Goal: Task Accomplishment & Management: Use online tool/utility

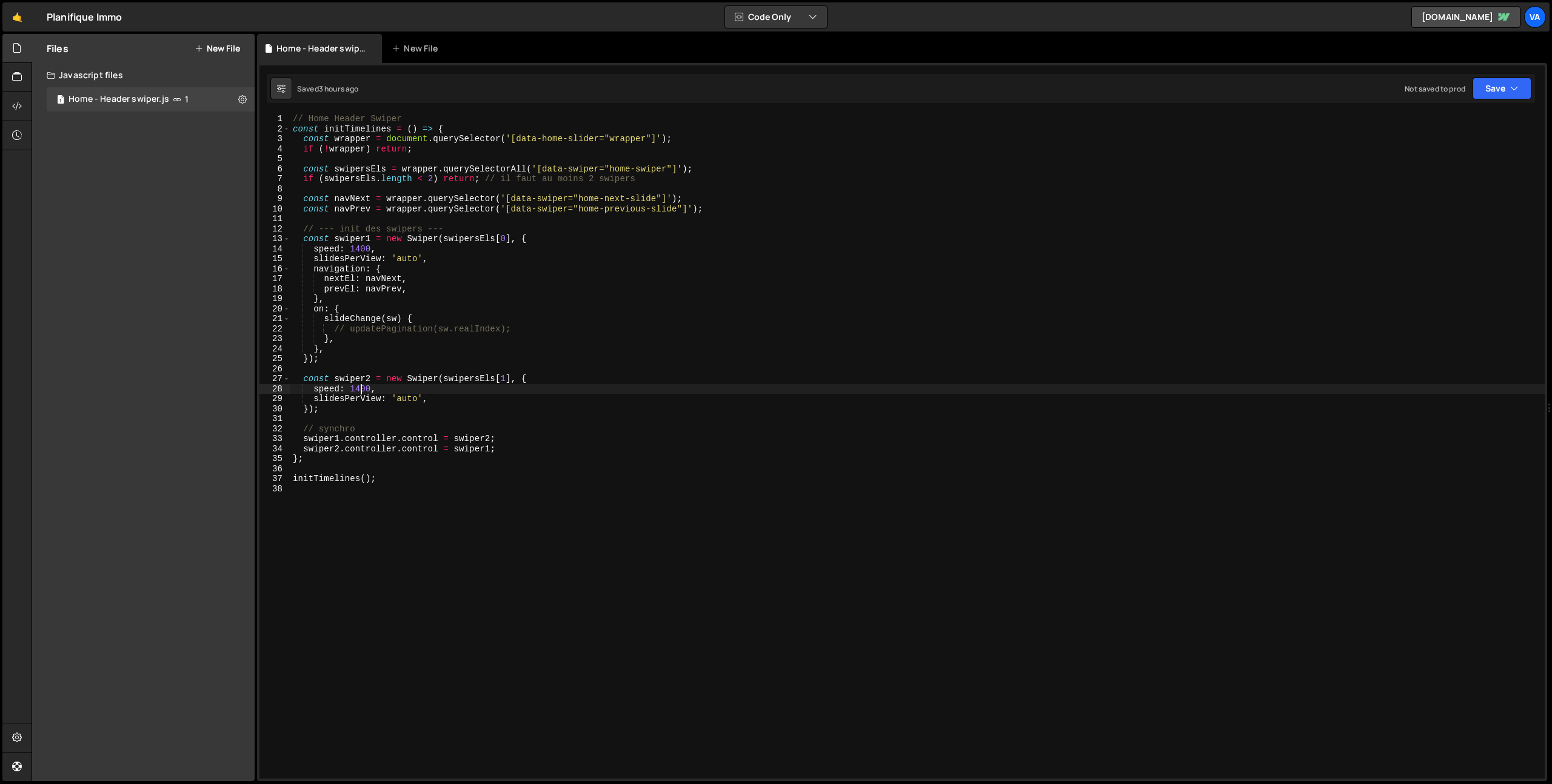
scroll to position [0, 5]
click at [213, 45] on button "New File" at bounding box center [217, 49] width 46 height 10
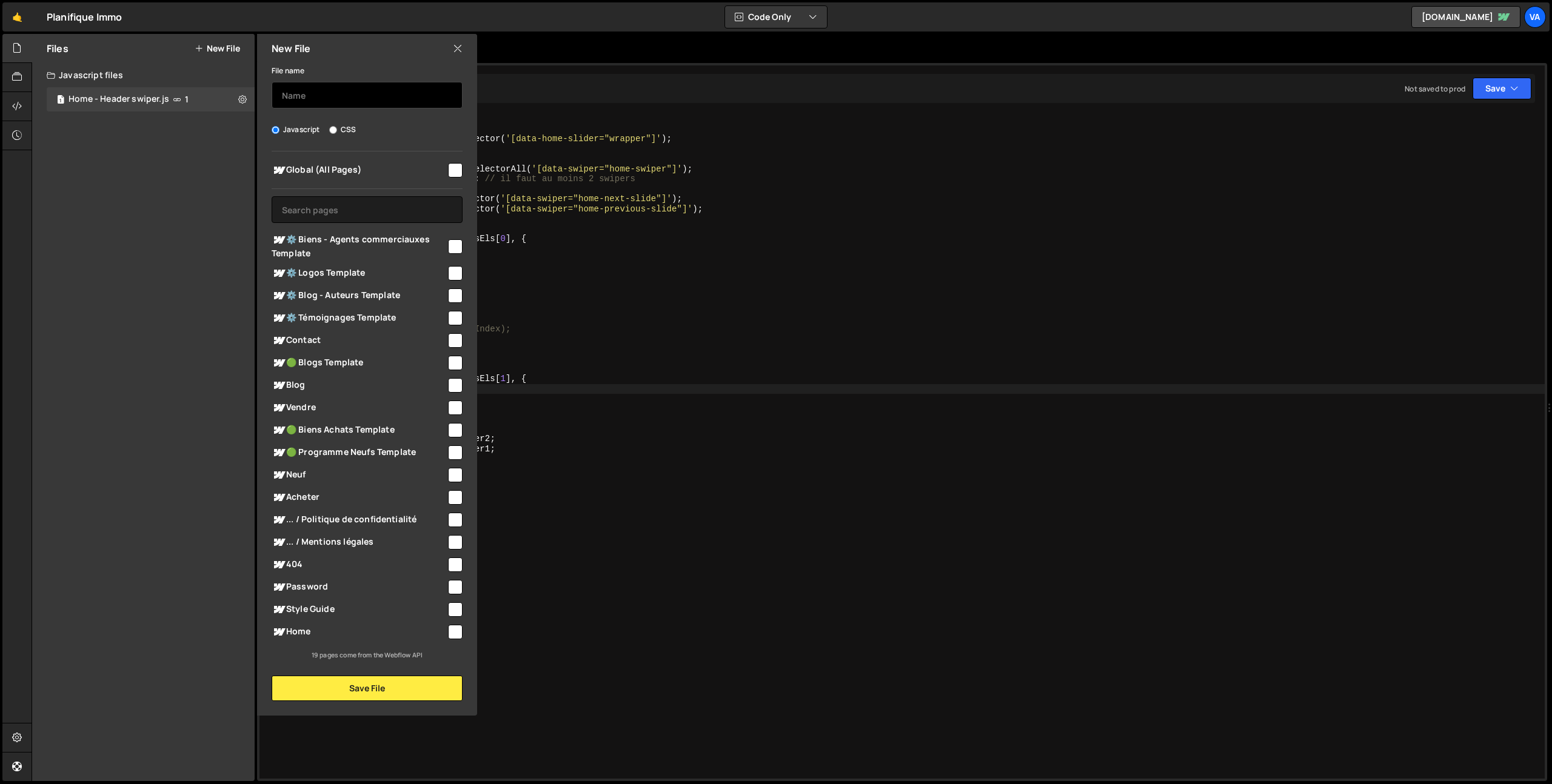
click at [327, 96] on input "text" at bounding box center [367, 95] width 191 height 27
type input "Swiper - Listings"
click at [456, 428] on input "checkbox" at bounding box center [455, 429] width 15 height 15
click at [456, 431] on input "checkbox" at bounding box center [455, 429] width 15 height 15
checkbox input "false"
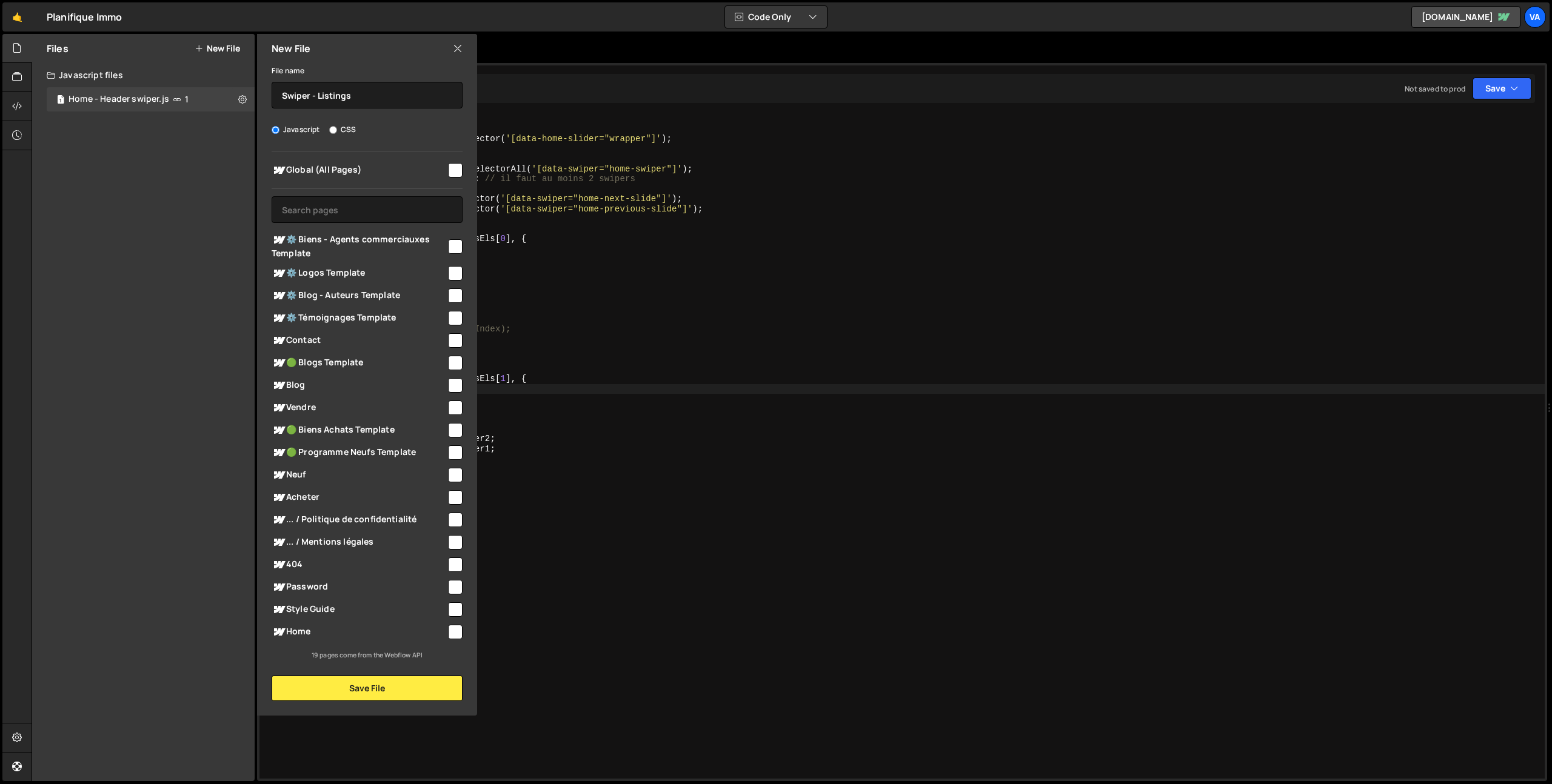
click at [457, 495] on input "checkbox" at bounding box center [455, 497] width 15 height 15
checkbox input "true"
click at [457, 475] on input "checkbox" at bounding box center [455, 474] width 15 height 15
checkbox input "true"
click at [372, 690] on button "Save File" at bounding box center [367, 688] width 191 height 26
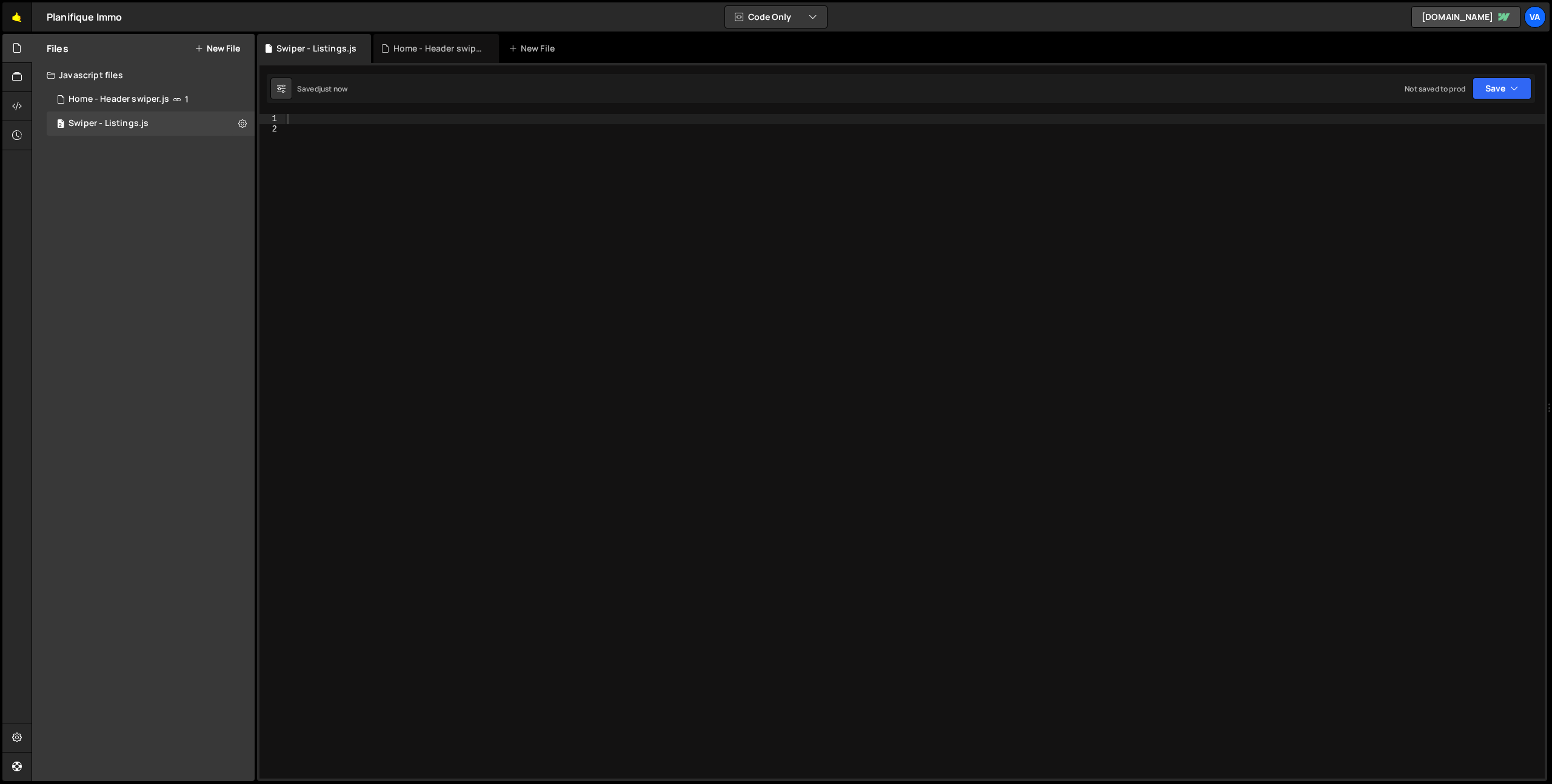
click at [21, 16] on link "🤙" at bounding box center [17, 16] width 30 height 29
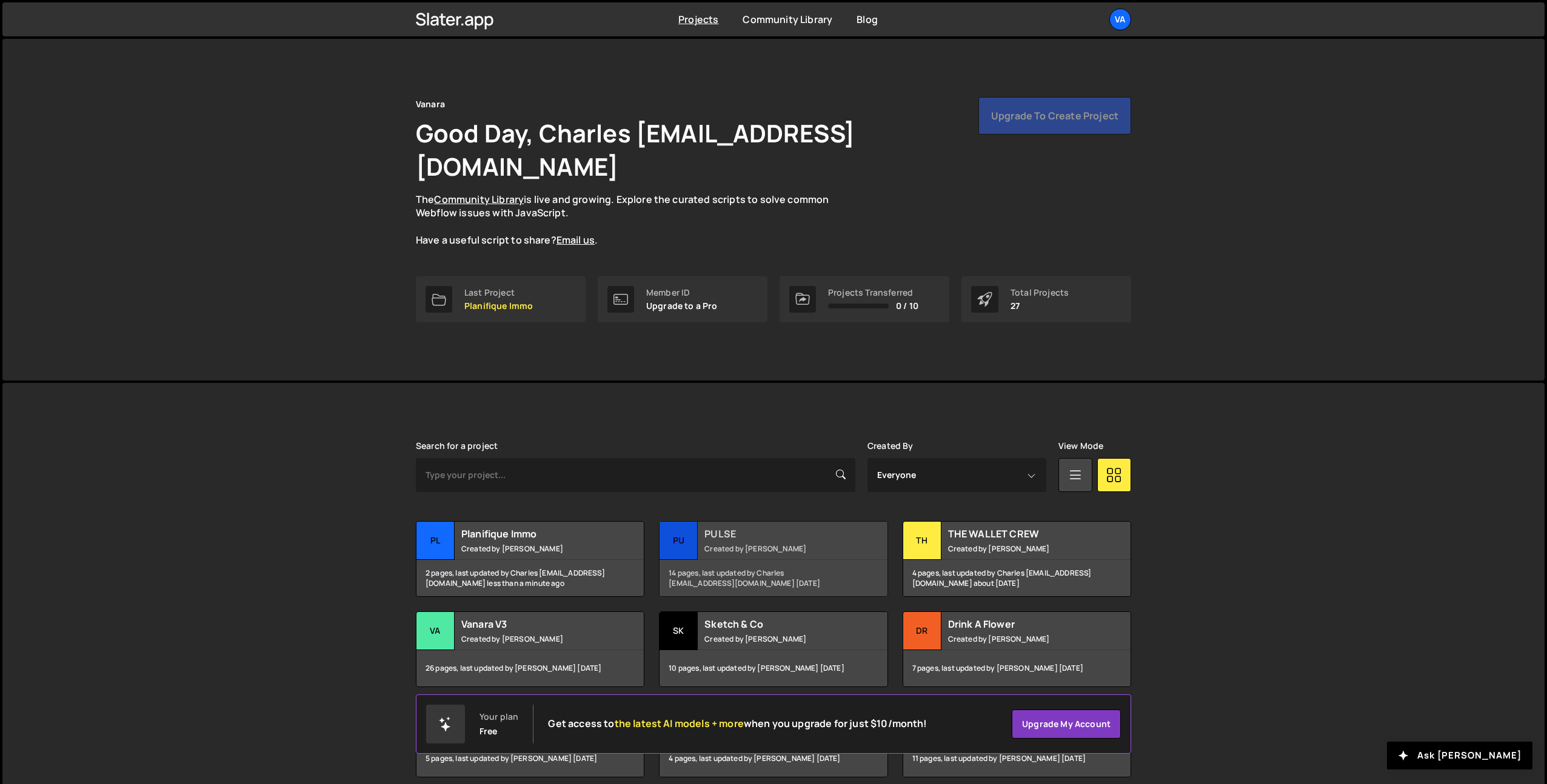
click at [753, 527] on h2 "PULSE" at bounding box center [777, 533] width 147 height 13
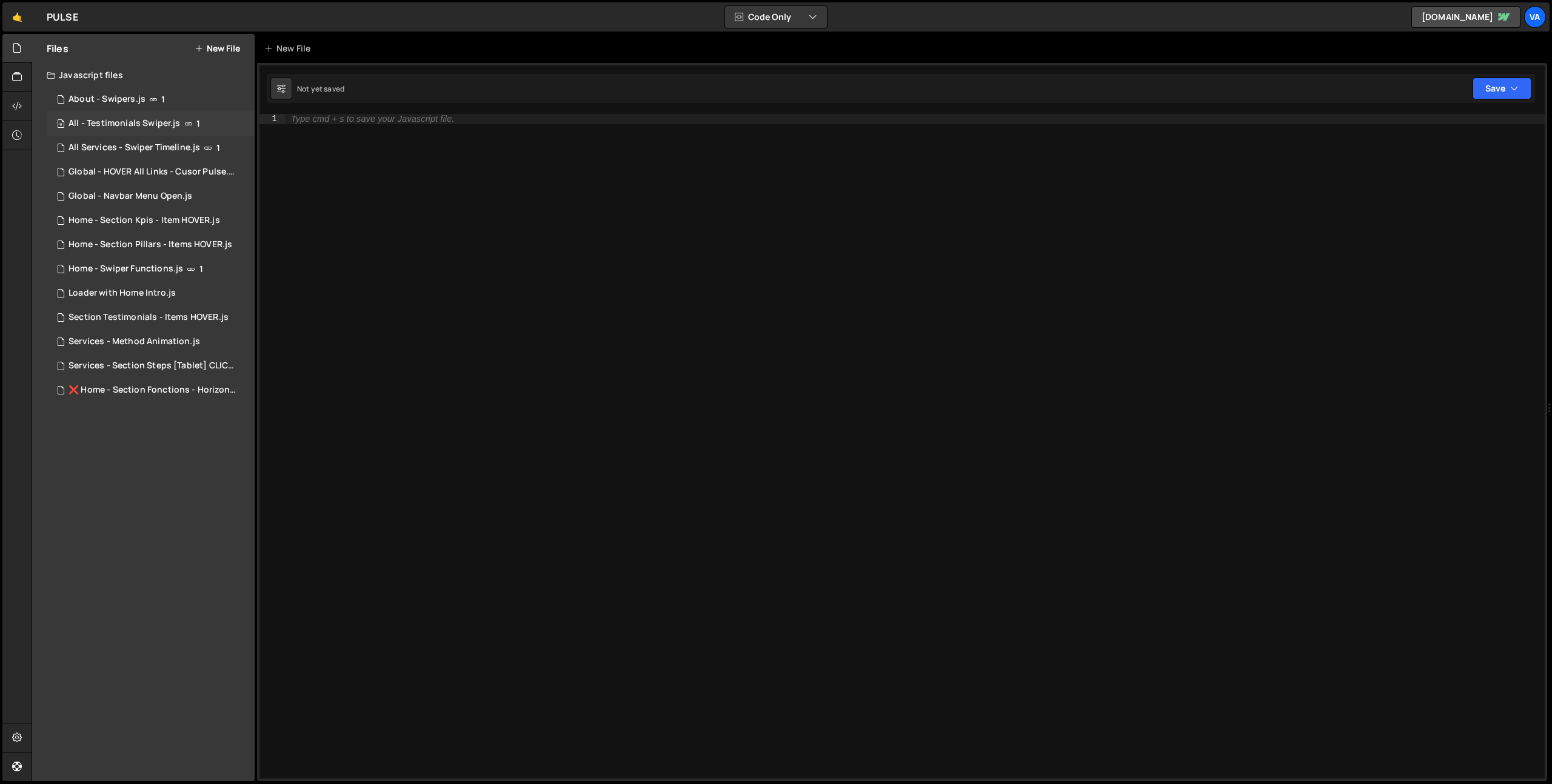
click at [104, 123] on div "All - Testimonials Swiper.js" at bounding box center [125, 124] width 112 height 11
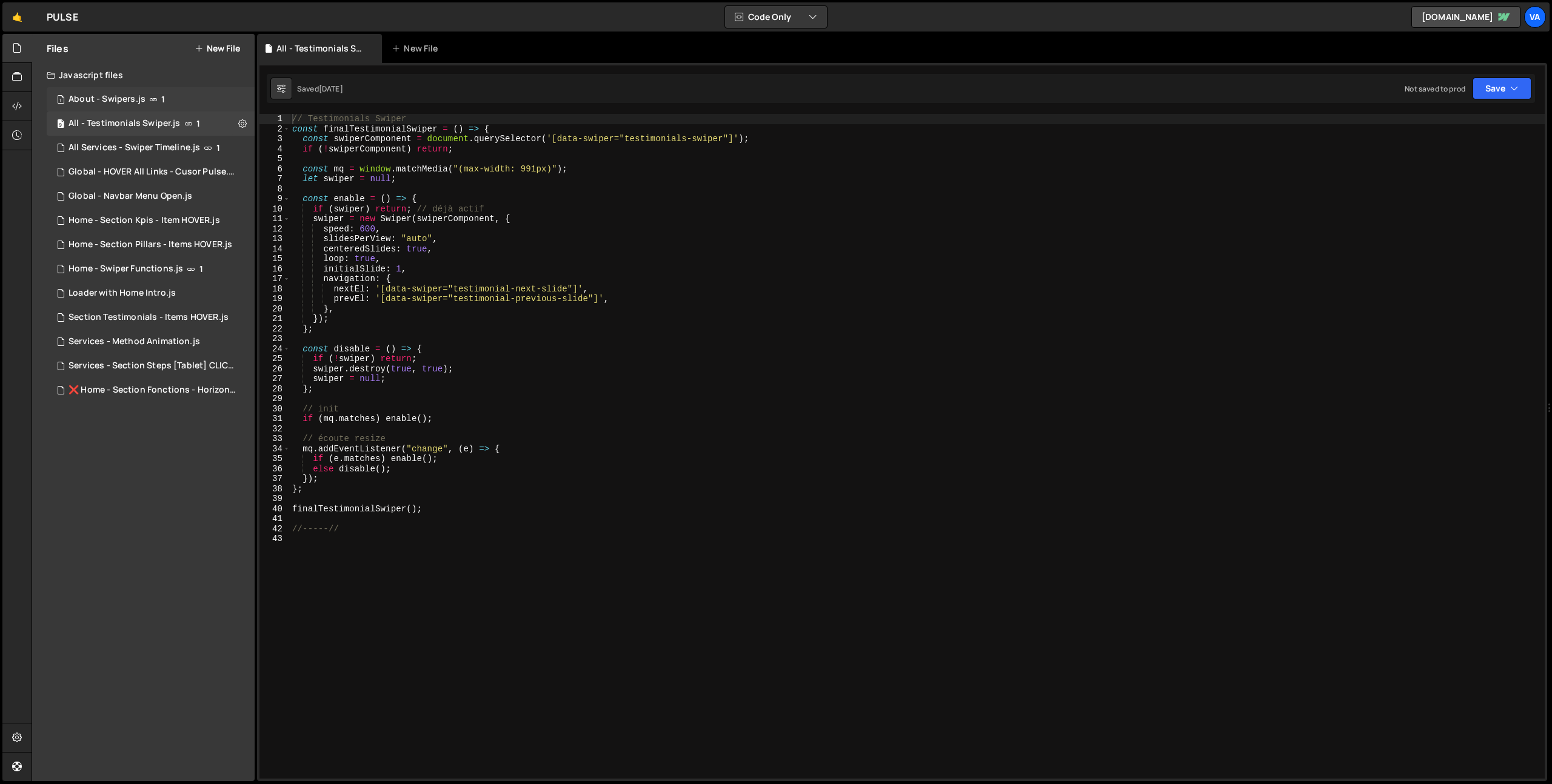
click at [114, 104] on div "About - Swipers.js" at bounding box center [107, 99] width 77 height 11
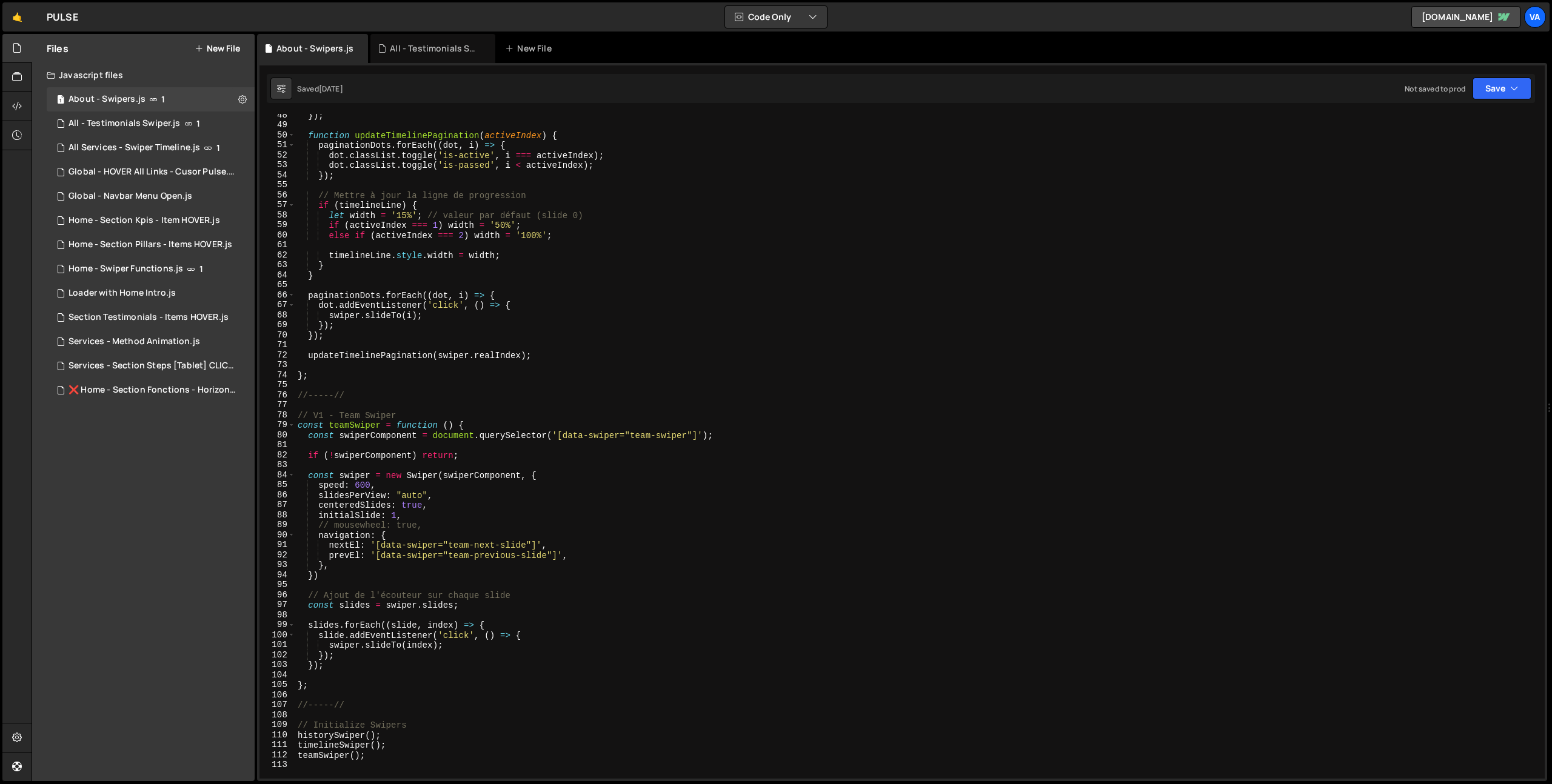
scroll to position [474, 0]
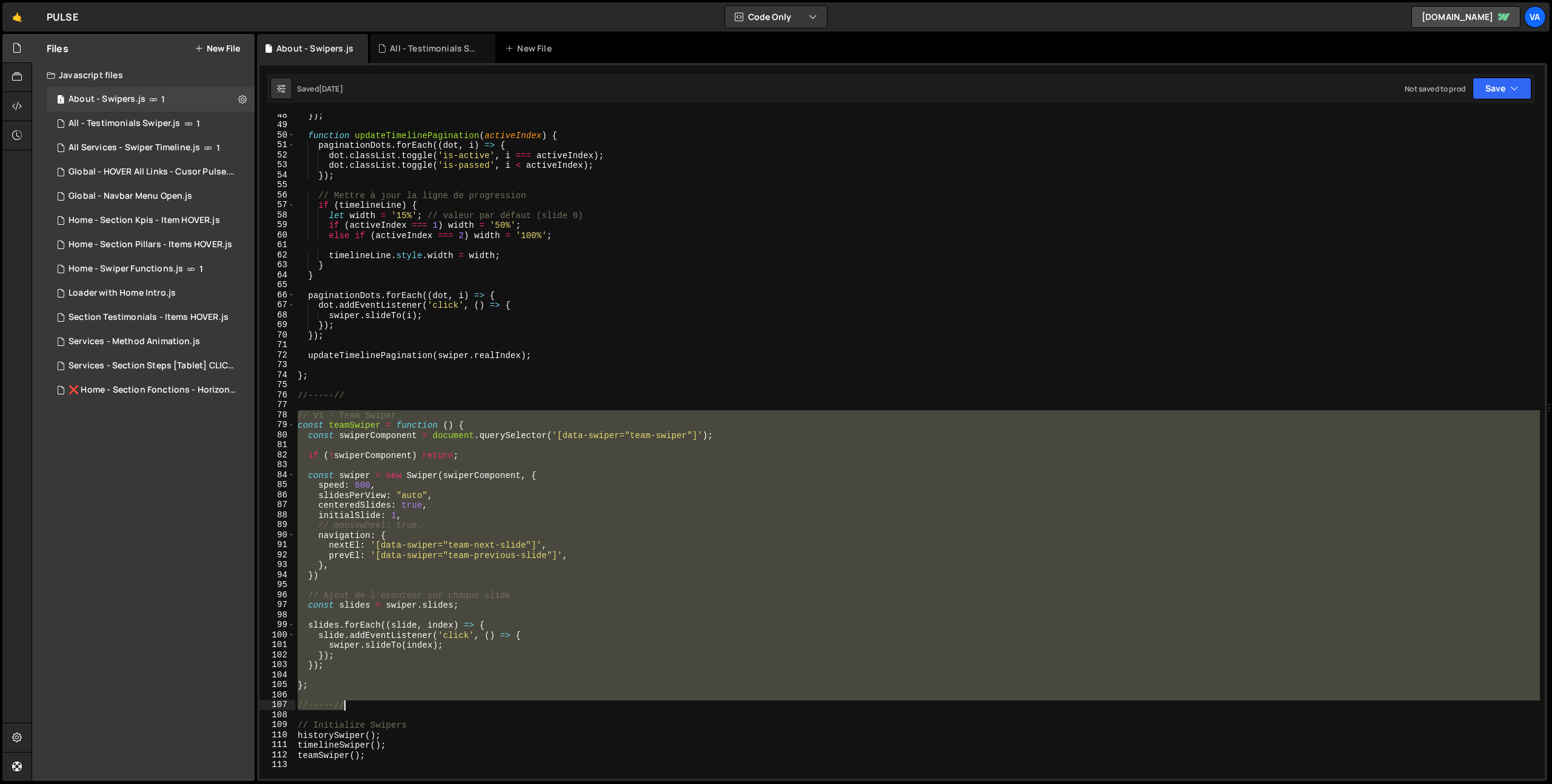
drag, startPoint x: 297, startPoint y: 417, endPoint x: 400, endPoint y: 702, distance: 303.0
click at [400, 702] on div "}) ; function updateTimelinePagination ( activeIndex ) { paginationDots . forEa…" at bounding box center [917, 452] width 1244 height 684
type textarea "//-----//"
click at [18, 21] on link "🤙" at bounding box center [17, 16] width 30 height 29
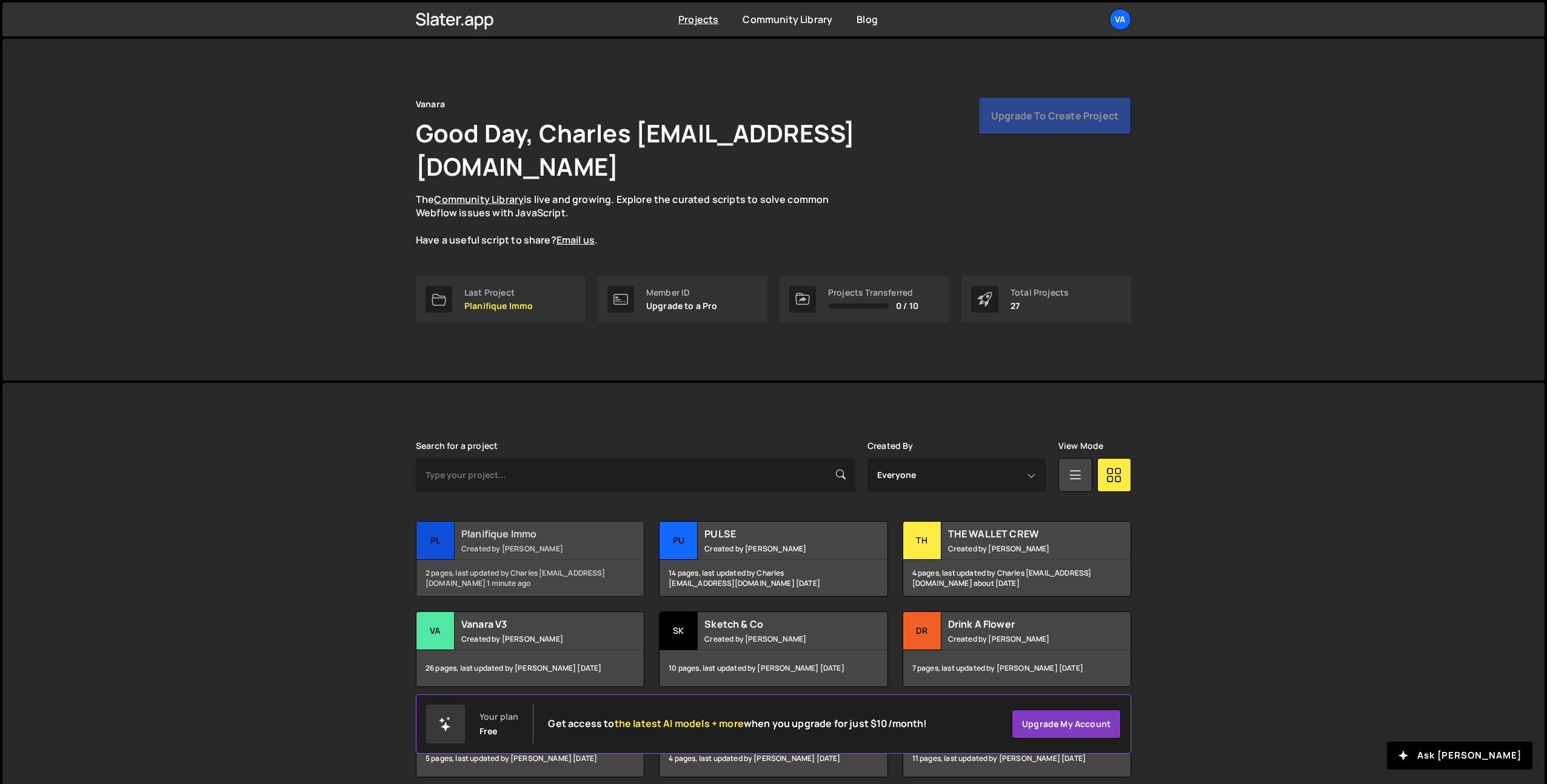
click at [602, 543] on small "Created by Terence Moulin" at bounding box center [534, 548] width 147 height 10
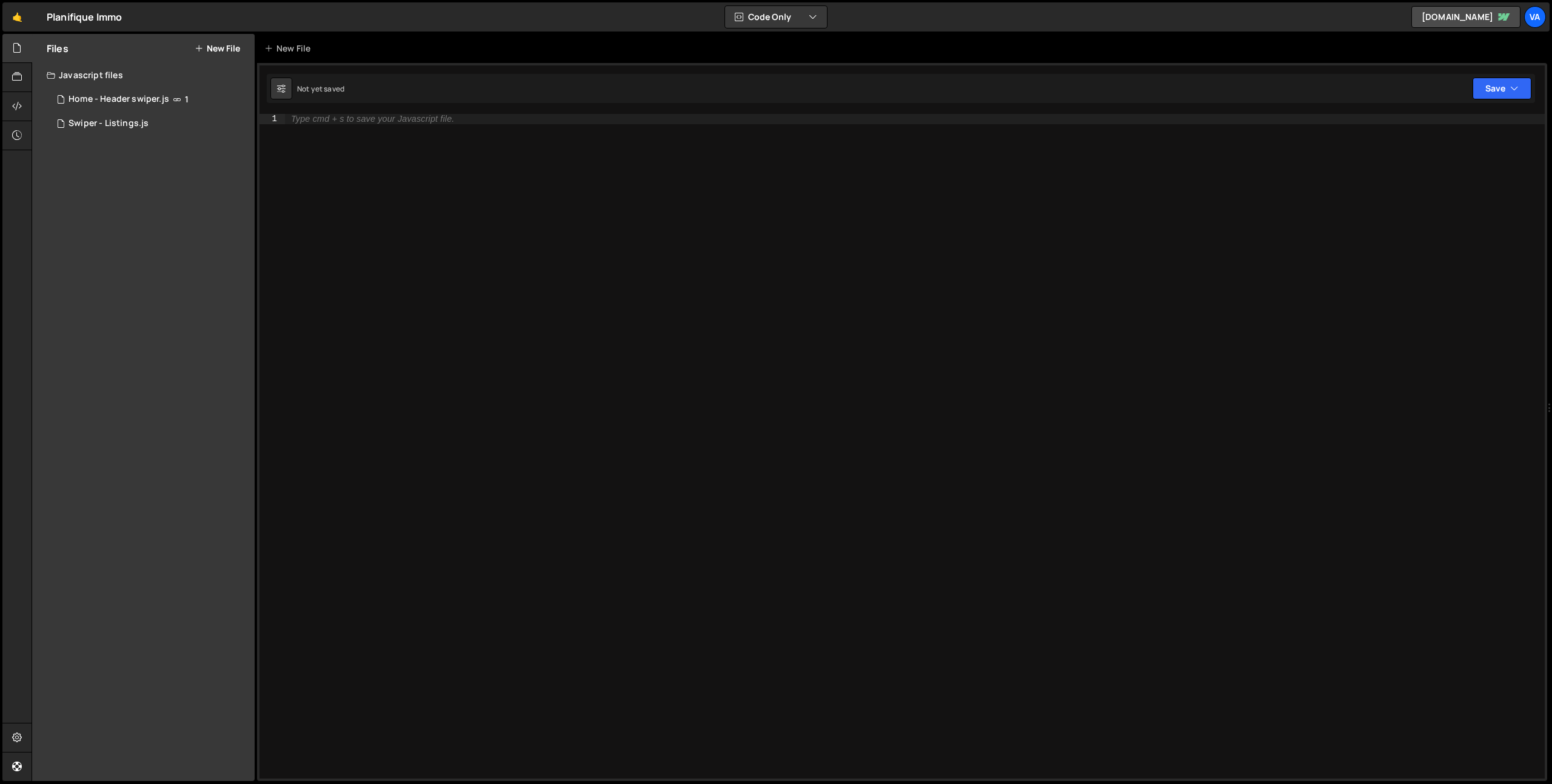
click at [495, 396] on div "Type cmd + s to save your Javascript file." at bounding box center [915, 455] width 1260 height 684
paste textarea "//-----//"
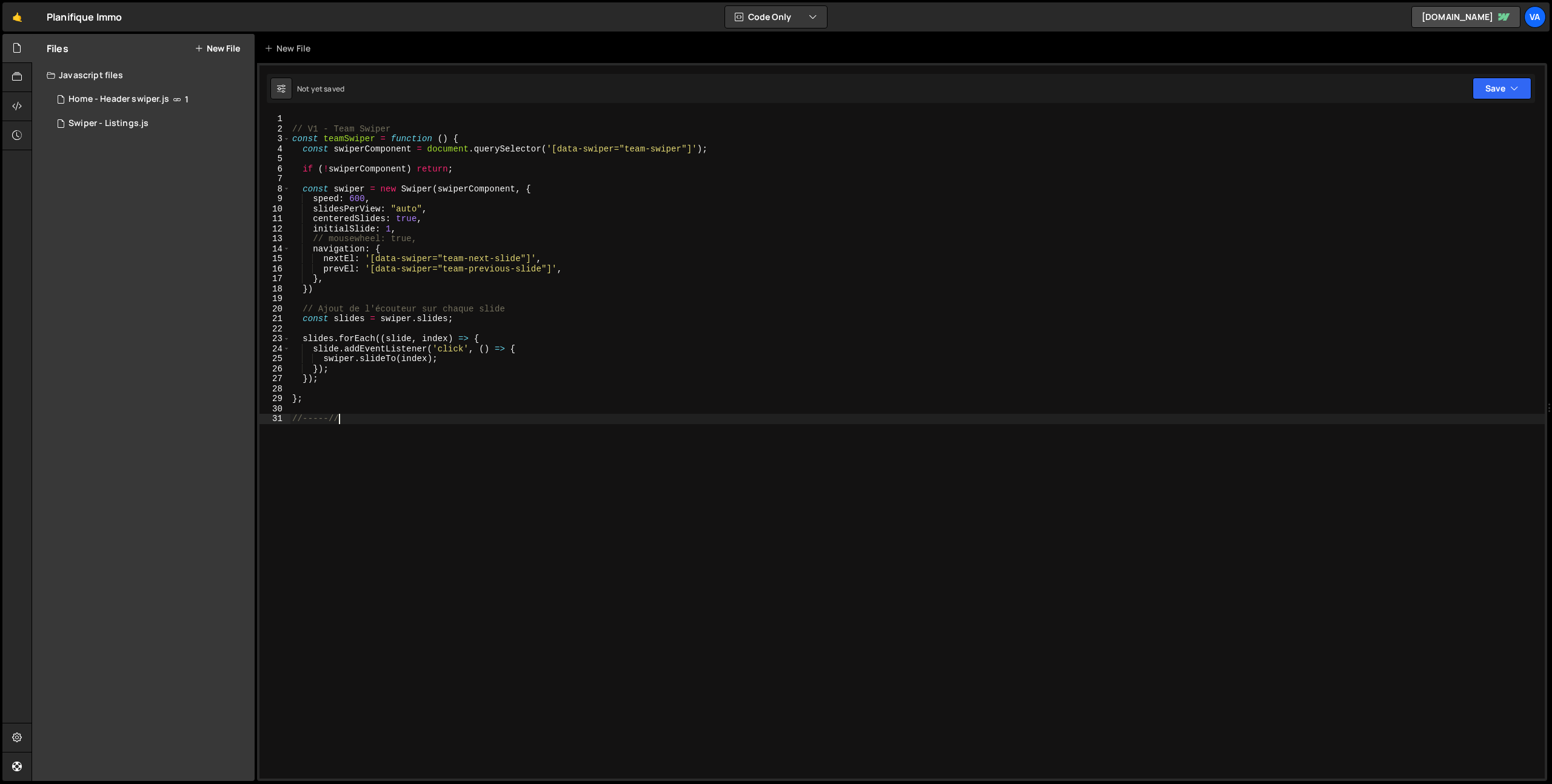
click at [500, 465] on div "// V1 - Team Swiper const teamSwiper = function ( ) { const swiperComponent = d…" at bounding box center [917, 455] width 1255 height 684
click at [341, 130] on div "// V1 - Team Swiper const teamSwiper = function ( ) { const swiperComponent = d…" at bounding box center [917, 455] width 1255 height 684
click at [344, 130] on div "// V1 - Team Swiper const teamSwiper = function ( ) { const swiperComponent = d…" at bounding box center [917, 455] width 1255 height 684
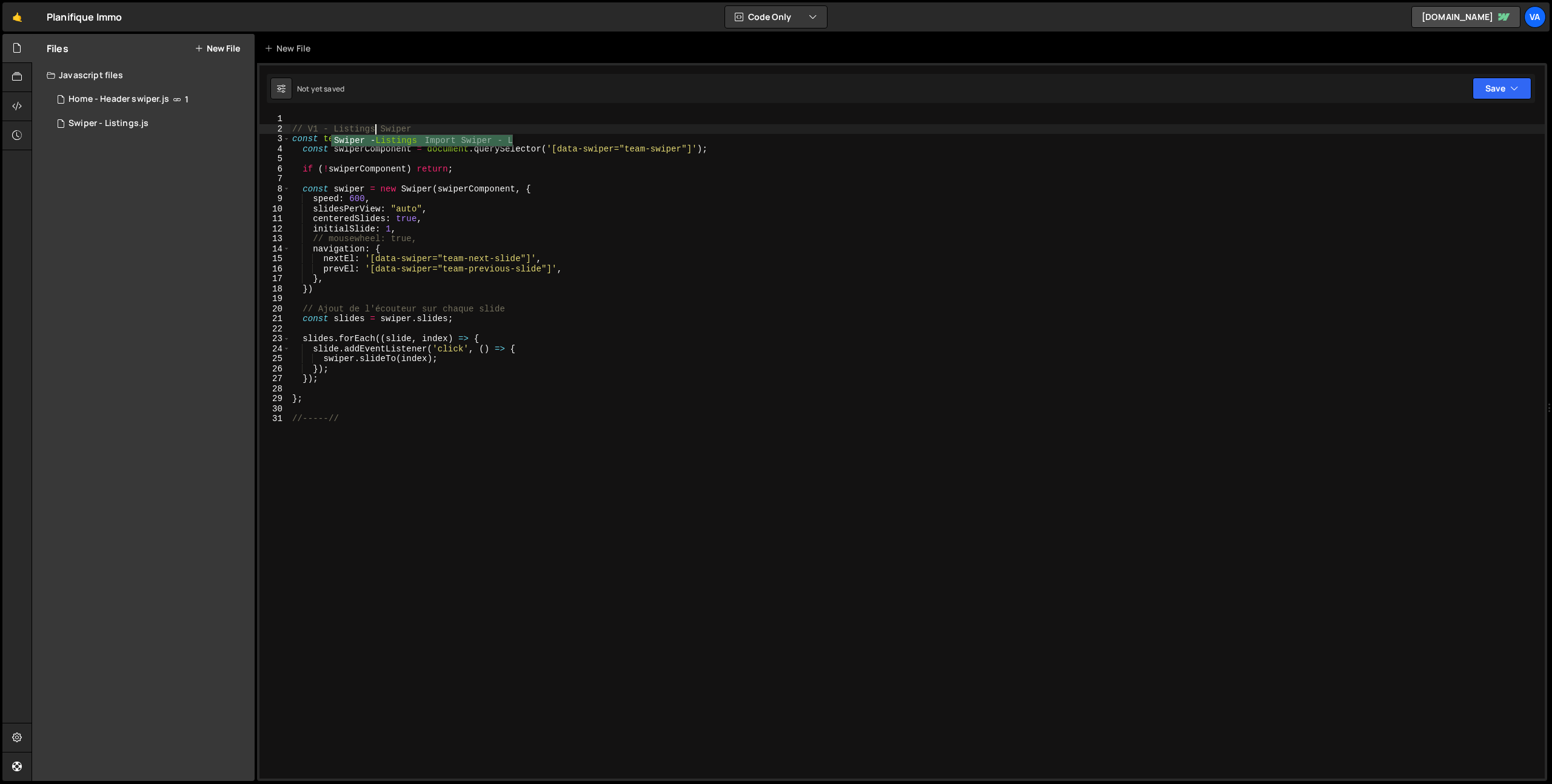
click at [459, 442] on div "// V1 - Listings Swiper const teamSwiper = function ( ) { const swiperComponent…" at bounding box center [917, 455] width 1255 height 684
click at [344, 139] on div "// V1 - Listings Swiper const teamSwiper = function ( ) { const swiperComponent…" at bounding box center [917, 455] width 1255 height 684
click at [375, 130] on div "// V1 - Listings Swiper const listingSwiper = function ( ) { const swiperCompon…" at bounding box center [917, 455] width 1255 height 684
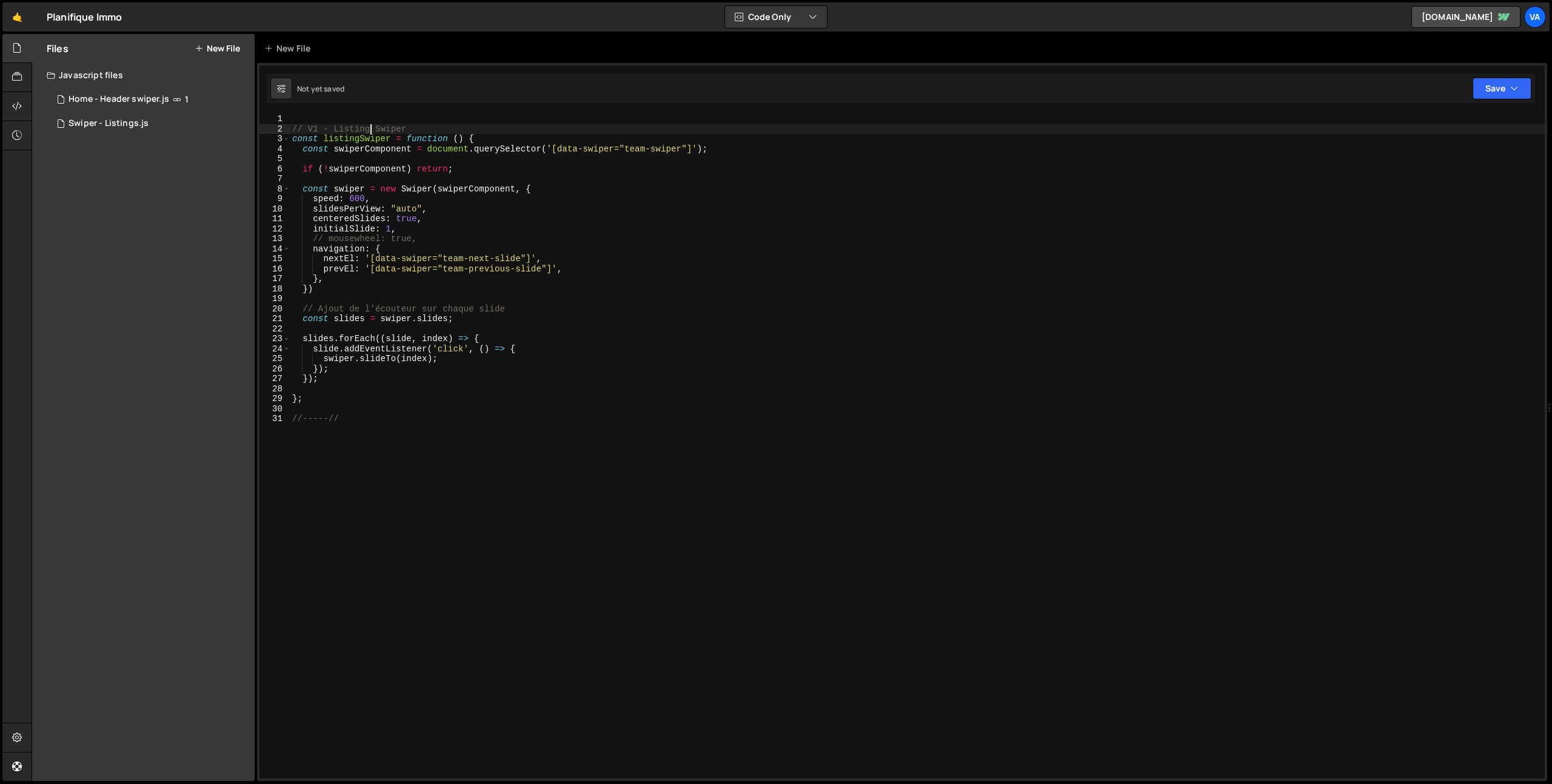
click at [423, 463] on div "// V1 - Listing Swiper const listingSwiper = function ( ) { const swiperCompone…" at bounding box center [917, 455] width 1255 height 684
click at [363, 136] on div "// V1 - Listing Swiper const listingSwiper = function ( ) { const swiperCompone…" at bounding box center [917, 455] width 1255 height 684
type textarea "const listingSwiper = function () {"
click at [363, 136] on div "// V1 - Listing Swiper const listingSwiper = function ( ) { const swiperCompone…" at bounding box center [917, 455] width 1255 height 684
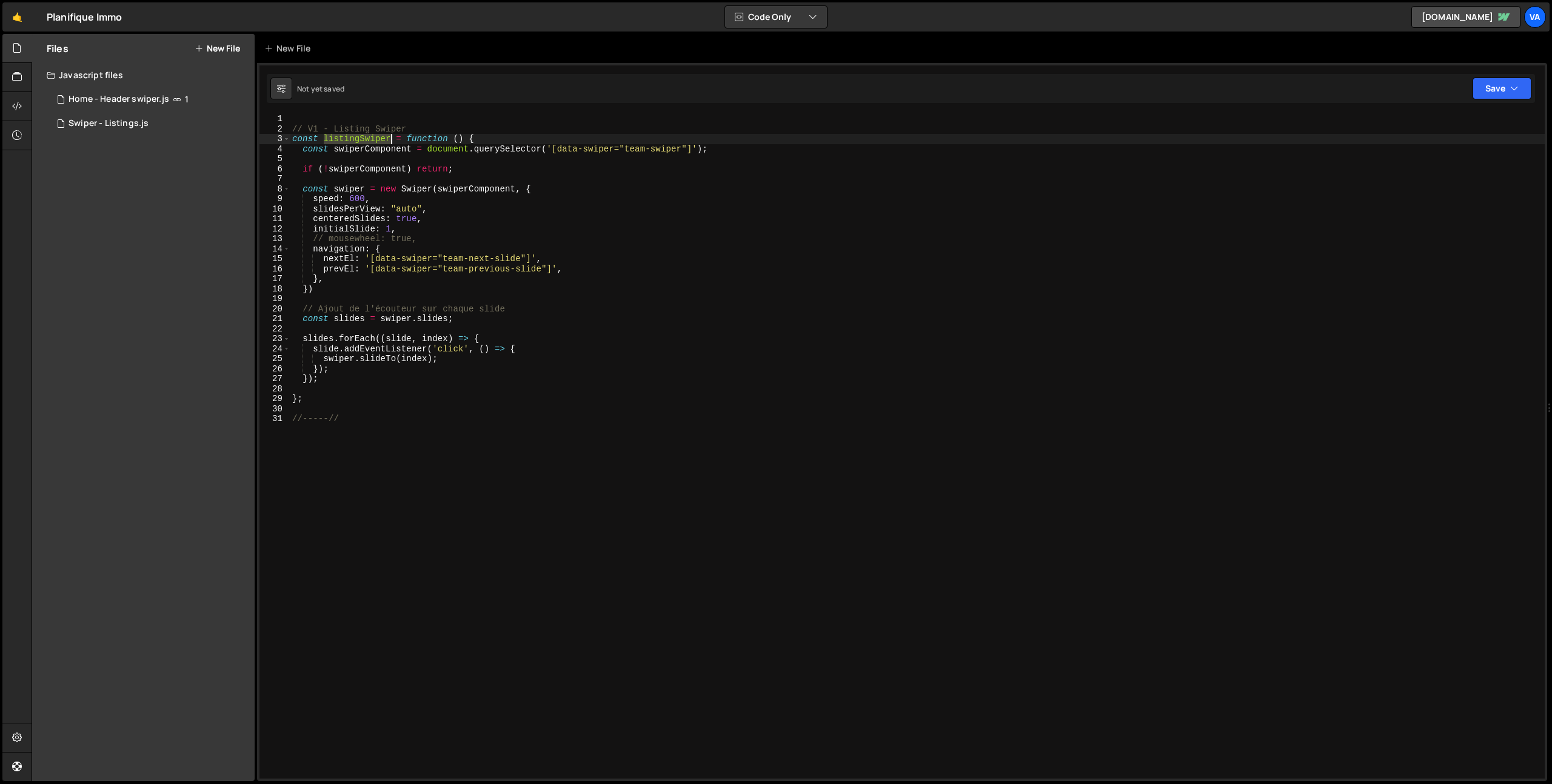
click at [348, 404] on div "// V1 - Listing Swiper const listingSwiper = function ( ) { const swiperCompone…" at bounding box center [917, 455] width 1255 height 684
type textarea "// Initialize the function"
paste textarea "listingSwiper"
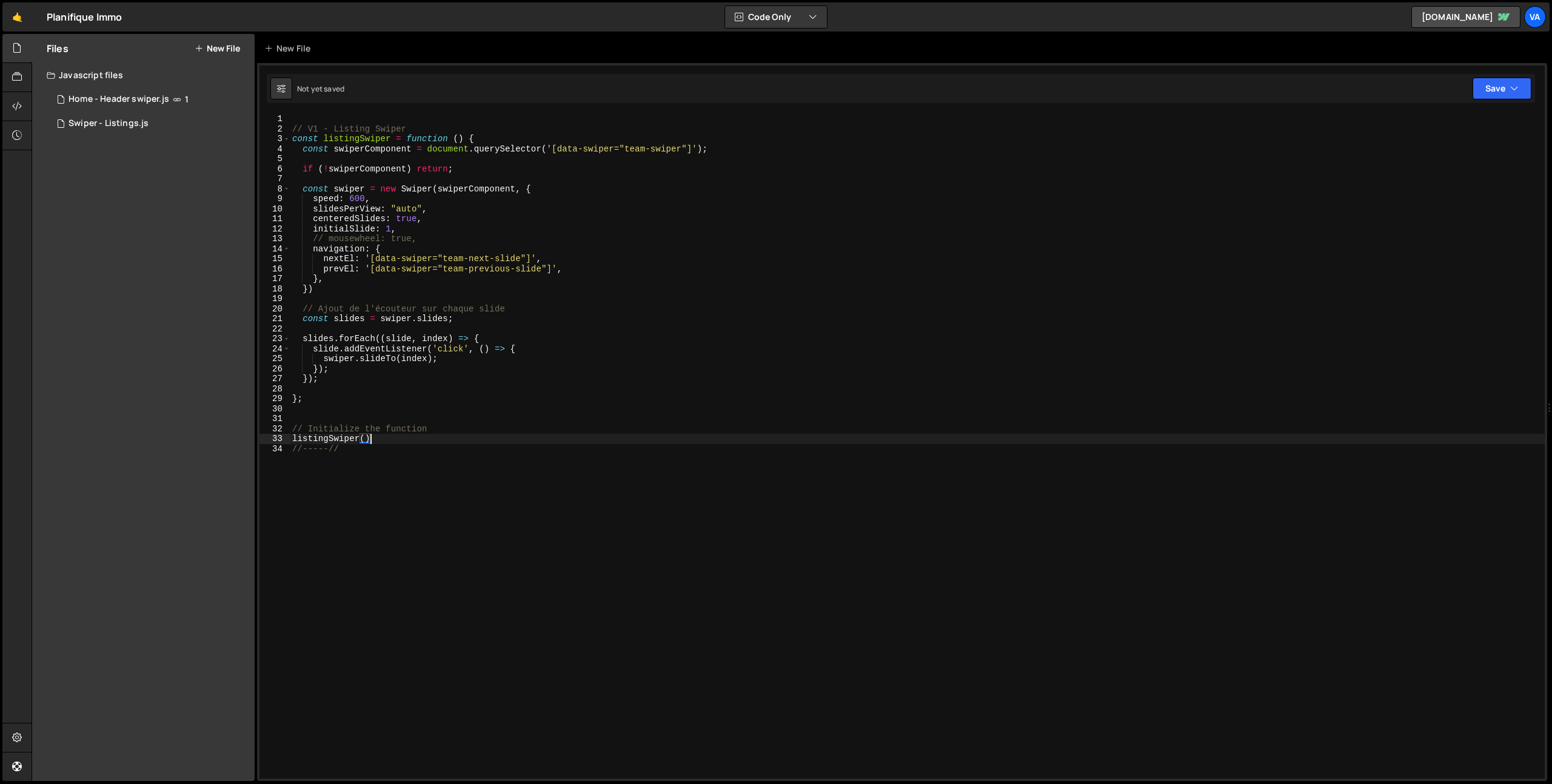
type textarea "listingSwiper();"
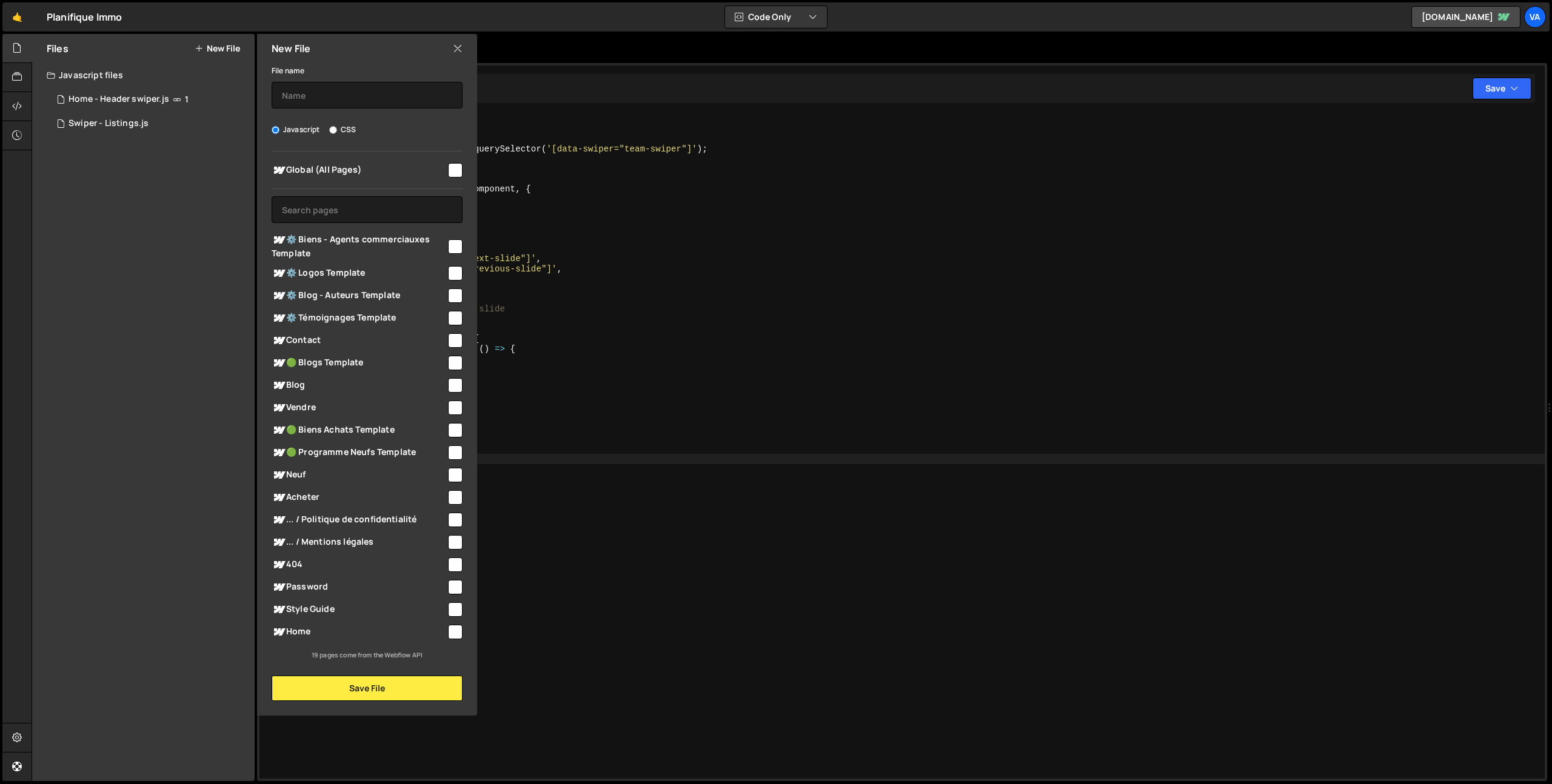
click at [744, 326] on div "// V1 - Listing Swiper const listingSwiper = function ( ) { const swiperCompone…" at bounding box center [917, 455] width 1255 height 684
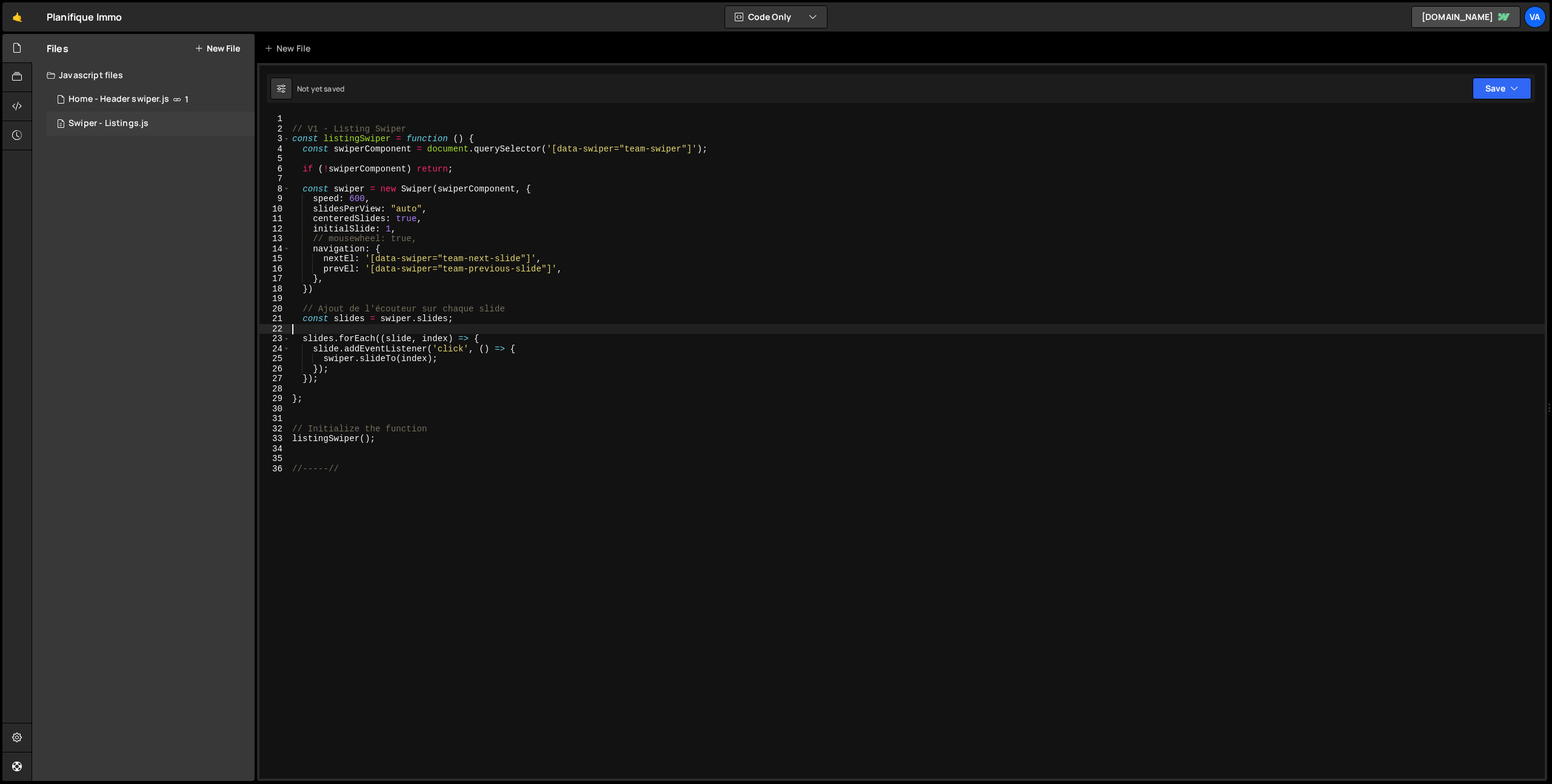
click at [208, 126] on div "2 Swiper - Listings.js 0" at bounding box center [151, 124] width 208 height 24
click at [243, 125] on icon at bounding box center [242, 124] width 9 height 12
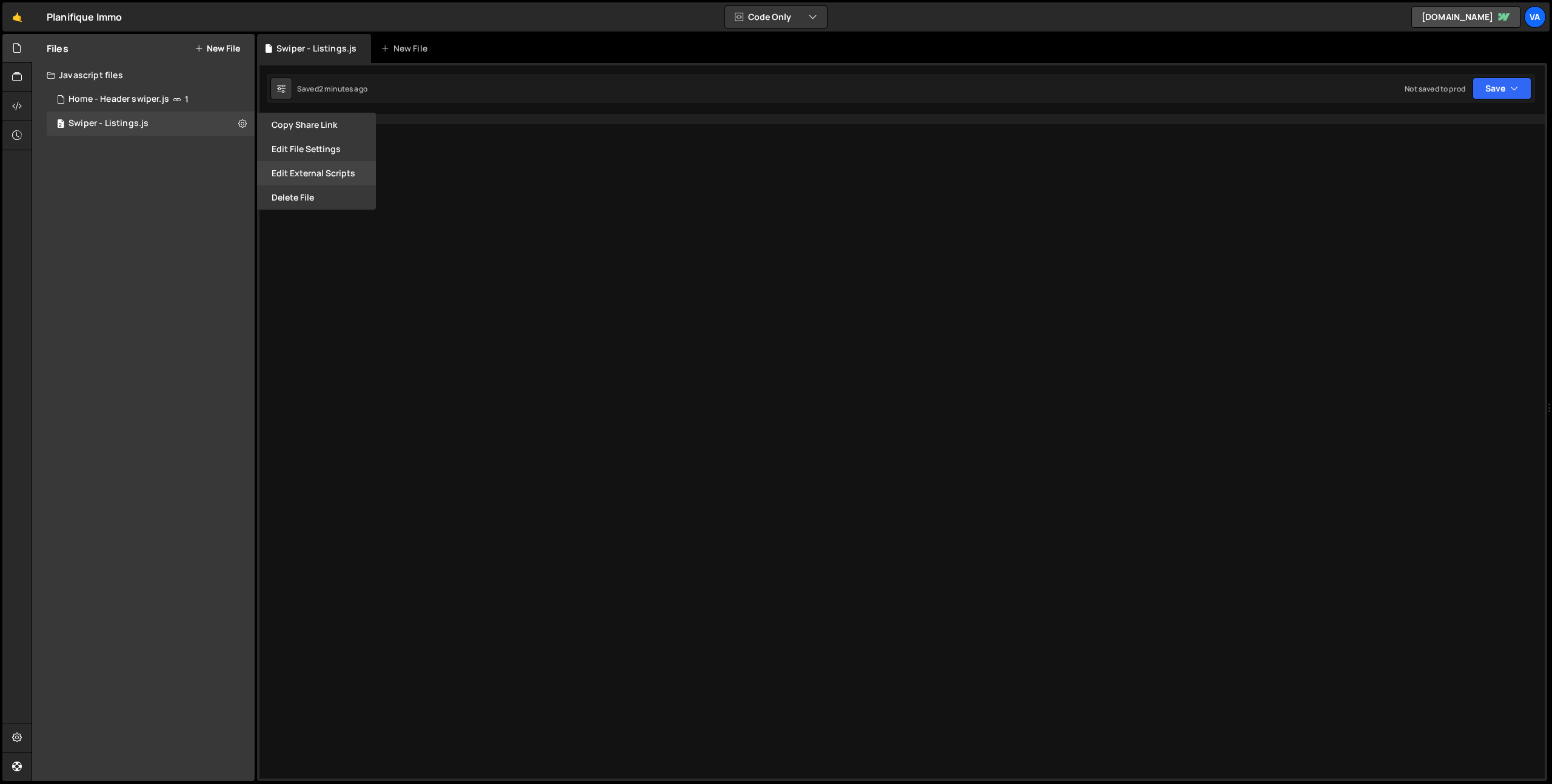
click at [306, 172] on button "Edit External Scripts" at bounding box center [316, 173] width 119 height 24
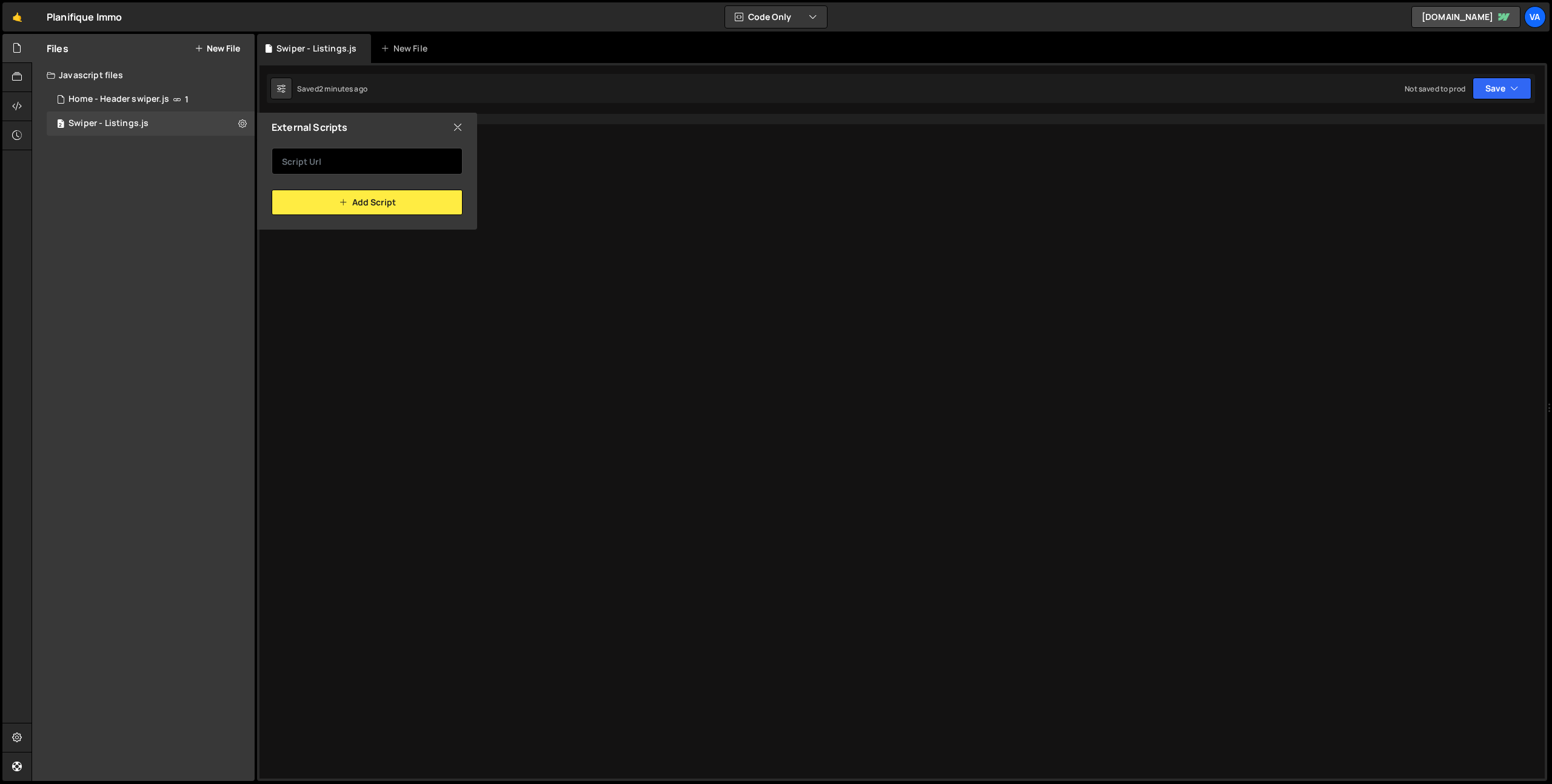
click at [307, 169] on input "text" at bounding box center [367, 160] width 191 height 27
paste input "https://cdn.jsdelivr.net/npm/swiper@12/swiper-bundle.min.js"
type input "https://cdn.jsdelivr.net/npm/swiper@12/swiper-bundle.min.js"
click at [363, 208] on button "Add Script" at bounding box center [367, 202] width 191 height 26
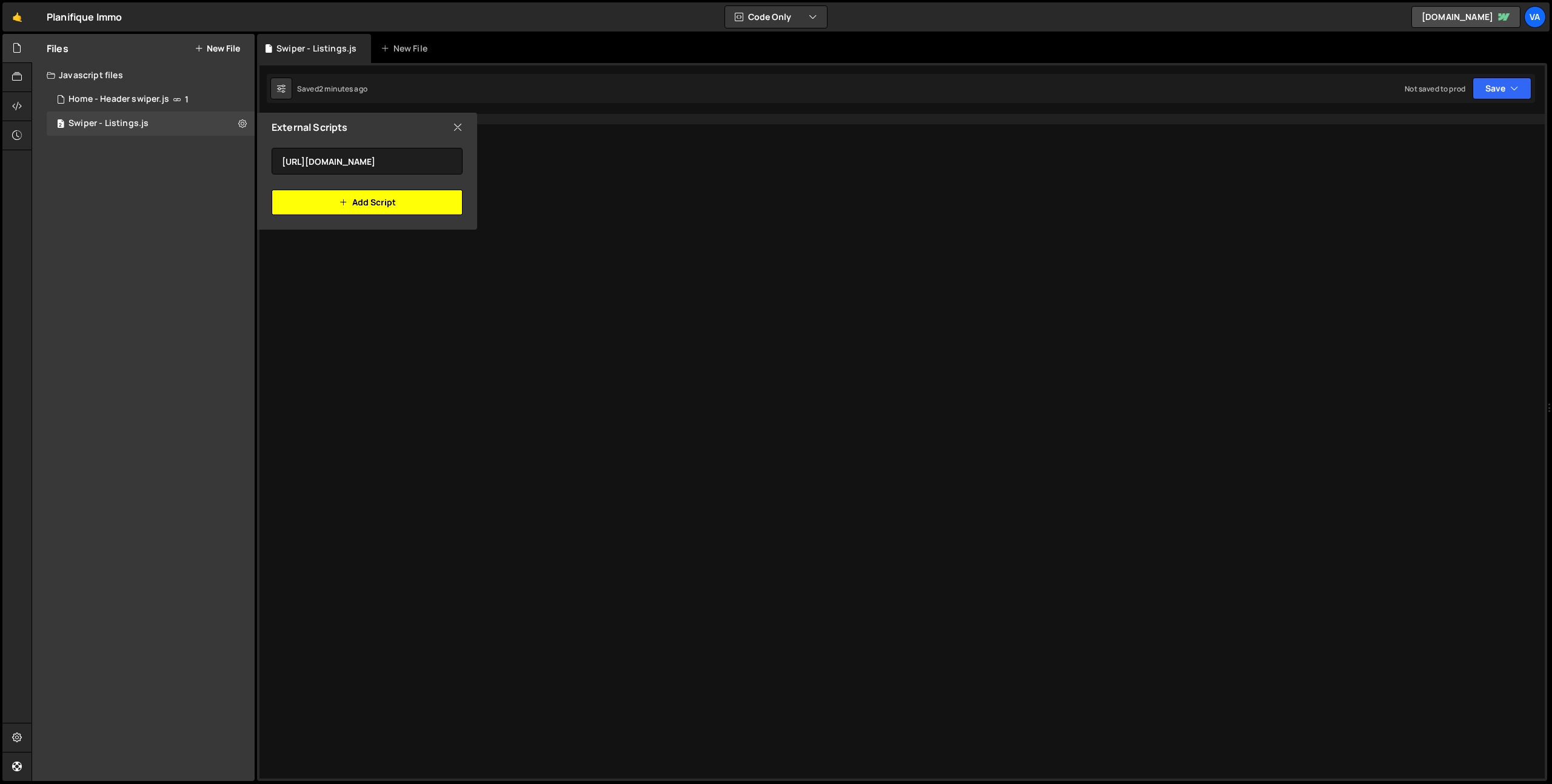
scroll to position [0, 0]
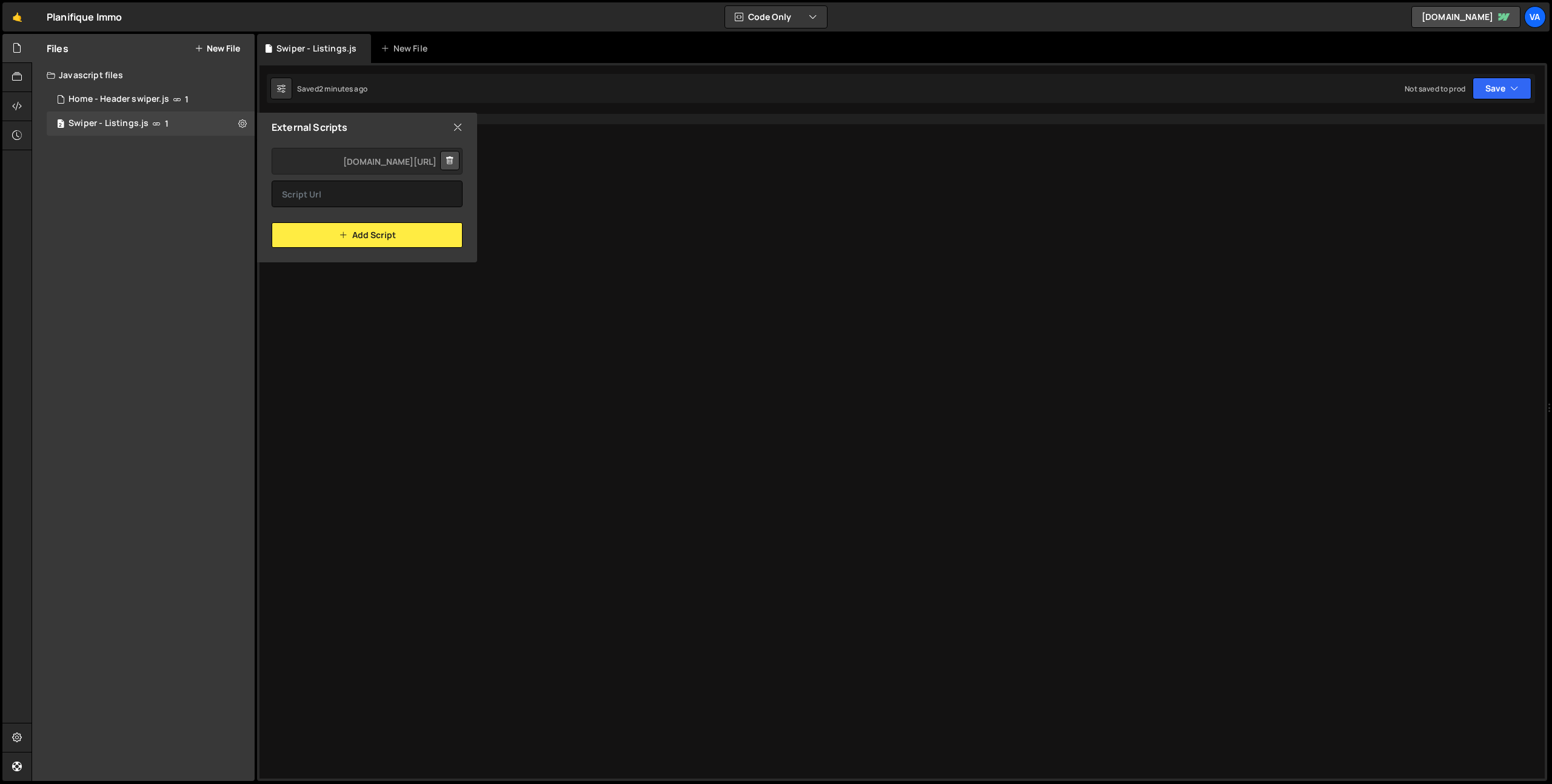
click at [406, 354] on div at bounding box center [915, 455] width 1260 height 684
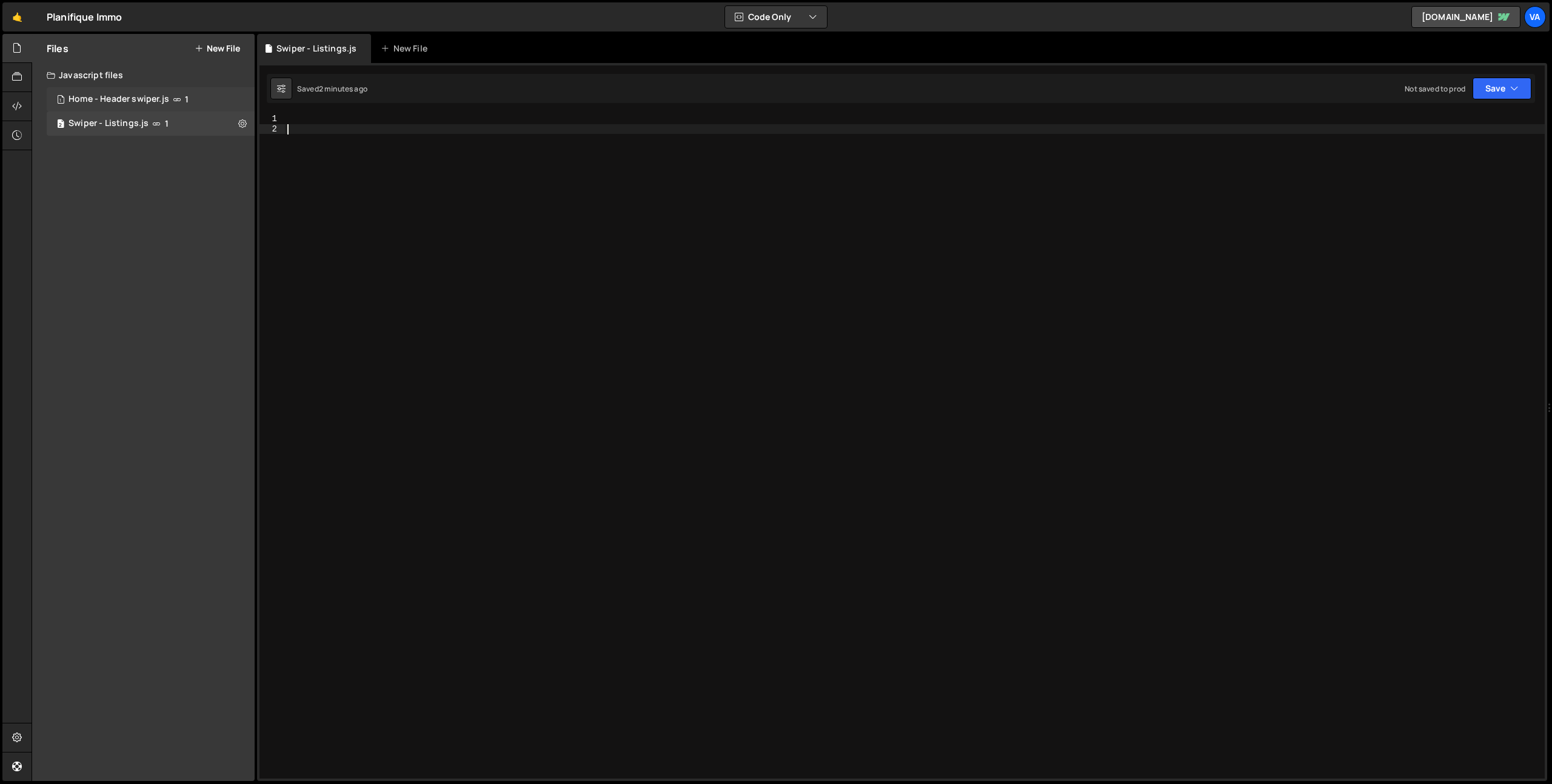
click at [131, 99] on div "Home - Header swiper.js" at bounding box center [119, 99] width 101 height 11
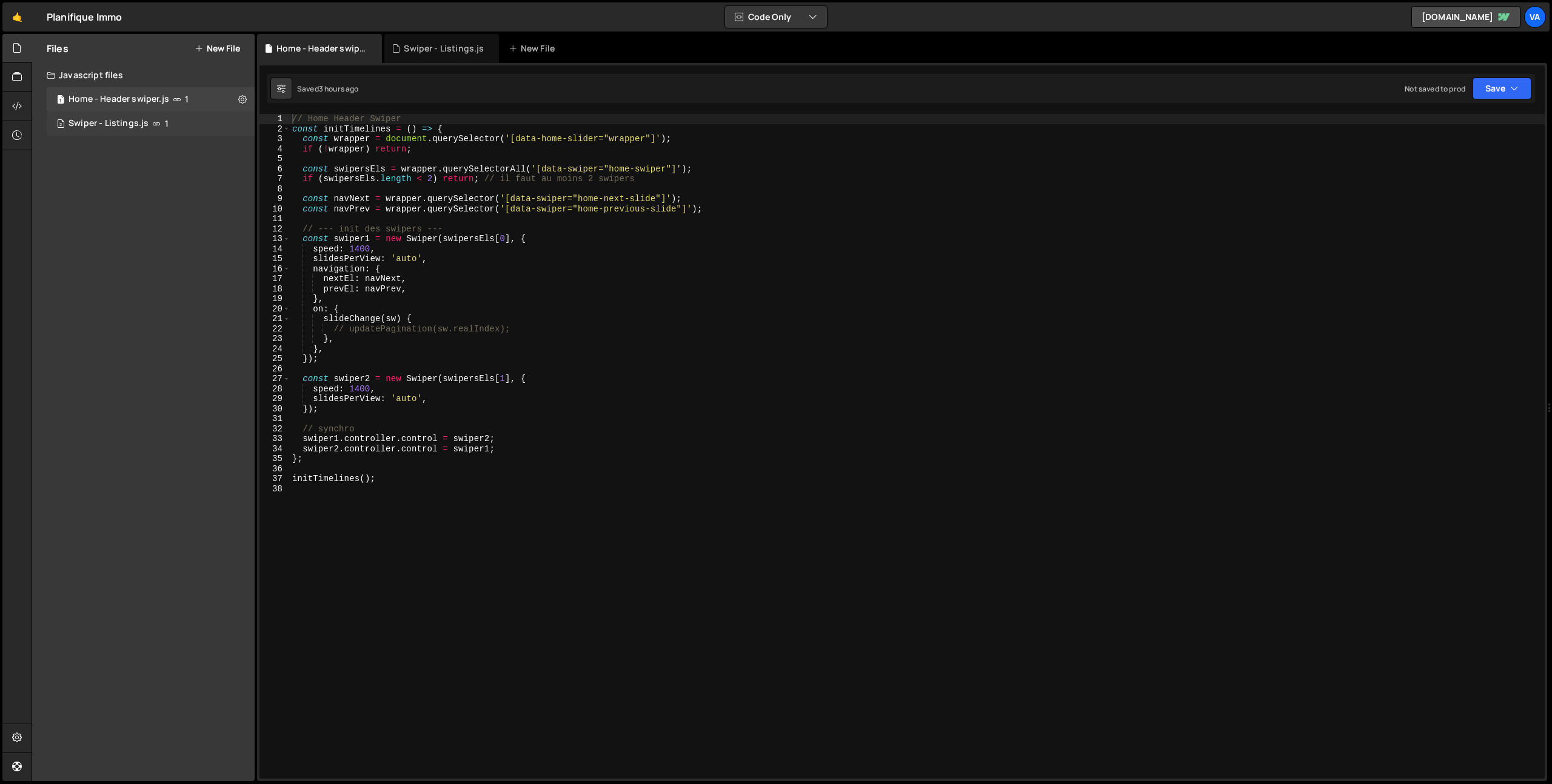
click at [134, 125] on div "Swiper - Listings.js" at bounding box center [109, 124] width 80 height 11
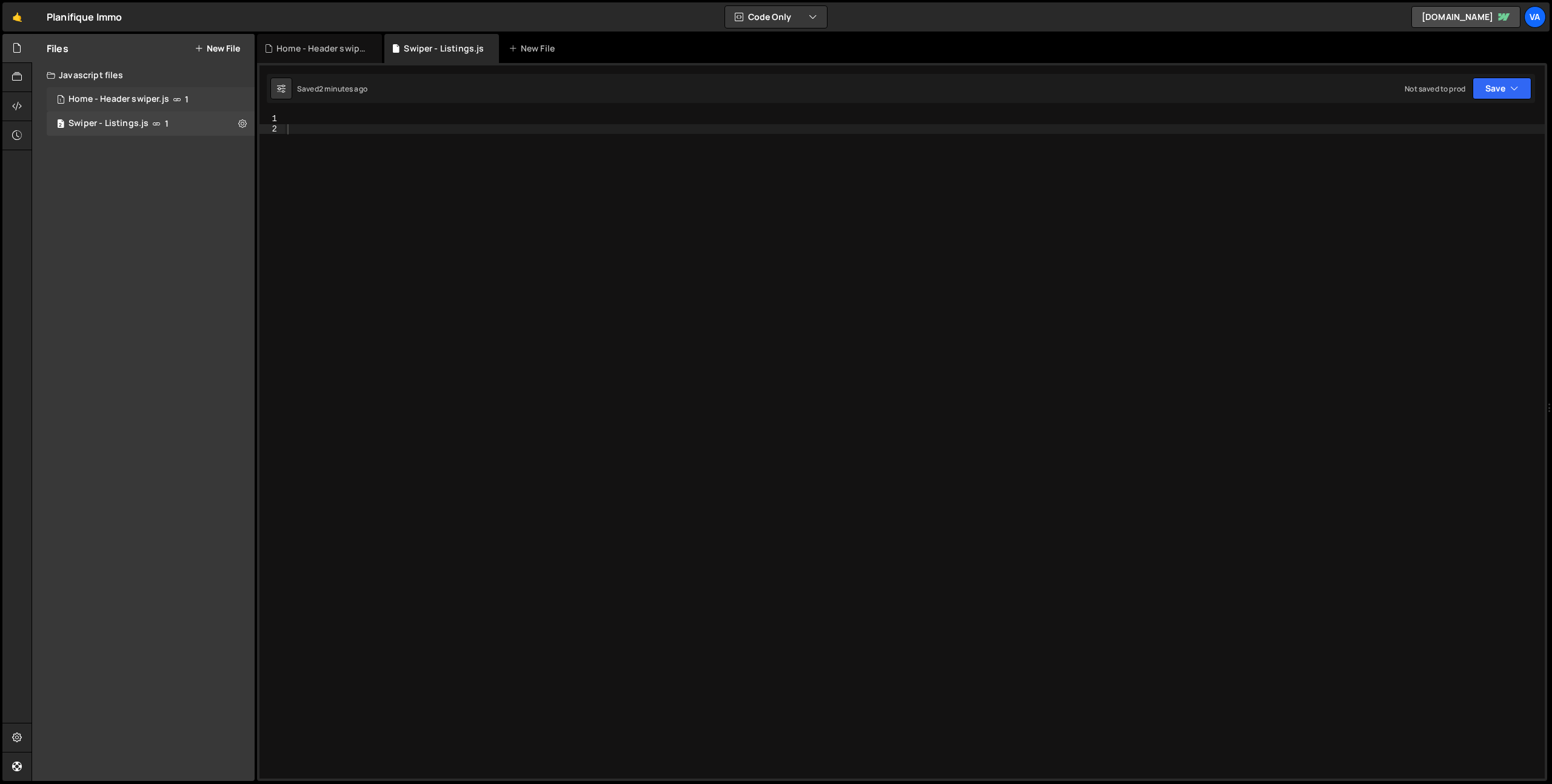
click at [134, 103] on div "Home - Header swiper.js" at bounding box center [119, 99] width 101 height 11
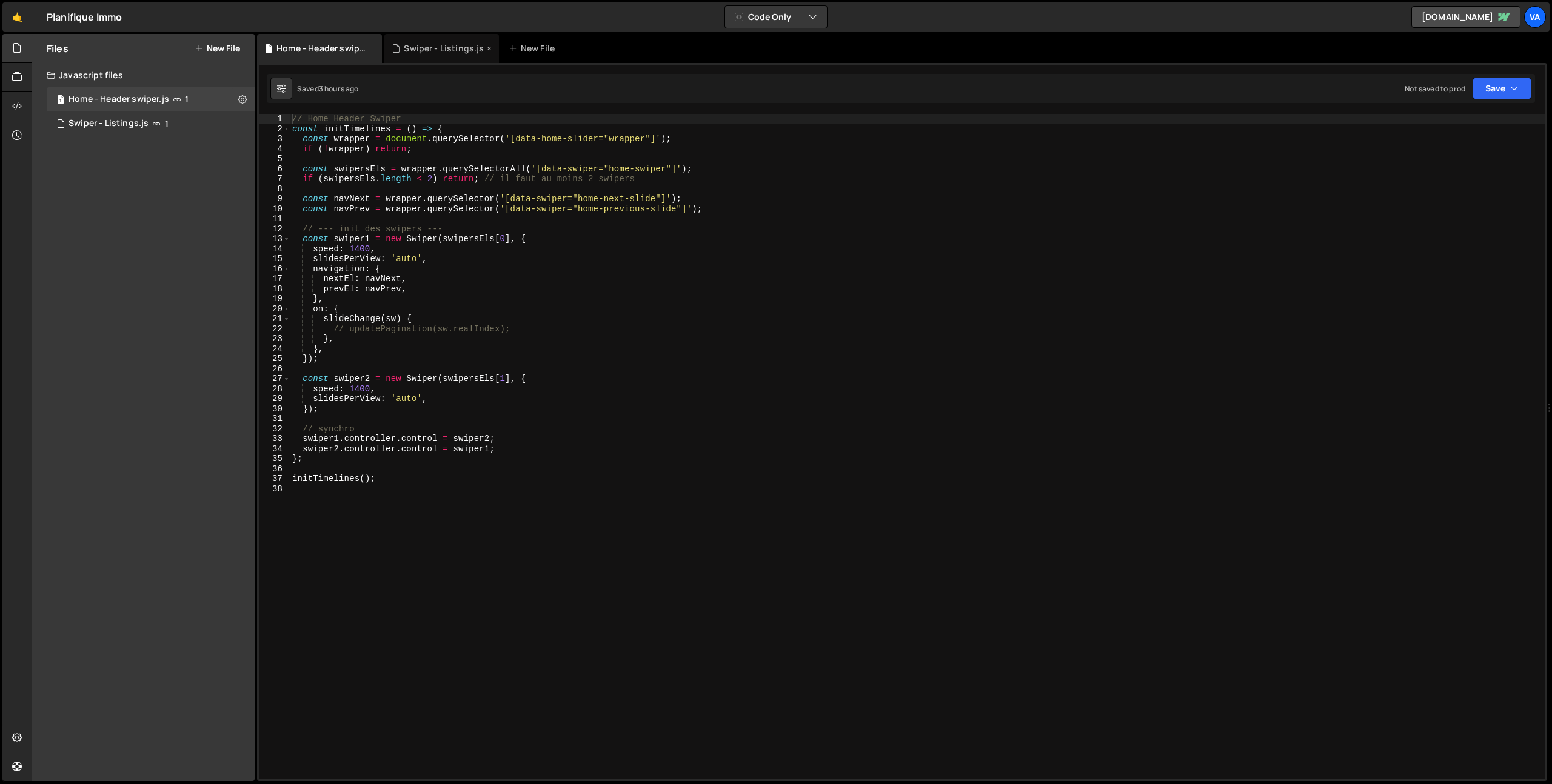
click at [430, 54] on div "Swiper - Listings.js" at bounding box center [444, 49] width 80 height 12
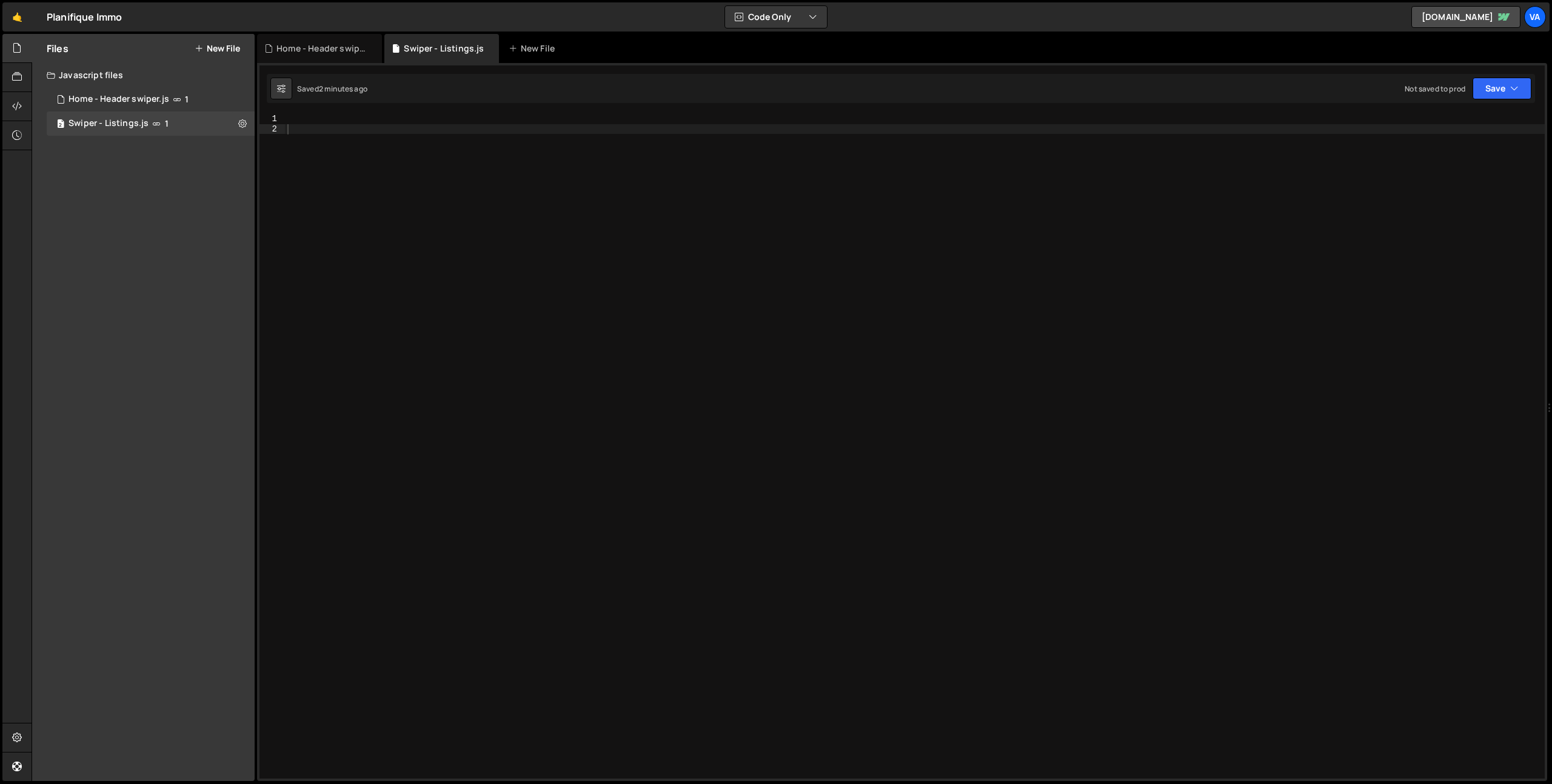
click at [388, 171] on div at bounding box center [915, 455] width 1260 height 684
paste textarea "https://cdn.jsdelivr.net/npm/swiper@12/swiper-bundle.min.js"
click at [440, 264] on div "https : //cdn.jsdelivr.net/npm/swiper@12/swiper-bundle.min.js" at bounding box center [915, 455] width 1260 height 684
click at [420, 185] on div "https : //cdn.jsdelivr.net/npm/swiper@12/swiper-bundle.min.js" at bounding box center [915, 455] width 1260 height 684
type textarea "https://cdn.jsdelivr.net/npm/swiper@12/swiper-bundle.min.js"
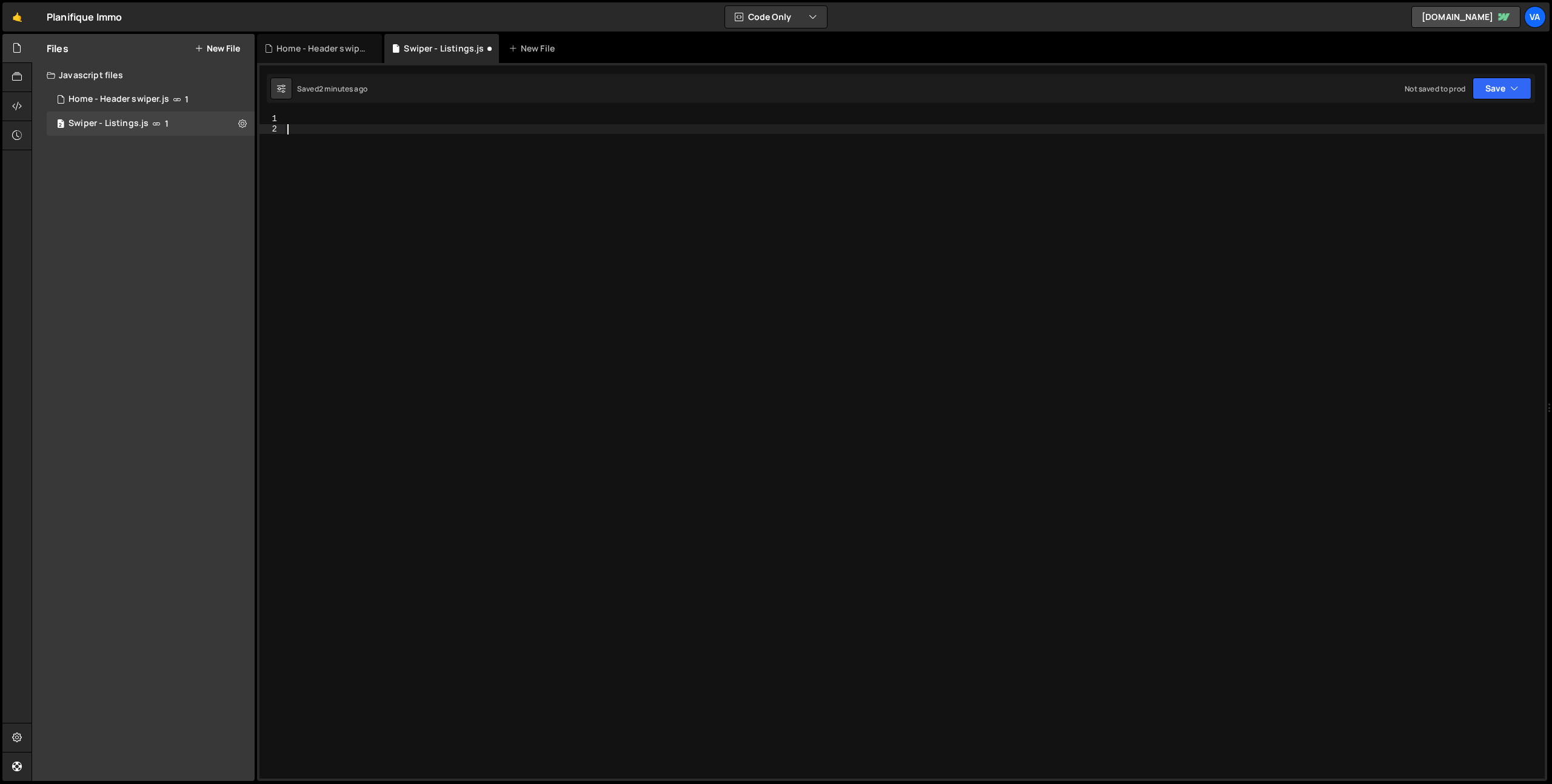
click at [469, 284] on div at bounding box center [915, 455] width 1260 height 684
click at [302, 54] on div "Home - Header swiper.js" at bounding box center [321, 49] width 91 height 12
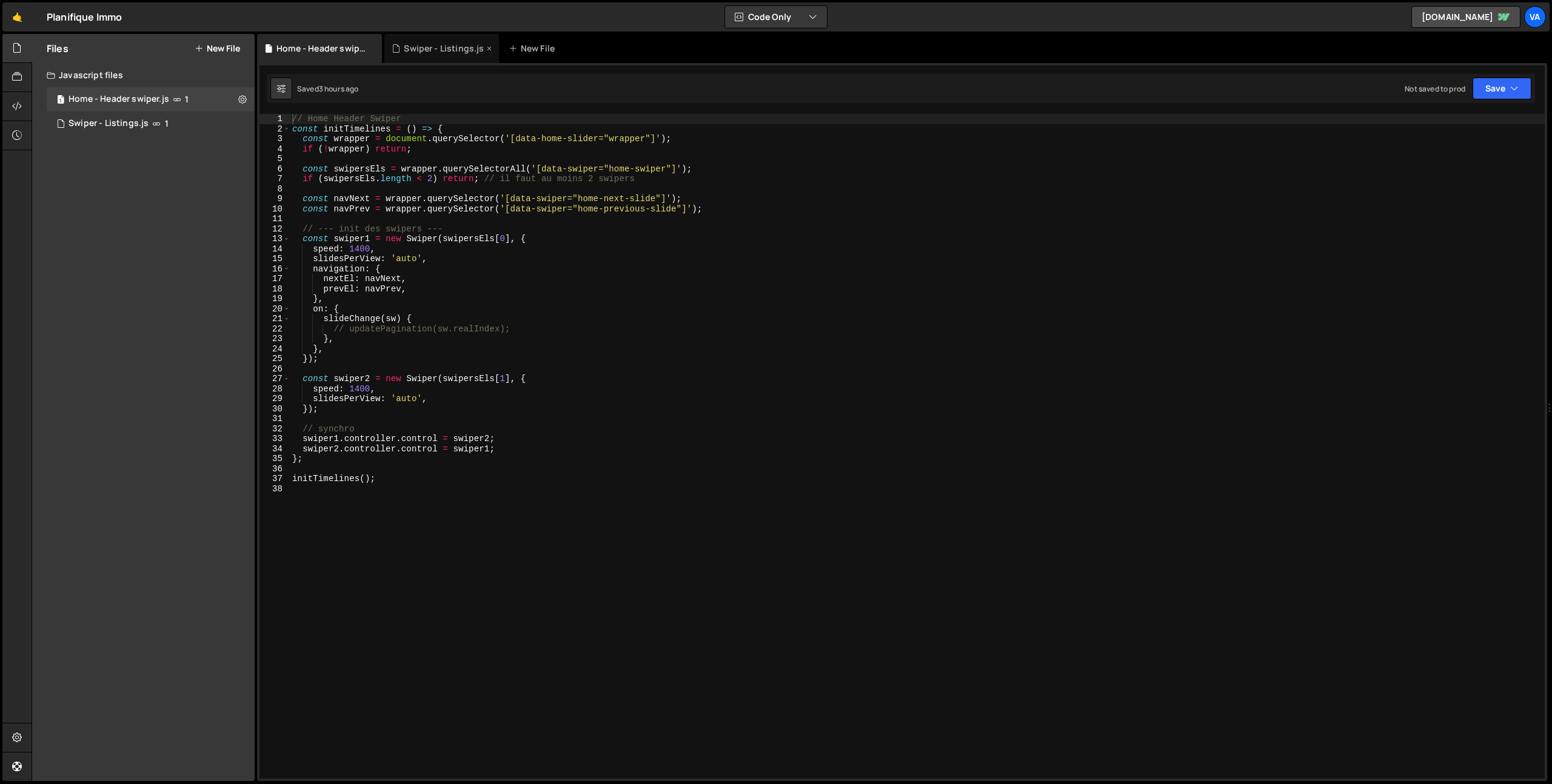
click at [447, 49] on div "Swiper - Listings.js" at bounding box center [444, 49] width 80 height 12
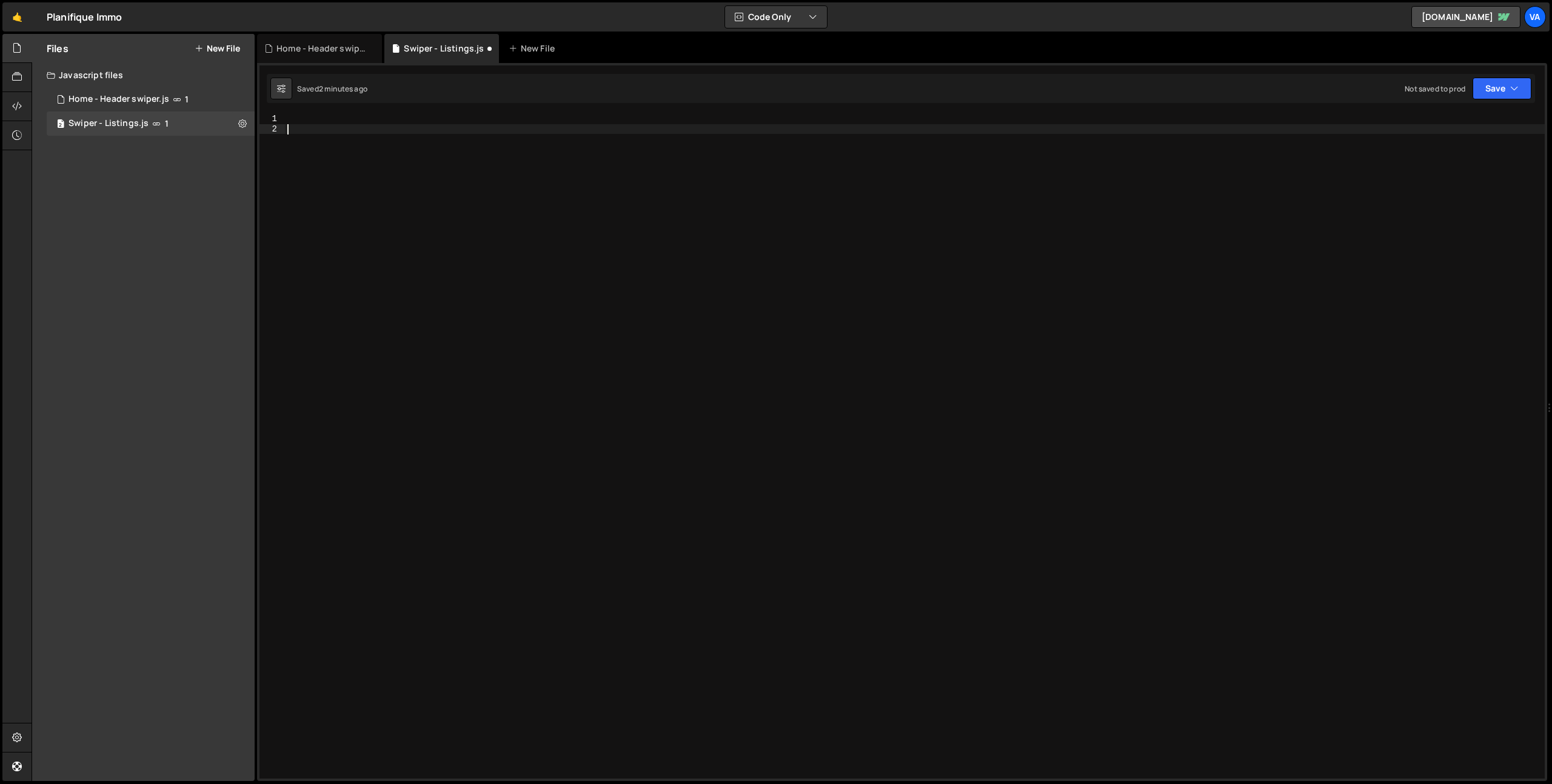
click at [447, 386] on div at bounding box center [915, 455] width 1260 height 684
click at [19, 18] on link "🤙" at bounding box center [17, 16] width 30 height 29
click at [660, 330] on div at bounding box center [915, 455] width 1260 height 684
click at [16, 18] on link "🤙" at bounding box center [17, 16] width 30 height 29
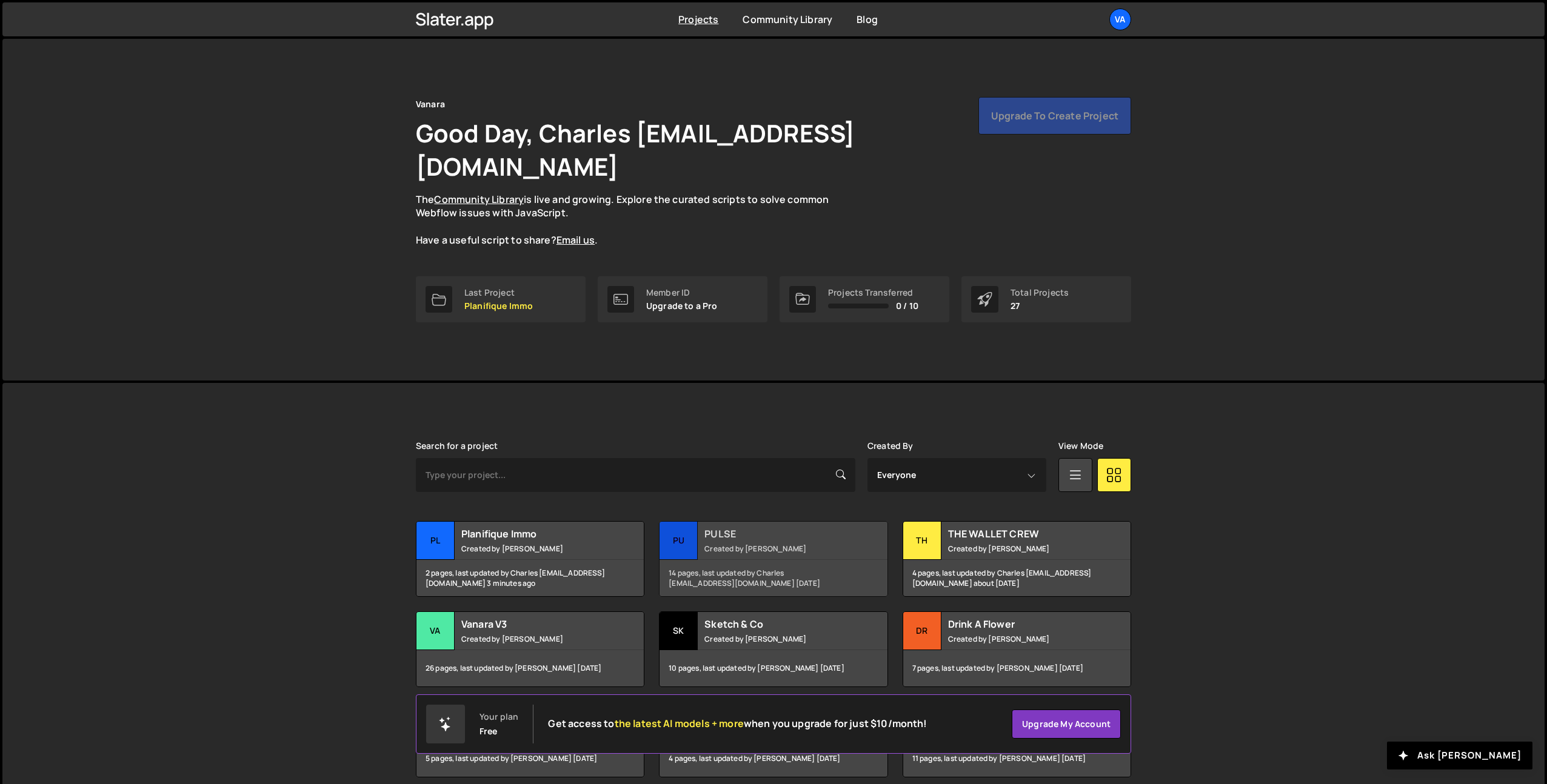
click at [756, 522] on div "PULSE Created by Terence Moulin" at bounding box center [774, 541] width 227 height 38
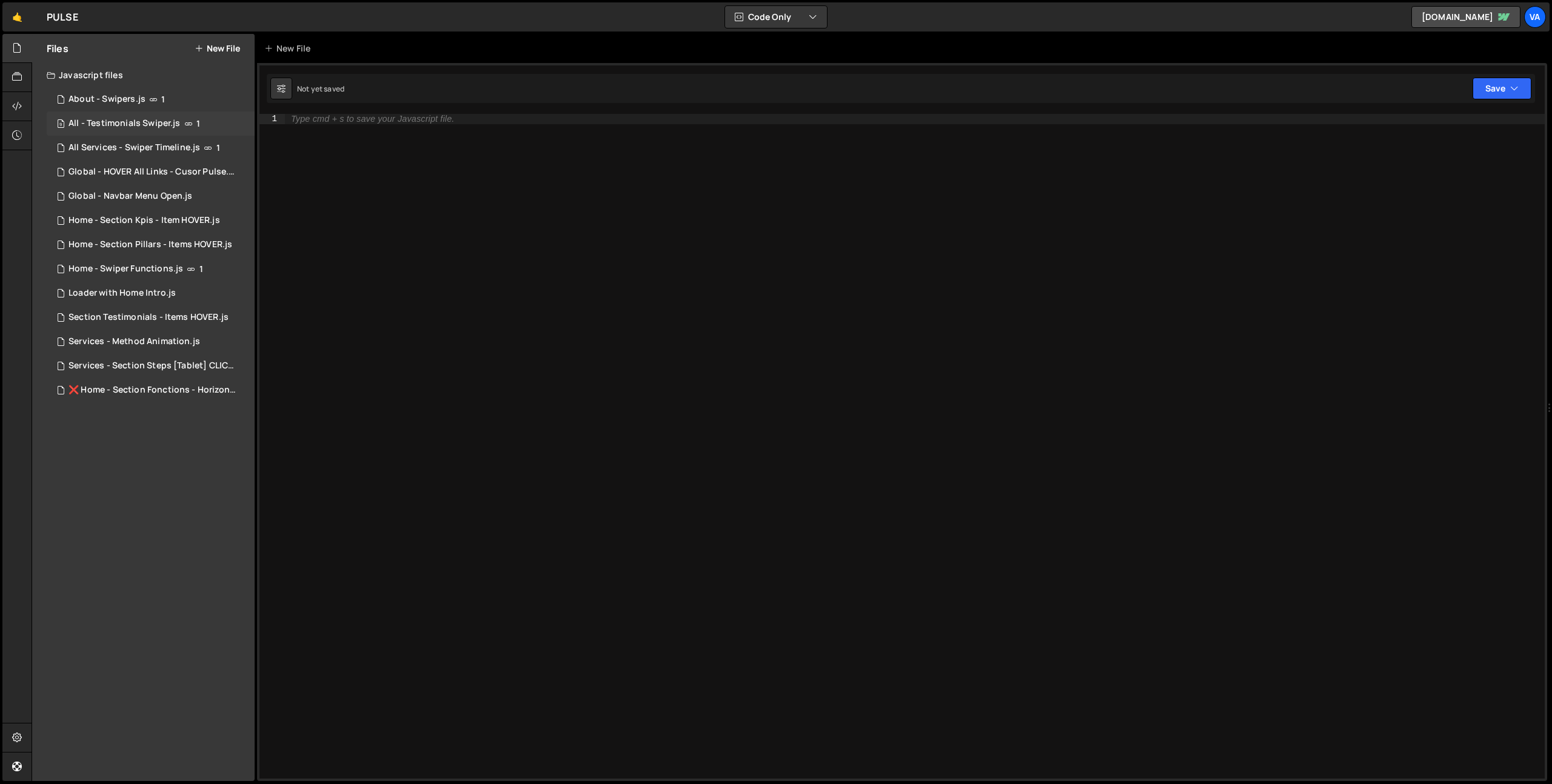
click at [124, 130] on div "9 All - Testimonials Swiper.js 1" at bounding box center [151, 124] width 208 height 24
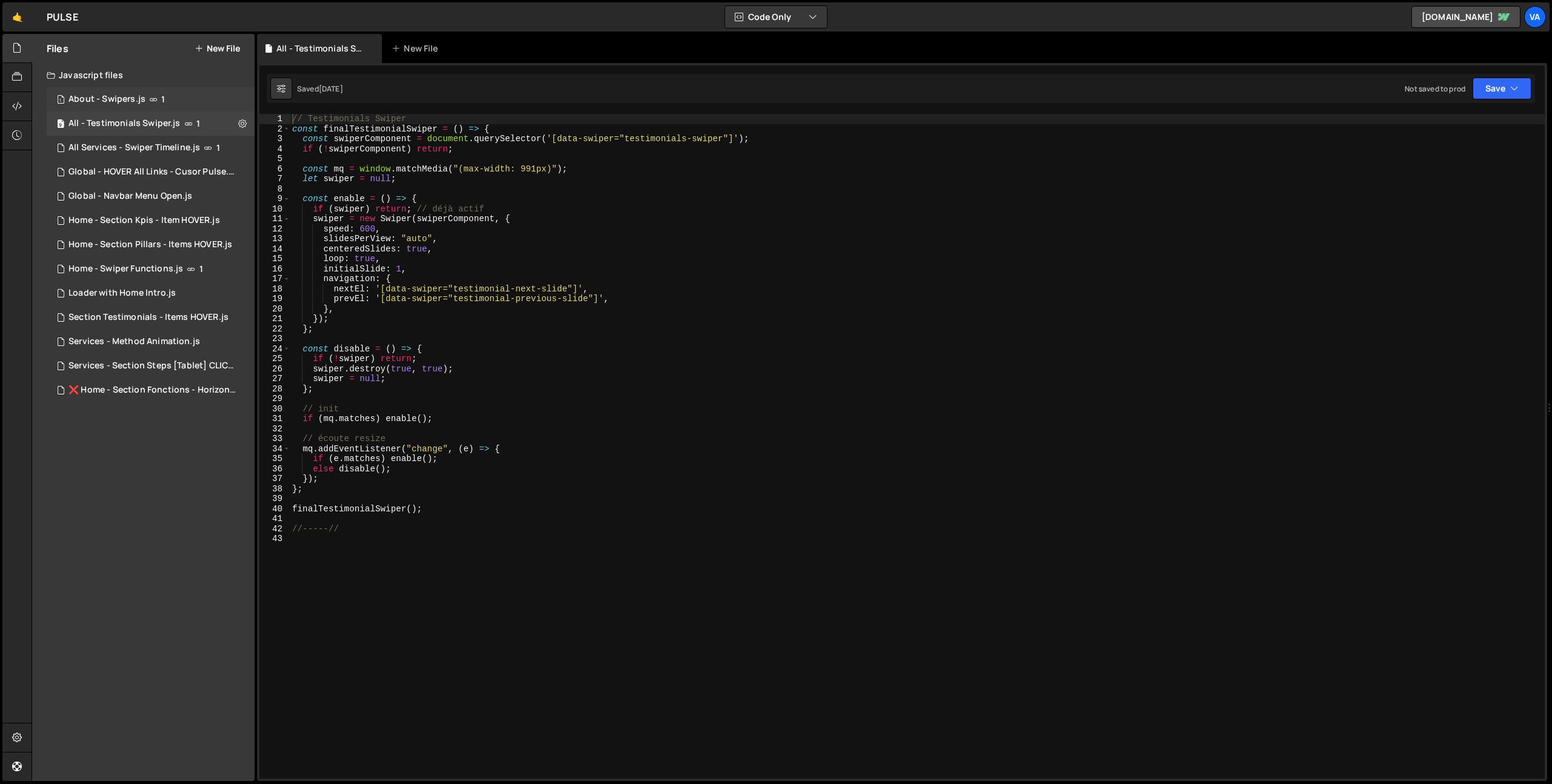
click at [142, 98] on div "About - Swipers.js" at bounding box center [107, 99] width 77 height 11
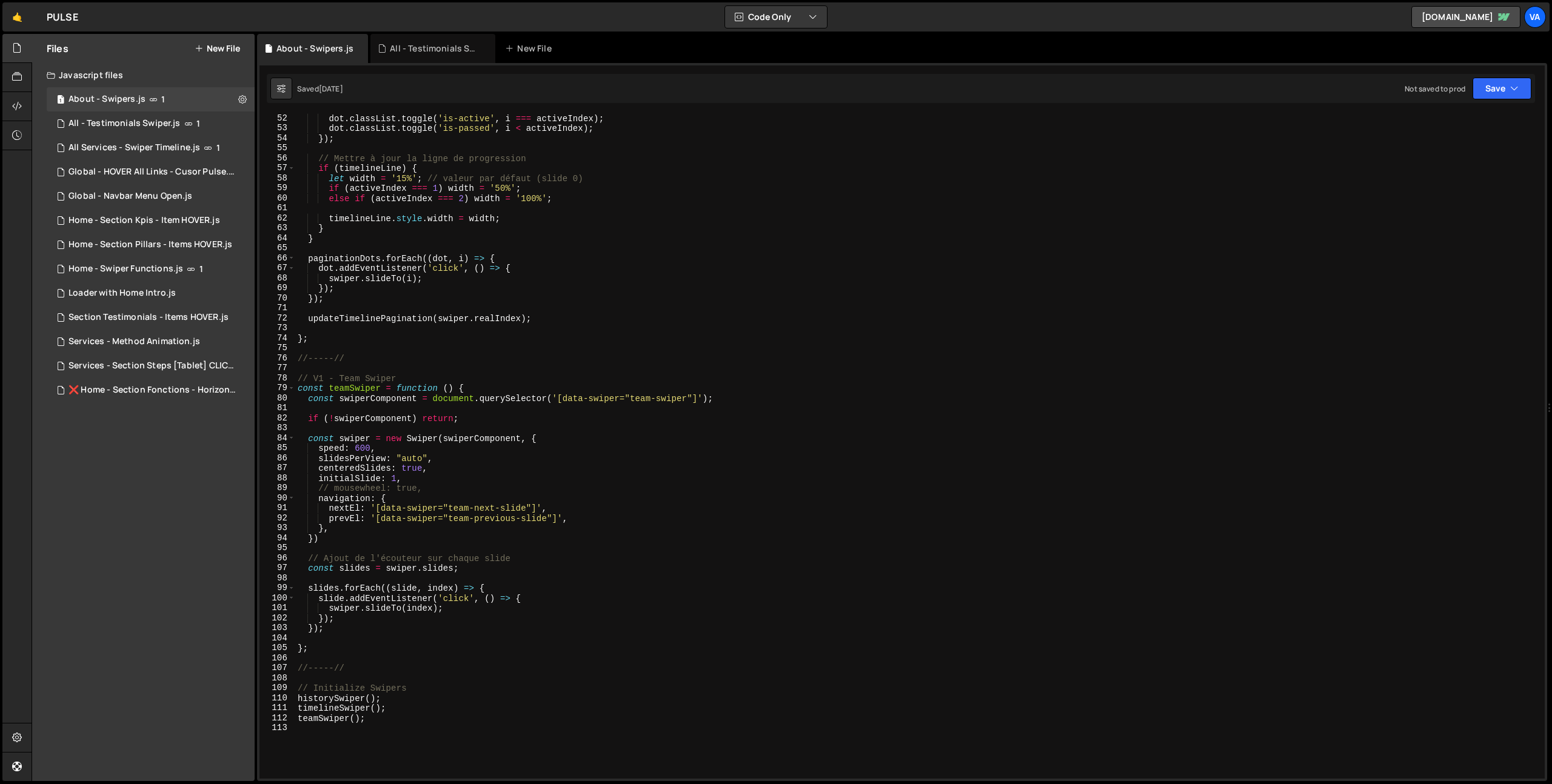
scroll to position [511, 0]
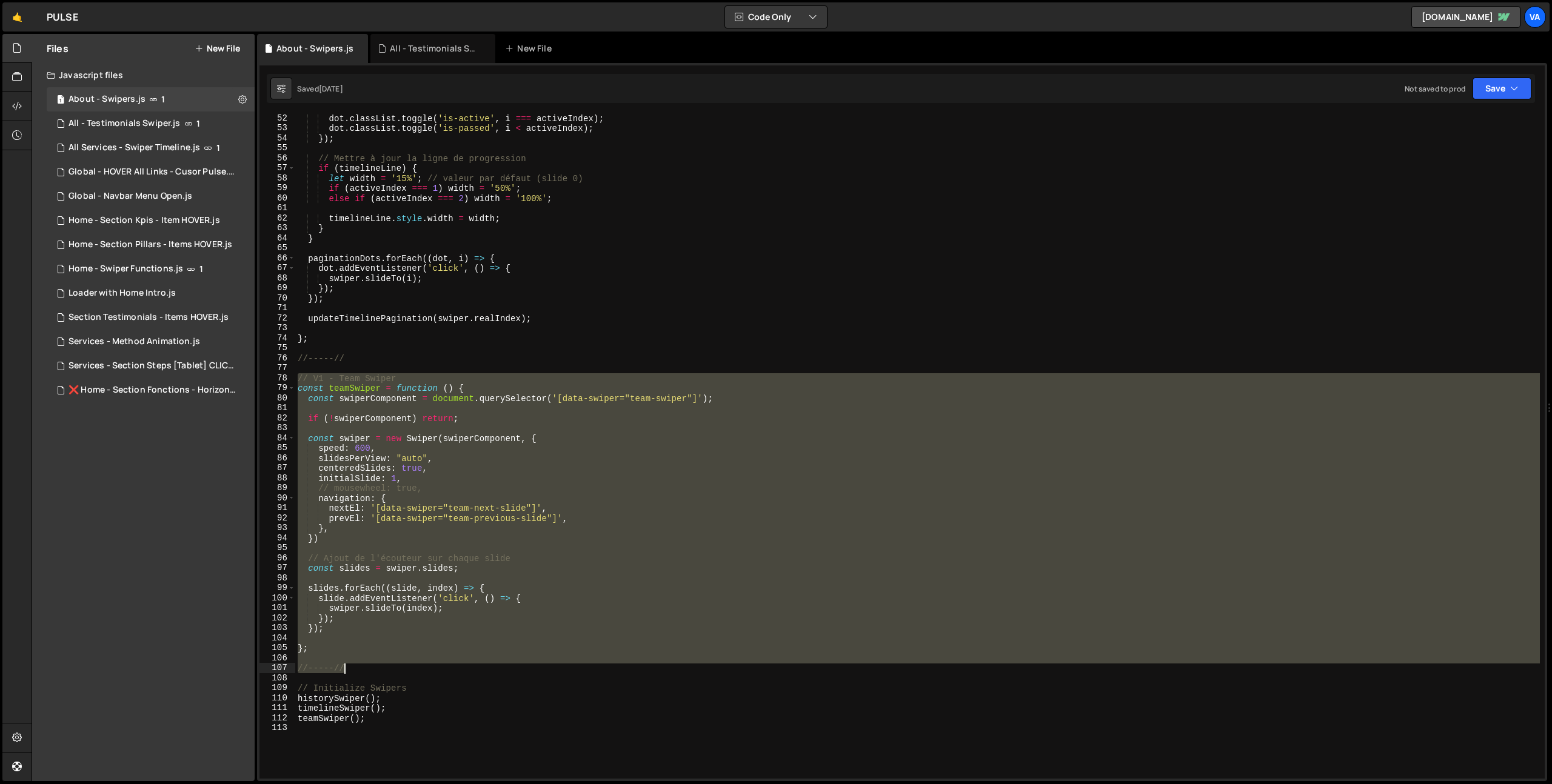
drag, startPoint x: 297, startPoint y: 380, endPoint x: 416, endPoint y: 671, distance: 314.4
click at [416, 671] on div "dot . classList . toggle ( 'is-active' , i === activeIndex ) ; dot . classList …" at bounding box center [917, 455] width 1244 height 684
click at [577, 671] on div "dot . classList . toggle ( 'is-active' , i === activeIndex ) ; dot . classList …" at bounding box center [917, 445] width 1244 height 664
type textarea "//-----//"
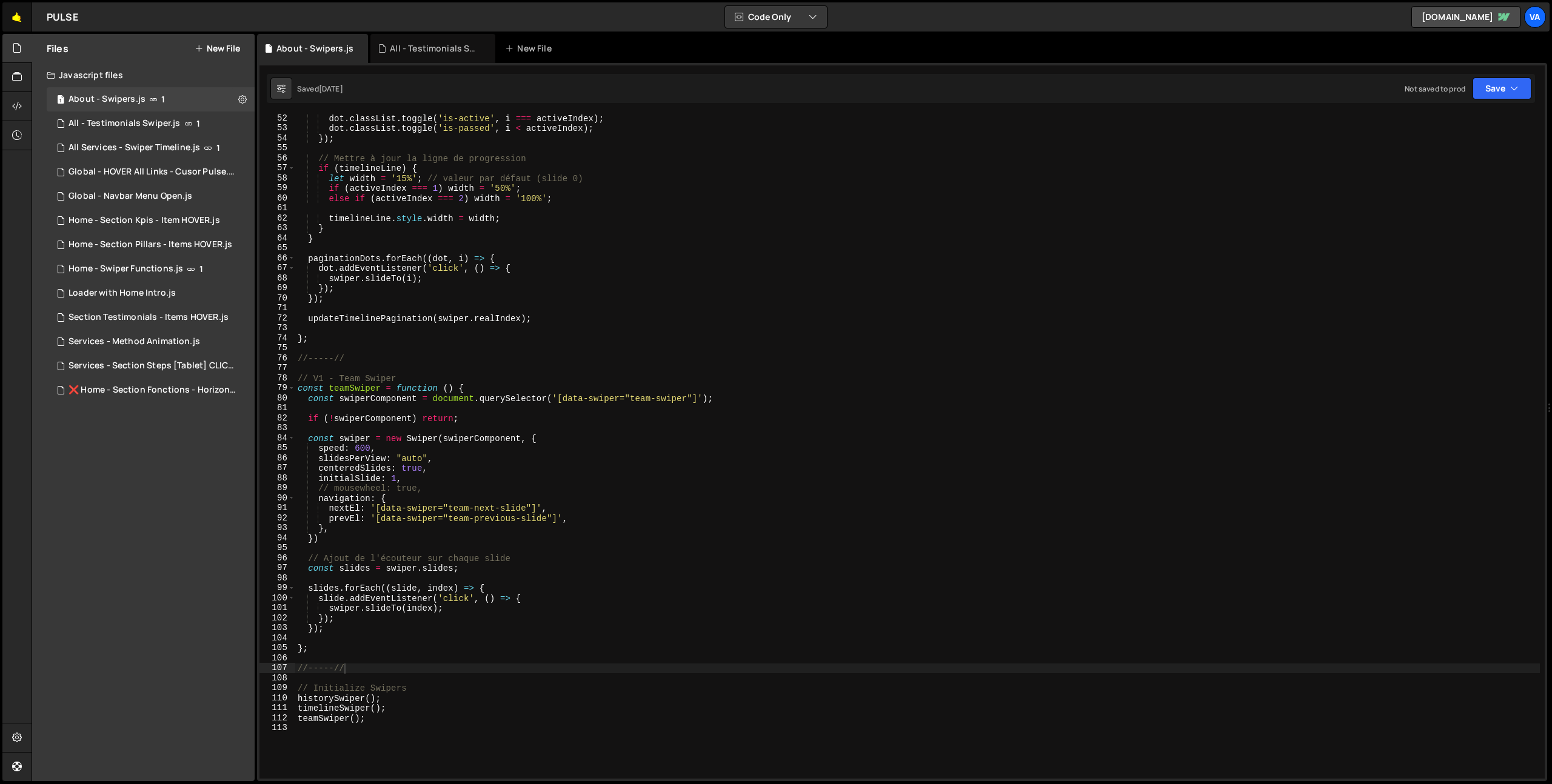
click at [6, 20] on link "🤙" at bounding box center [17, 16] width 30 height 29
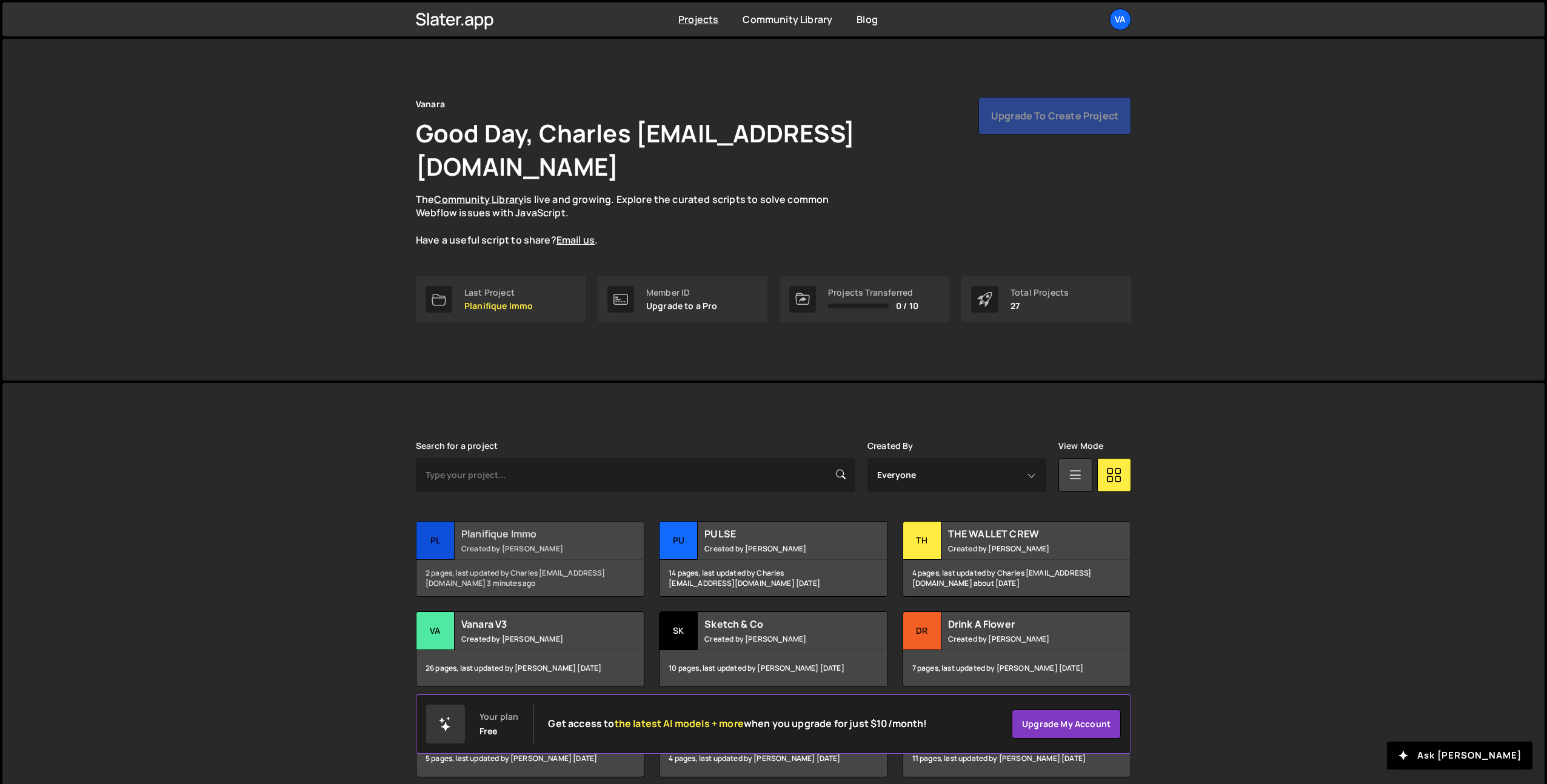
click at [555, 543] on small "Created by [PERSON_NAME]" at bounding box center [534, 548] width 147 height 10
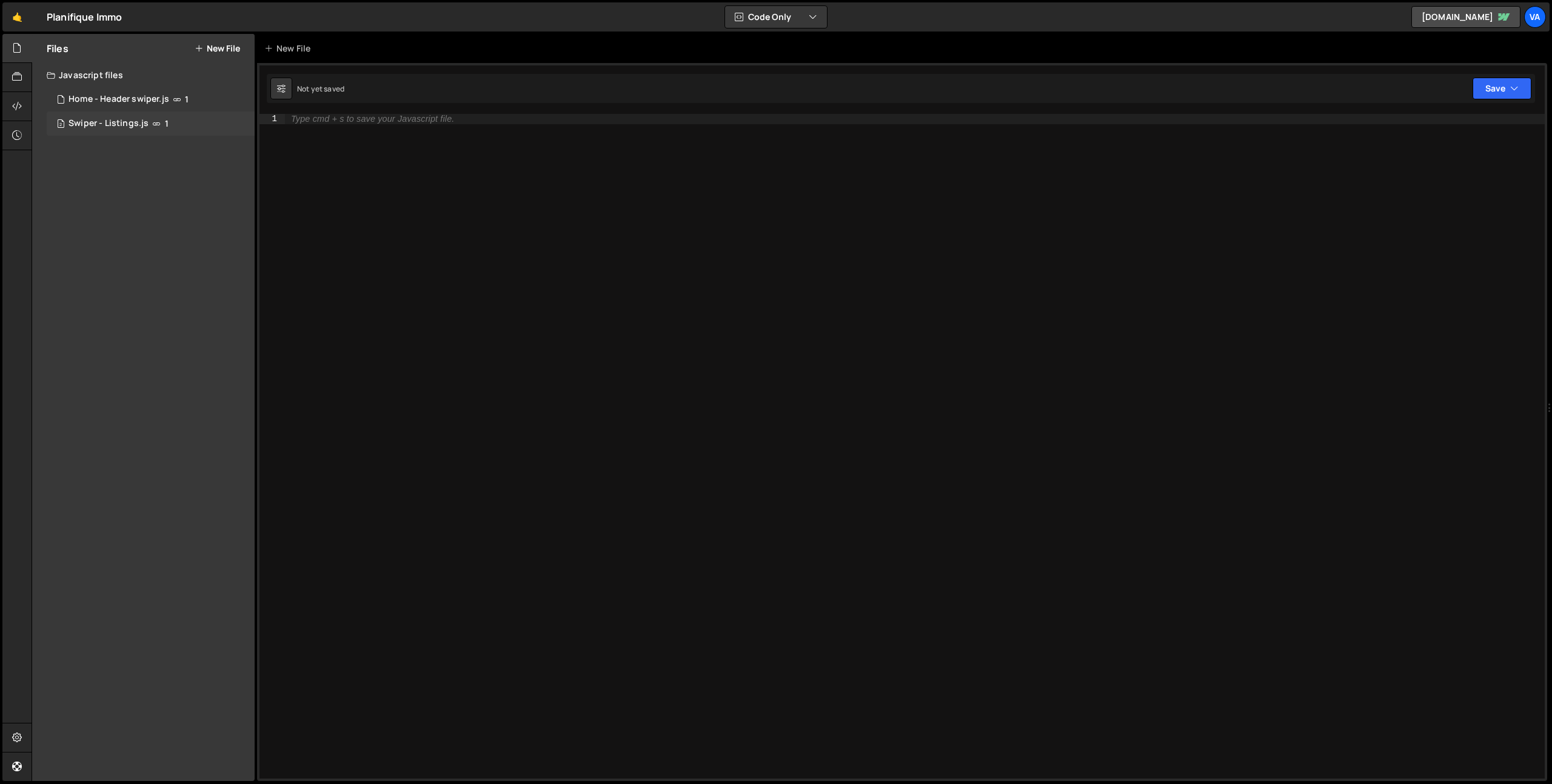
click at [124, 119] on div "Swiper - Listings.js" at bounding box center [109, 124] width 80 height 11
click at [437, 166] on div at bounding box center [915, 455] width 1260 height 684
paste textarea "//-----//"
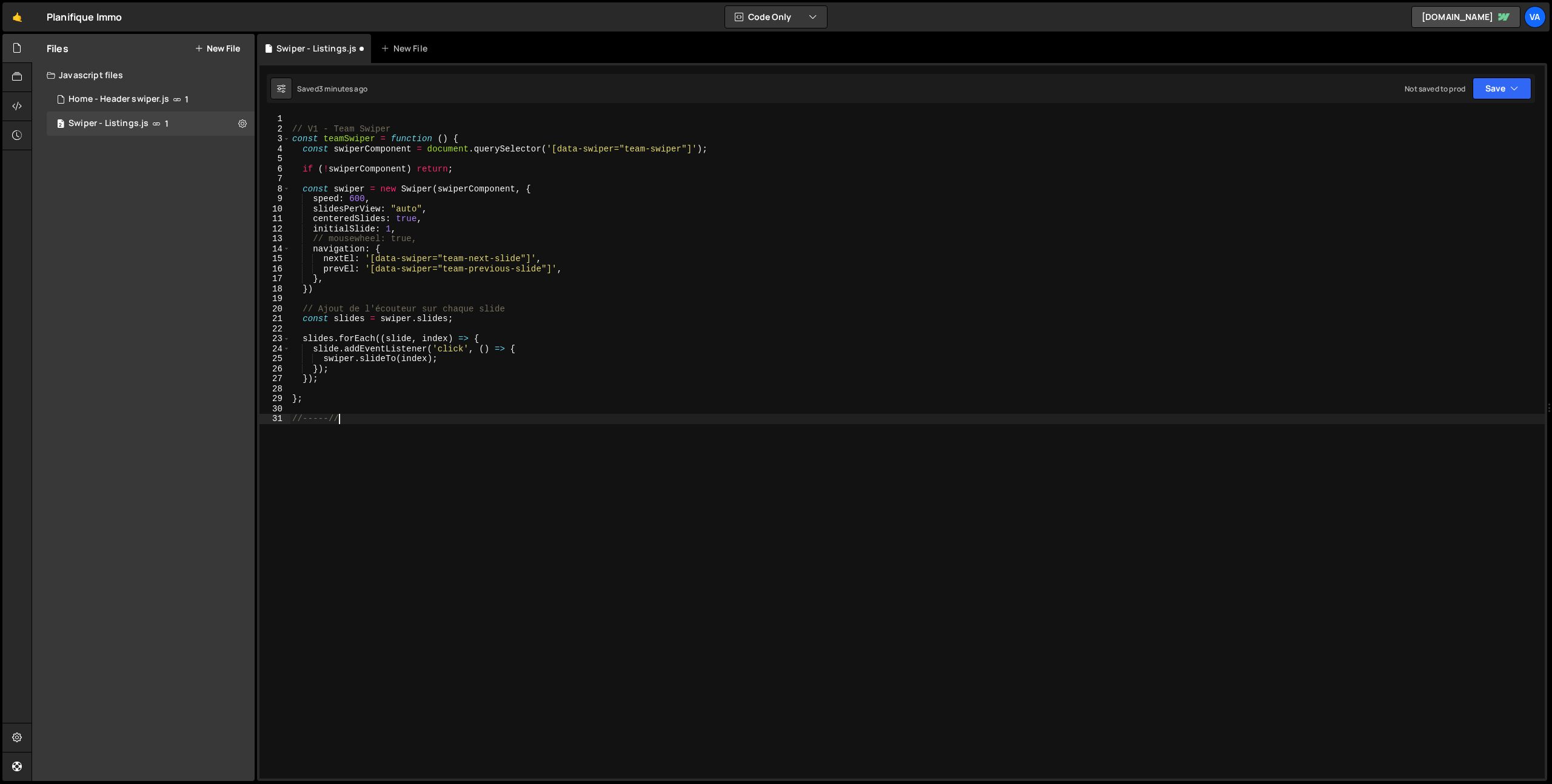
click at [340, 130] on div "// V1 - Team Swiper const teamSwiper = function ( ) { const swiperComponent = d…" at bounding box center [917, 455] width 1255 height 684
click at [344, 139] on div "// V1 - Listing Swiper const teamSwiper = function ( ) { const swiperComponent …" at bounding box center [917, 455] width 1255 height 684
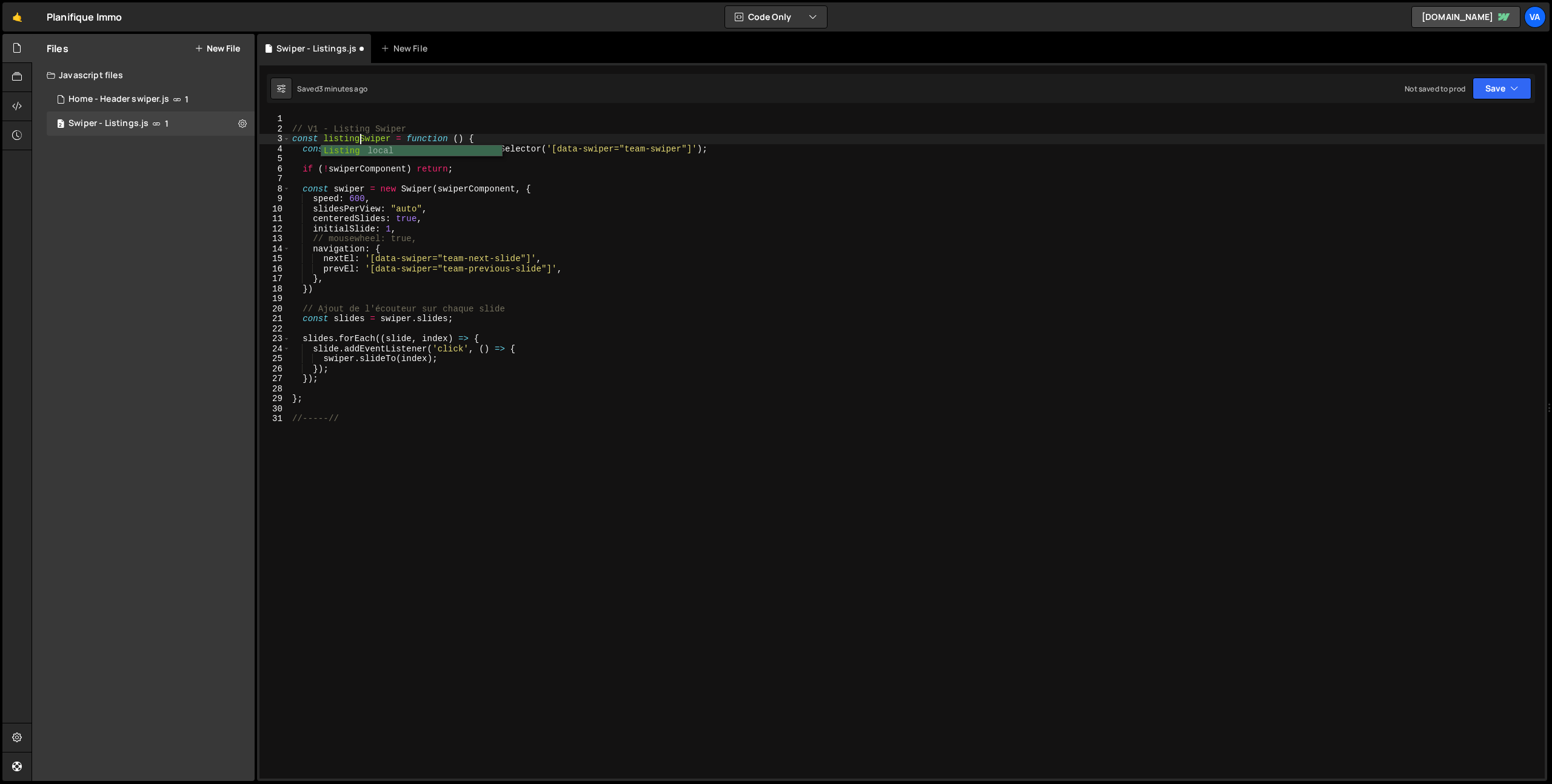
click at [390, 436] on div "// V1 - Listing Swiper const listingSwiper = function ( ) { const swiperCompone…" at bounding box center [917, 455] width 1255 height 684
click at [367, 140] on div "// V1 - Listing Swiper const listingSwiper = function ( ) { const swiperCompone…" at bounding box center [917, 455] width 1255 height 684
click at [333, 401] on div "// V1 - Listing Swiper const listingSwiper = function ( ) { const swiperCompone…" at bounding box center [917, 455] width 1255 height 684
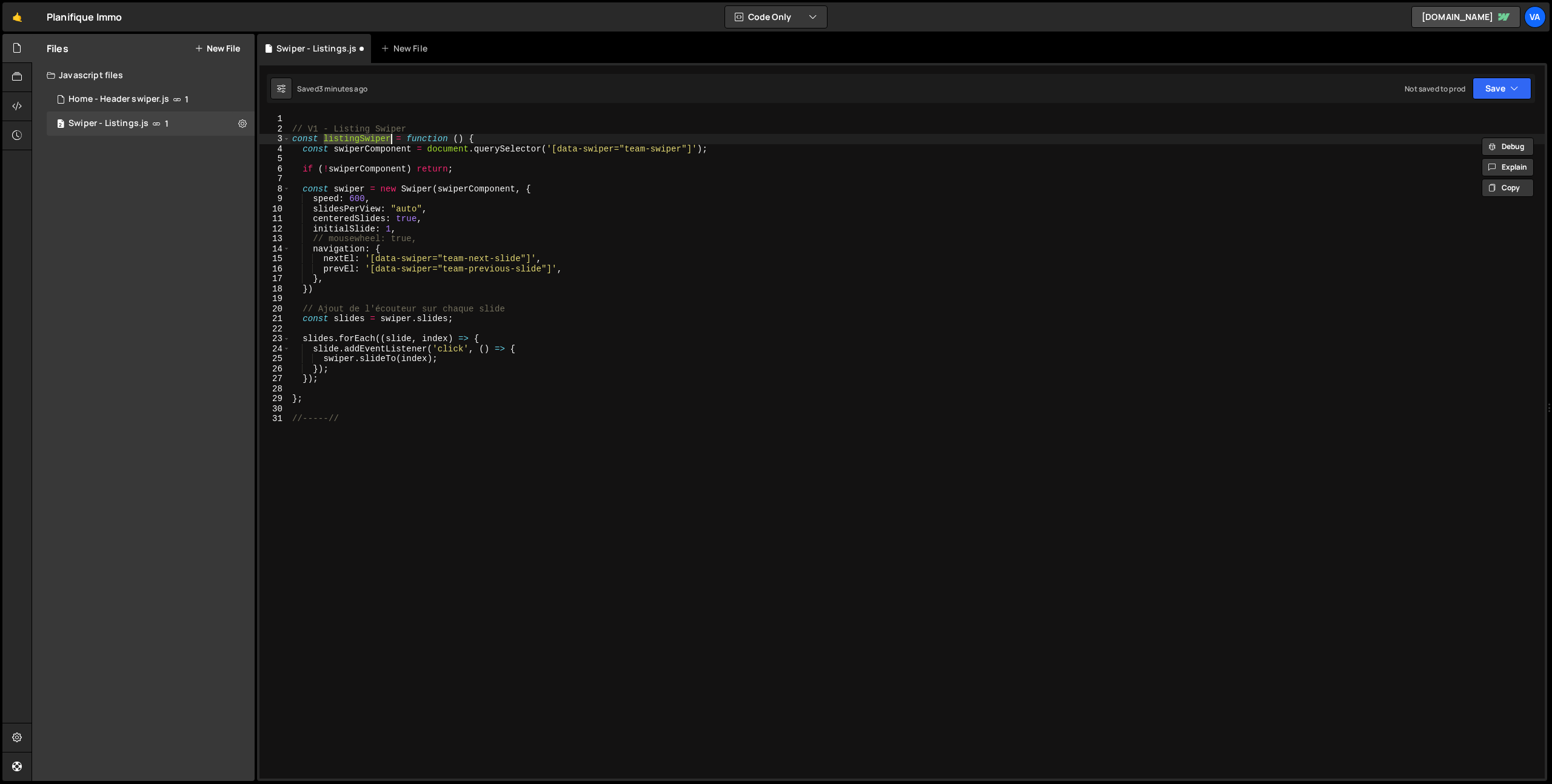
type textarea "};"
paste textarea "listingSwiper"
type textarea "listingSwiper();"
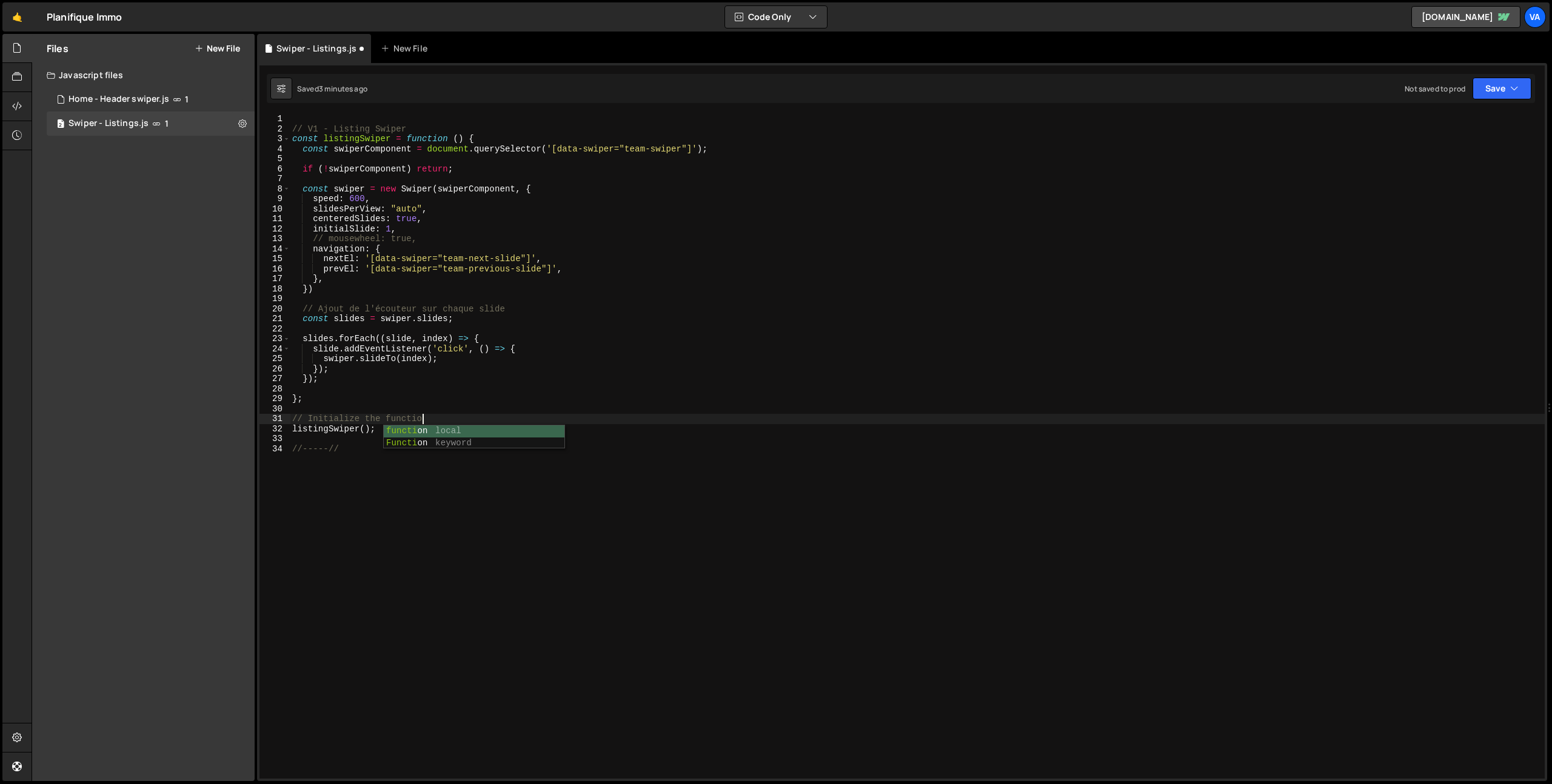
scroll to position [0, 9]
click at [448, 553] on div "// V1 - Listing Swiper const listingSwiper = function ( ) { const swiperCompone…" at bounding box center [917, 455] width 1255 height 684
type textarea "//-----//"
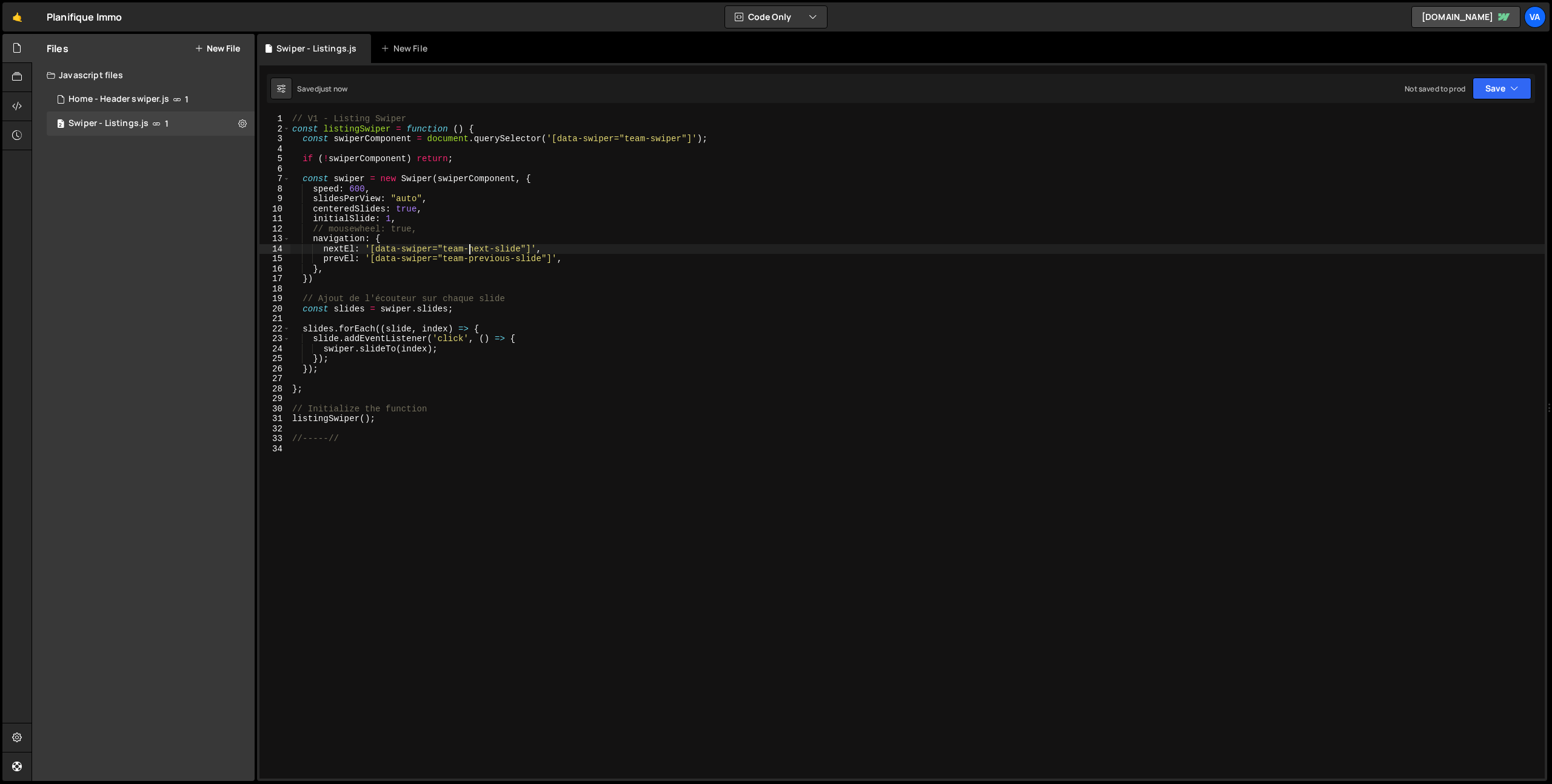
click at [470, 250] on div "// V1 - Listing Swiper const listingSwiper = function ( ) { const swiperCompone…" at bounding box center [917, 455] width 1255 height 684
click at [470, 260] on div "// V1 - Listing Swiper const listingSwiper = function ( ) { const swiperCompone…" at bounding box center [917, 455] width 1255 height 684
click at [646, 138] on div "// V1 - Listing Swiper const listingSwiper = function ( ) { const swiperCompone…" at bounding box center [917, 455] width 1255 height 684
click at [647, 355] on div "// V1 - Listing Swiper const listingSwiper = function ( ) { const swiperCompone…" at bounding box center [917, 455] width 1255 height 684
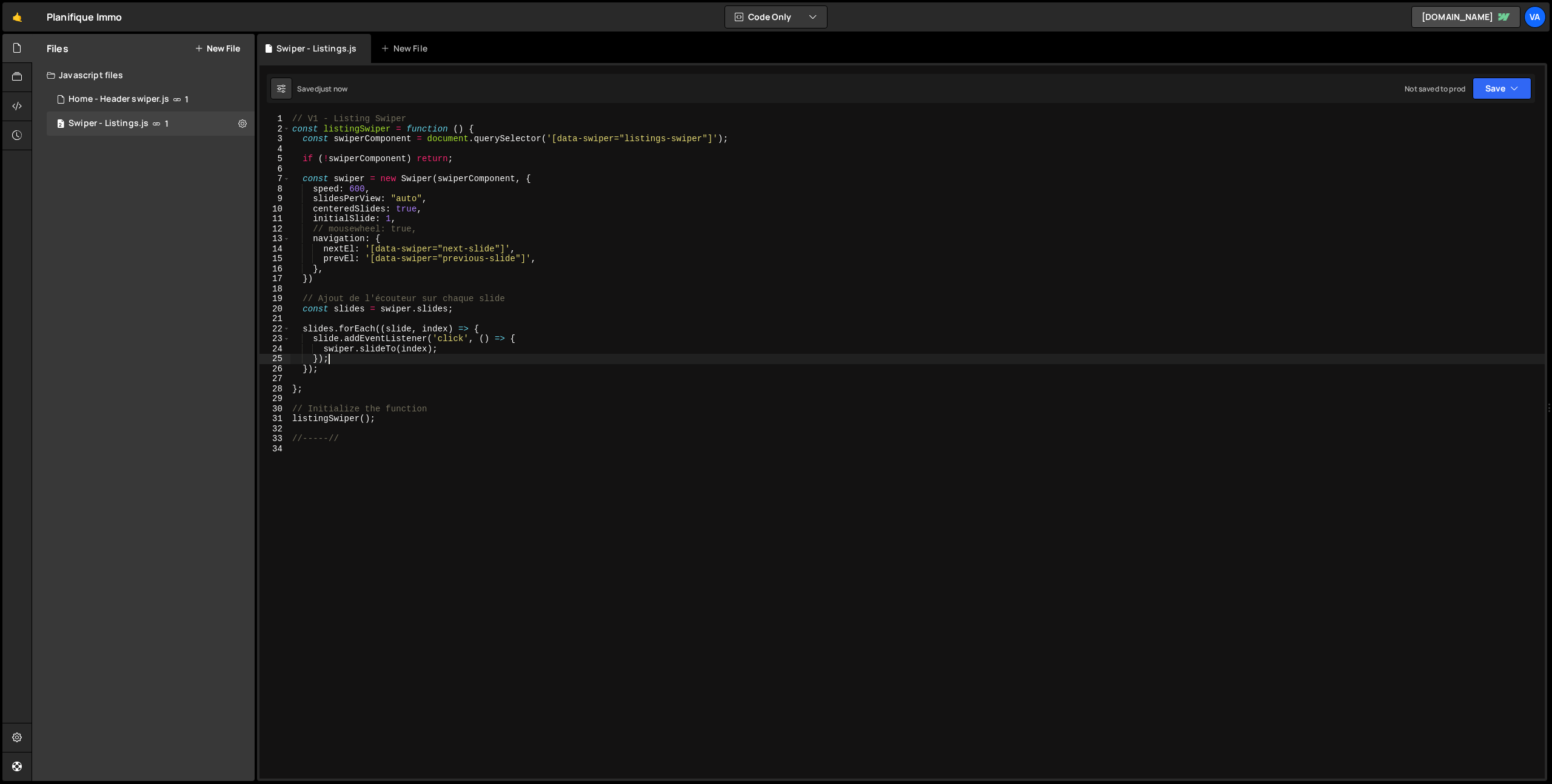
click at [315, 210] on div "// V1 - Listing Swiper const listingSwiper = function ( ) { const swiperCompone…" at bounding box center [917, 455] width 1255 height 684
click at [312, 219] on div "// V1 - Listing Swiper const listingSwiper = function ( ) { const swiperCompone…" at bounding box center [917, 455] width 1255 height 684
type textarea "// initialSlide: 1,"
click at [557, 481] on div "// V1 - Listing Swiper const listingSwiper = function ( ) { const swiperCompone…" at bounding box center [917, 455] width 1255 height 684
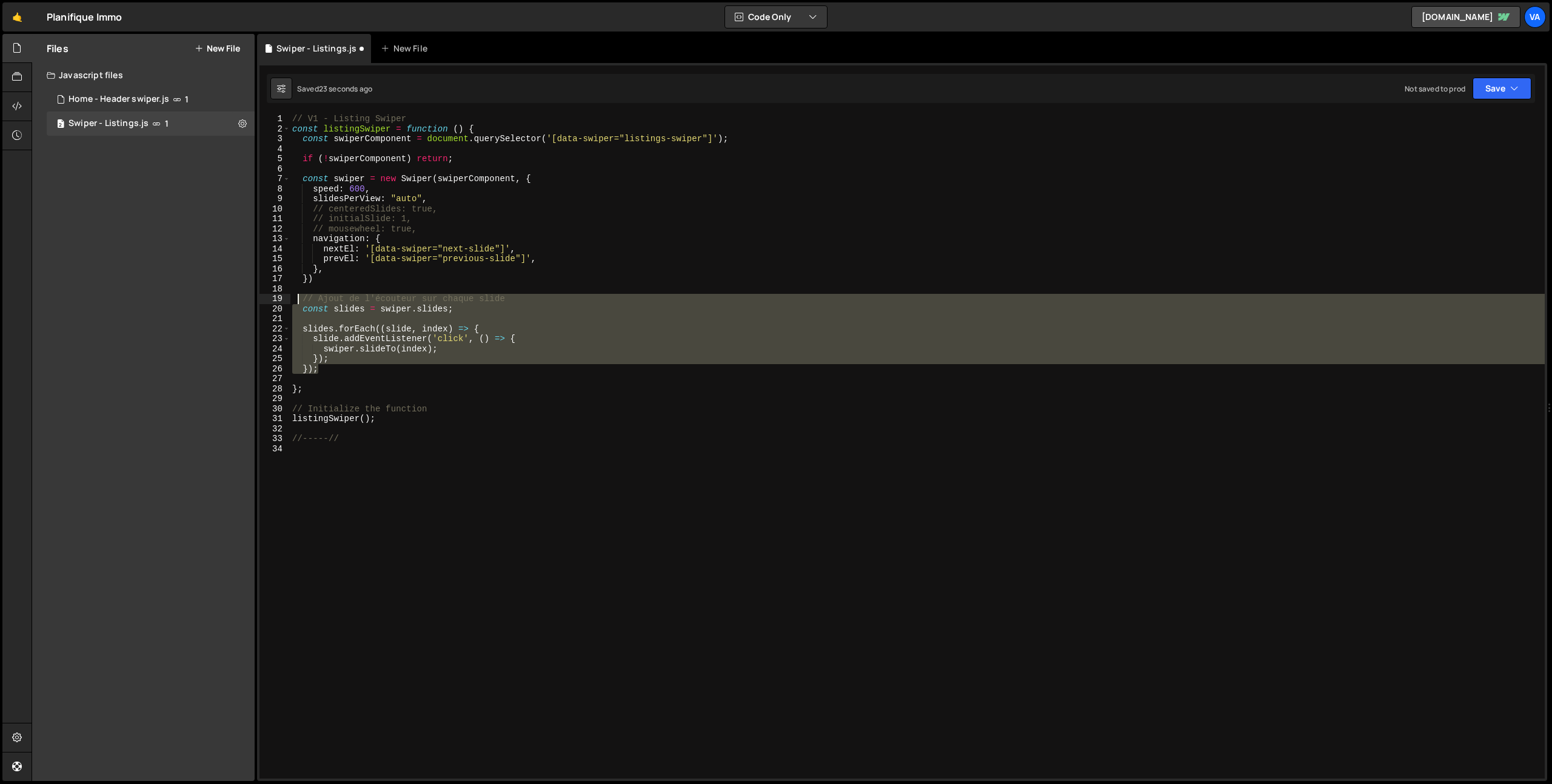
drag, startPoint x: 328, startPoint y: 372, endPoint x: 299, endPoint y: 297, distance: 80.4
click at [299, 297] on div "// V1 - Listing Swiper const listingSwiper = function ( ) { const swiperCompone…" at bounding box center [917, 455] width 1255 height 684
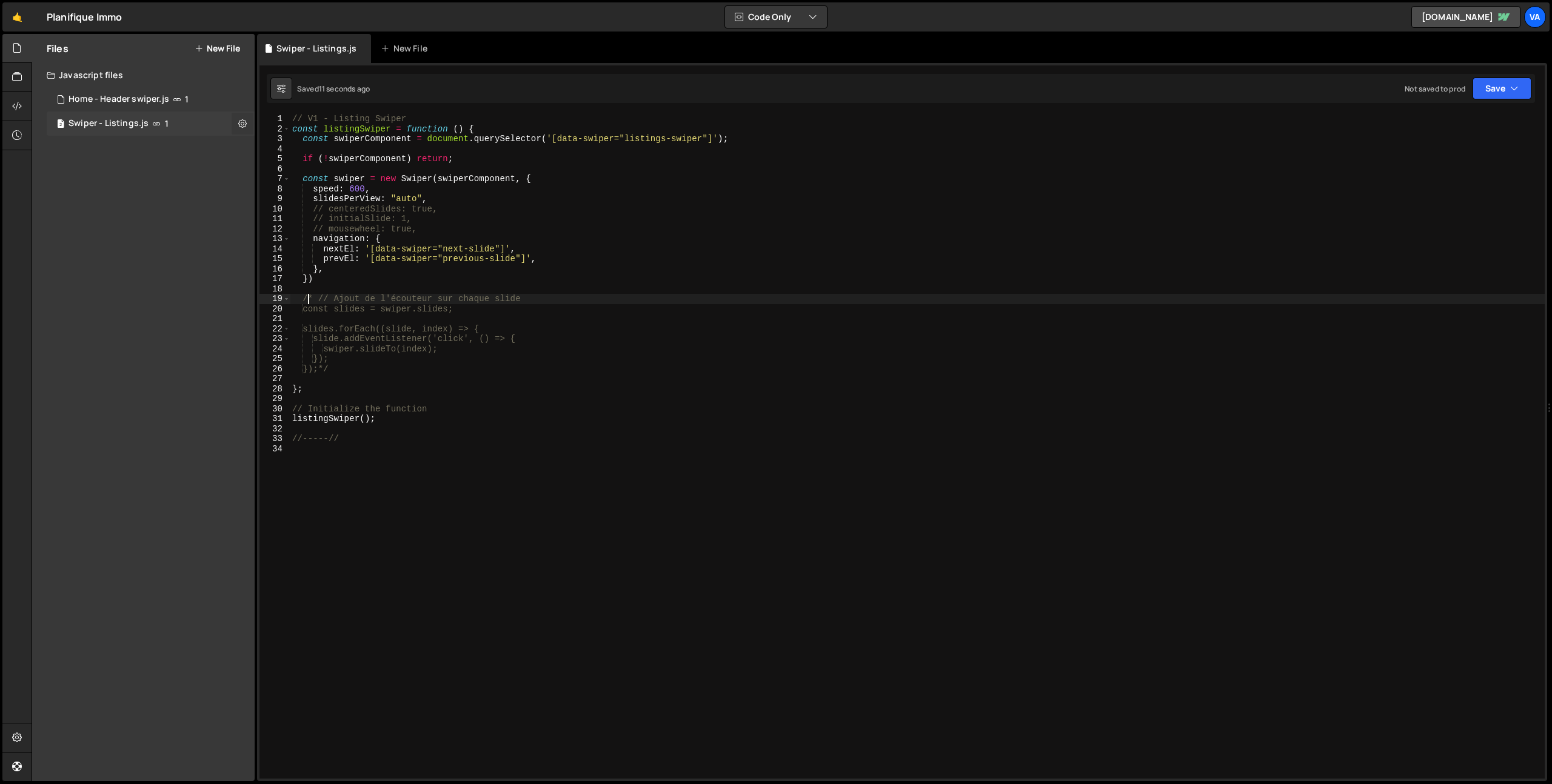
type textarea "/* // Ajout de l'écouteur sur chaque slide"
click at [244, 122] on icon at bounding box center [242, 124] width 9 height 12
type input "Swiper - Listings"
radio input "true"
checkbox input "true"
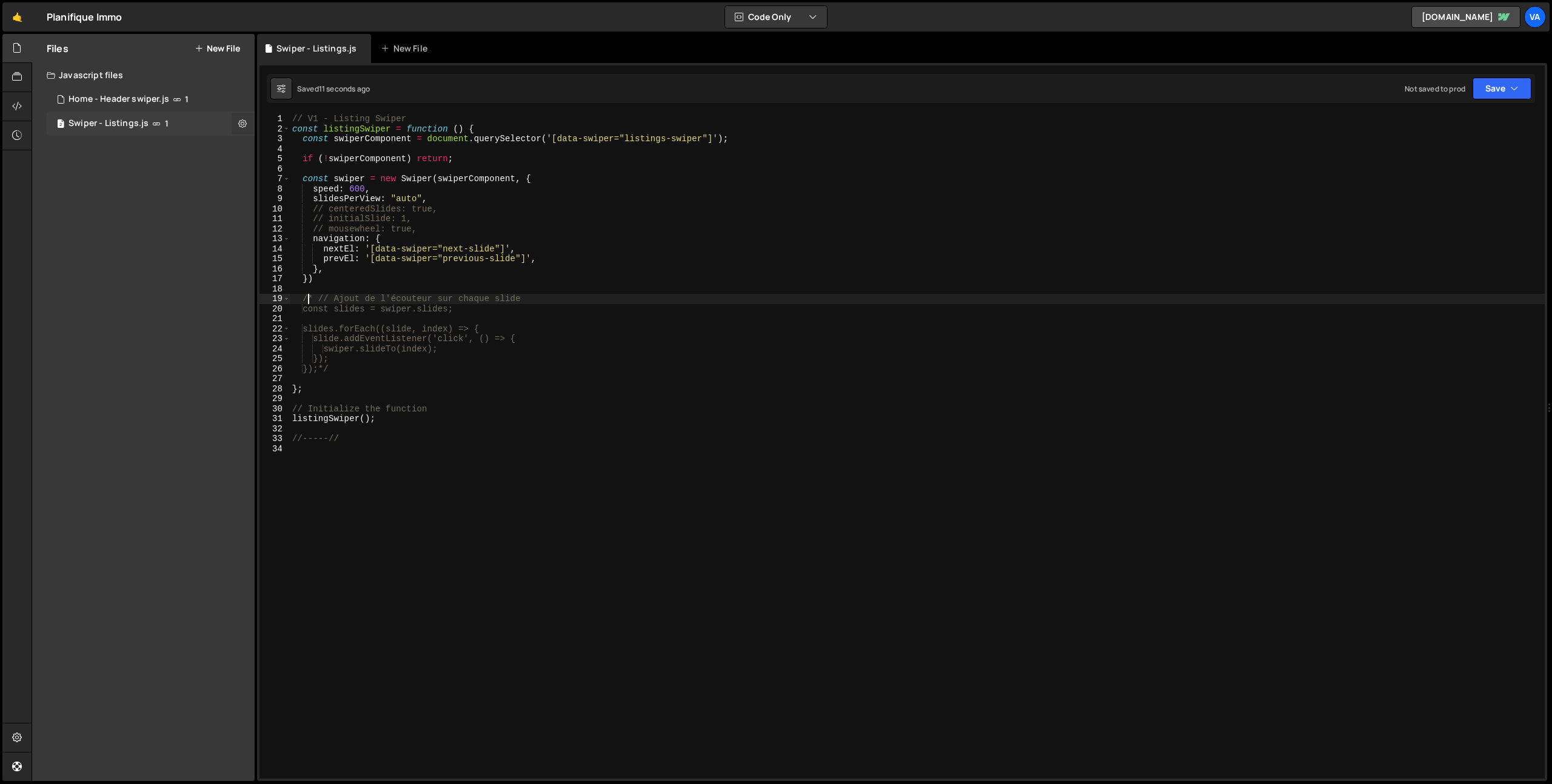
checkbox input "true"
click at [316, 151] on button "Edit File Settings" at bounding box center [316, 148] width 119 height 24
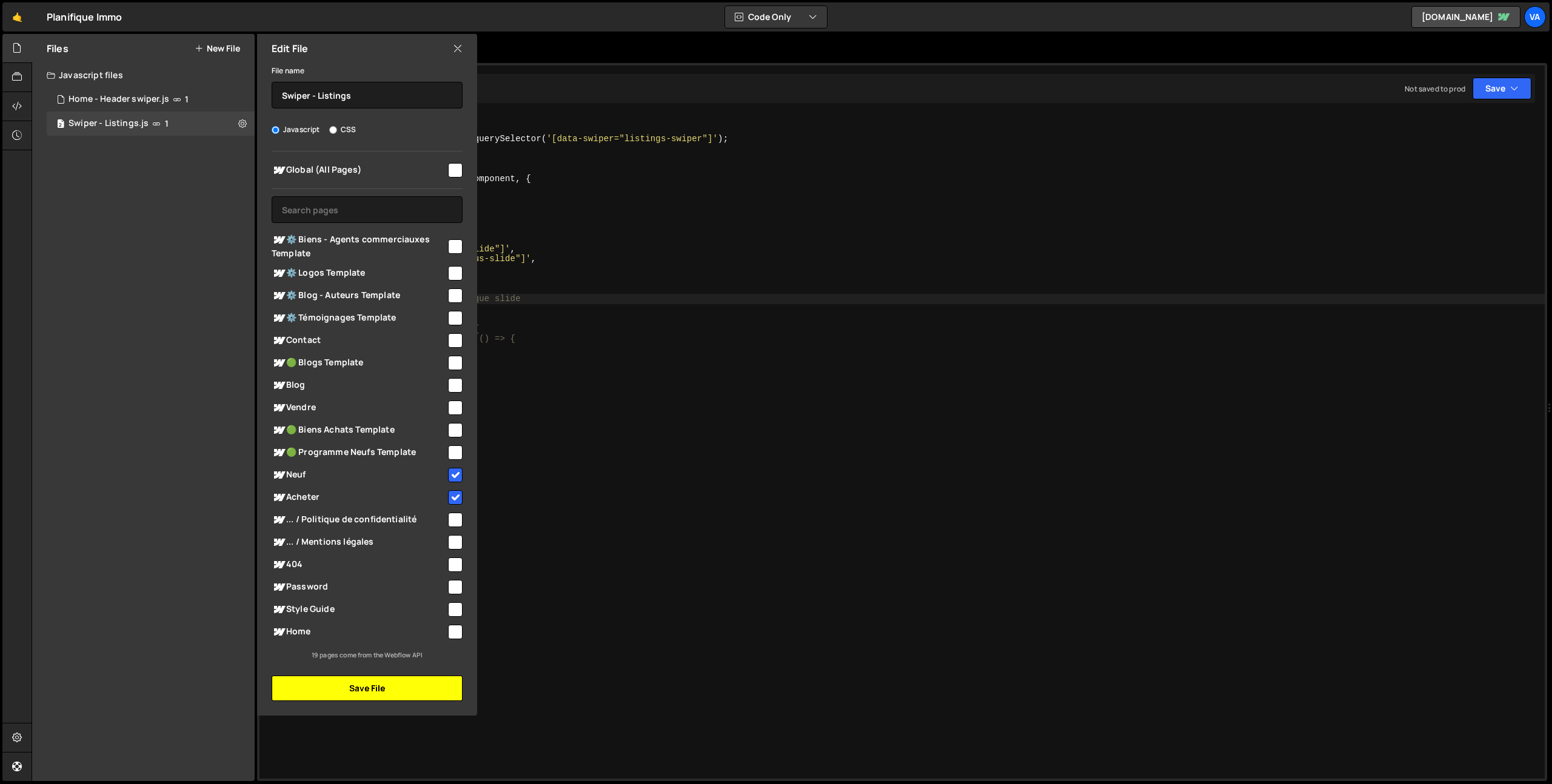
click at [371, 687] on button "Save File" at bounding box center [367, 688] width 191 height 26
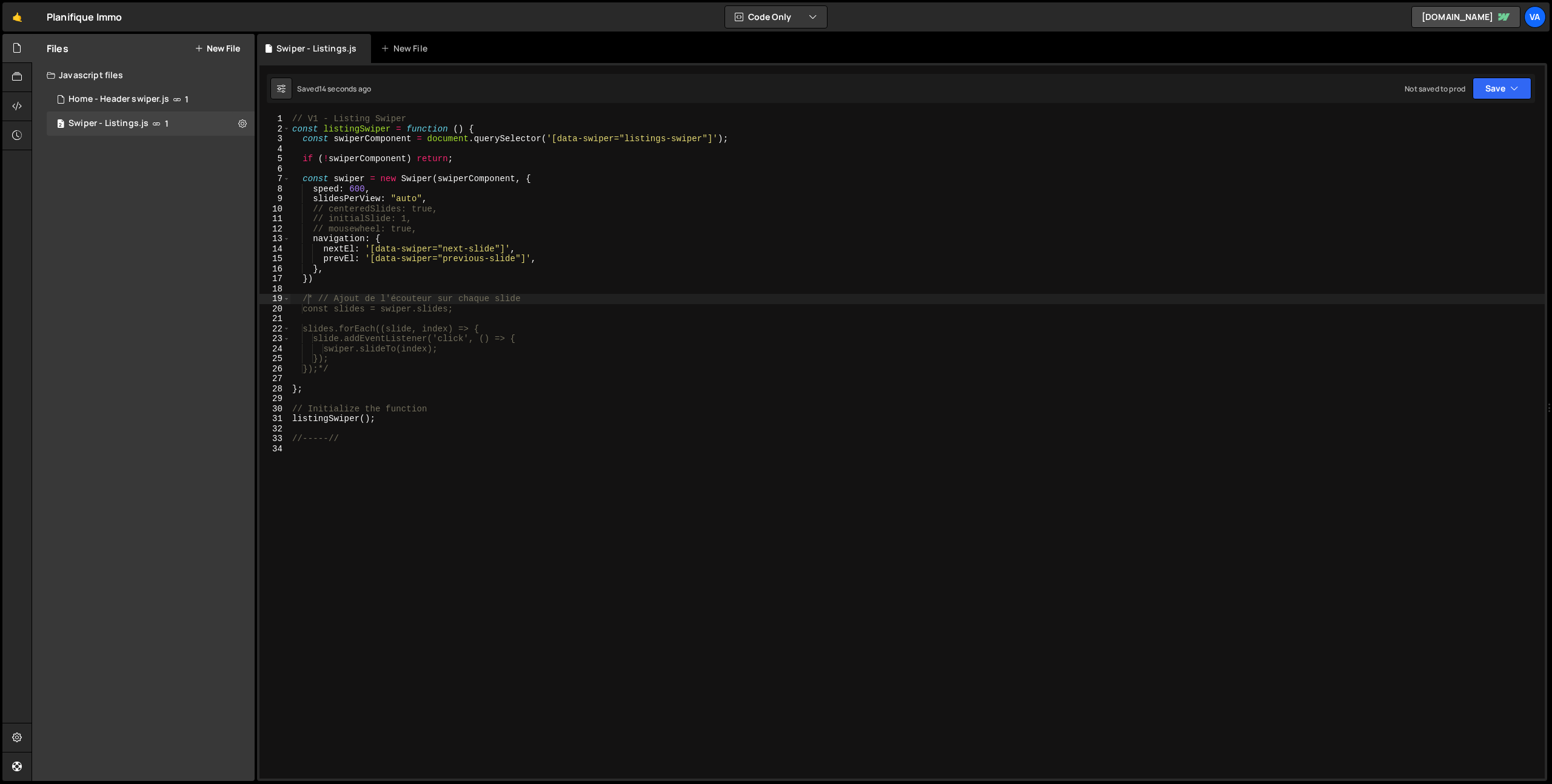
click at [672, 582] on div "// V1 - Listing Swiper const listingSwiper = function ( ) { const swiperCompone…" at bounding box center [917, 455] width 1255 height 684
click at [655, 140] on div "// V1 - Listing Swiper const listingSwiper = function ( ) { const swiperCompone…" at bounding box center [917, 455] width 1255 height 684
type textarea "const swiperComponent = document.querySelector('[data-swiper="listings-swiper"]…"
drag, startPoint x: 692, startPoint y: 141, endPoint x: 627, endPoint y: 143, distance: 65.0
click at [627, 143] on div "// V1 - Listing Swiper const listingSwiper = function ( ) { const swiperCompone…" at bounding box center [917, 455] width 1255 height 684
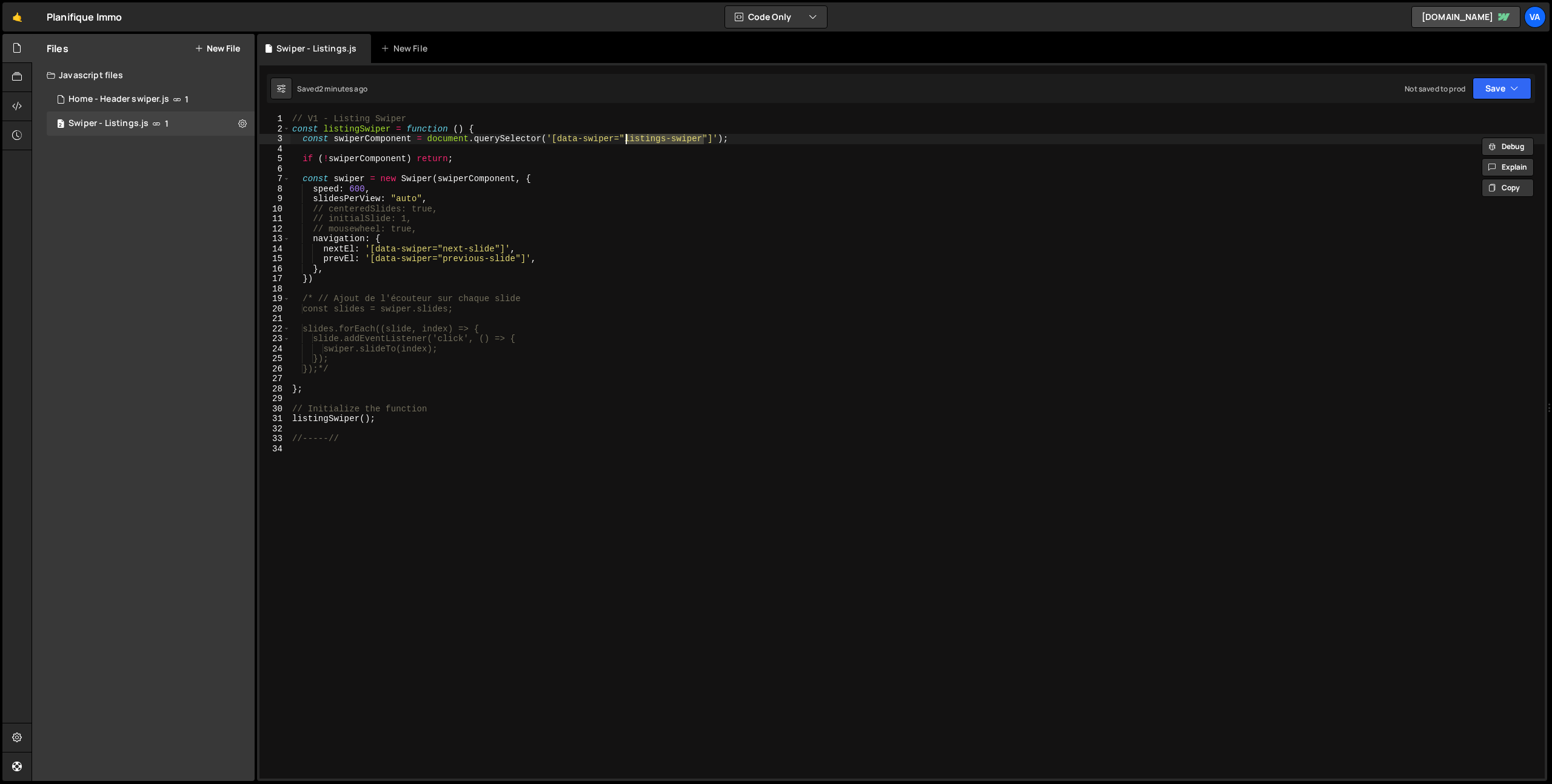
paste textarea
click at [622, 318] on div "// V1 - Listing Swiper const listingSwiper = function ( ) { const swiperCompone…" at bounding box center [917, 455] width 1255 height 684
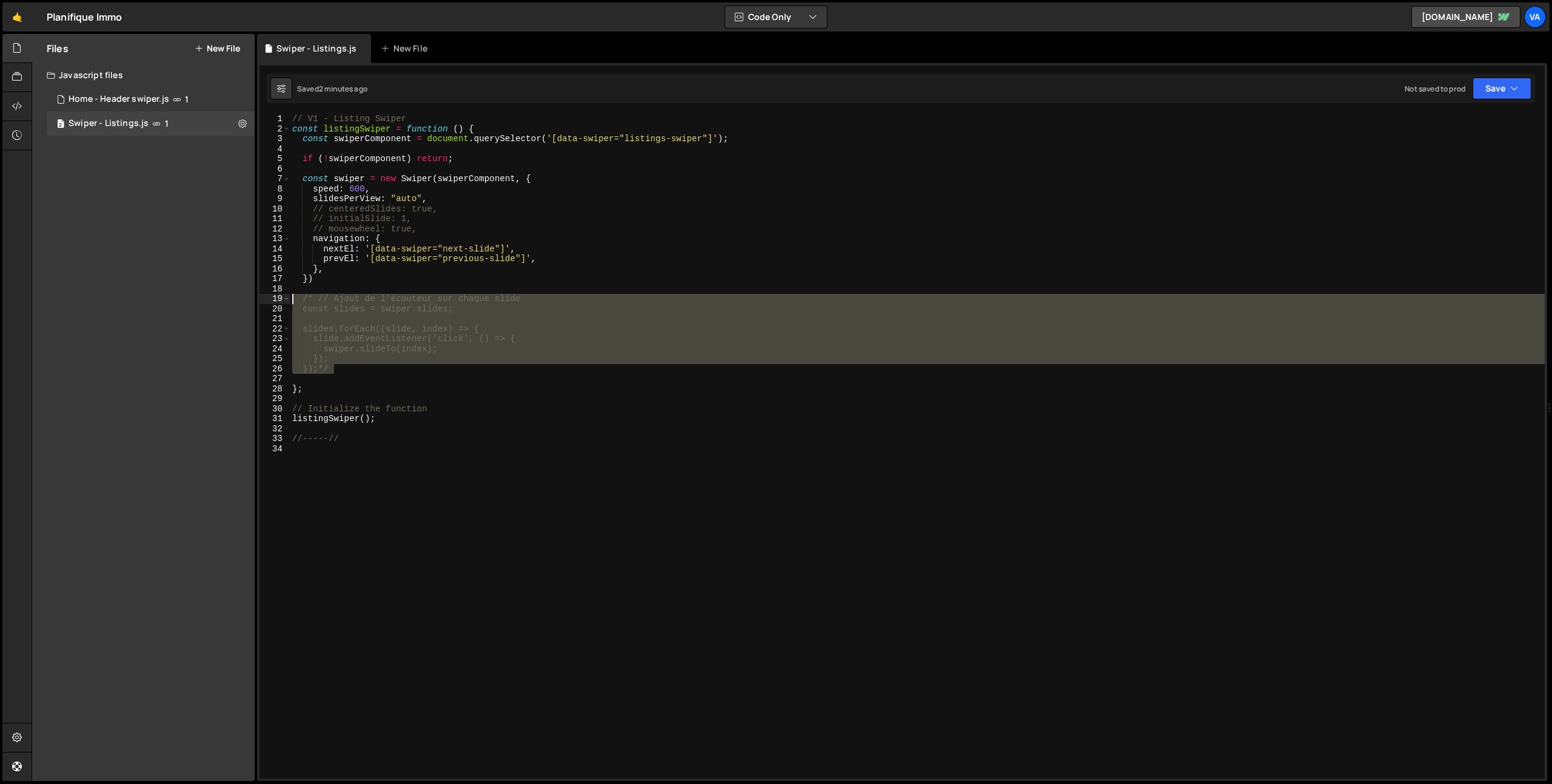
drag, startPoint x: 354, startPoint y: 369, endPoint x: 275, endPoint y: 298, distance: 106.2
click at [275, 298] on div "1 2 3 4 5 6 7 8 9 10 11 12 13 14 15 16 17 18 19 20 21 22 23 24 25 26 27 28 29 3…" at bounding box center [901, 445] width 1285 height 664
type textarea "/* // Ajout de l'écouteur sur chaque slide const slides = swiper.slides;"
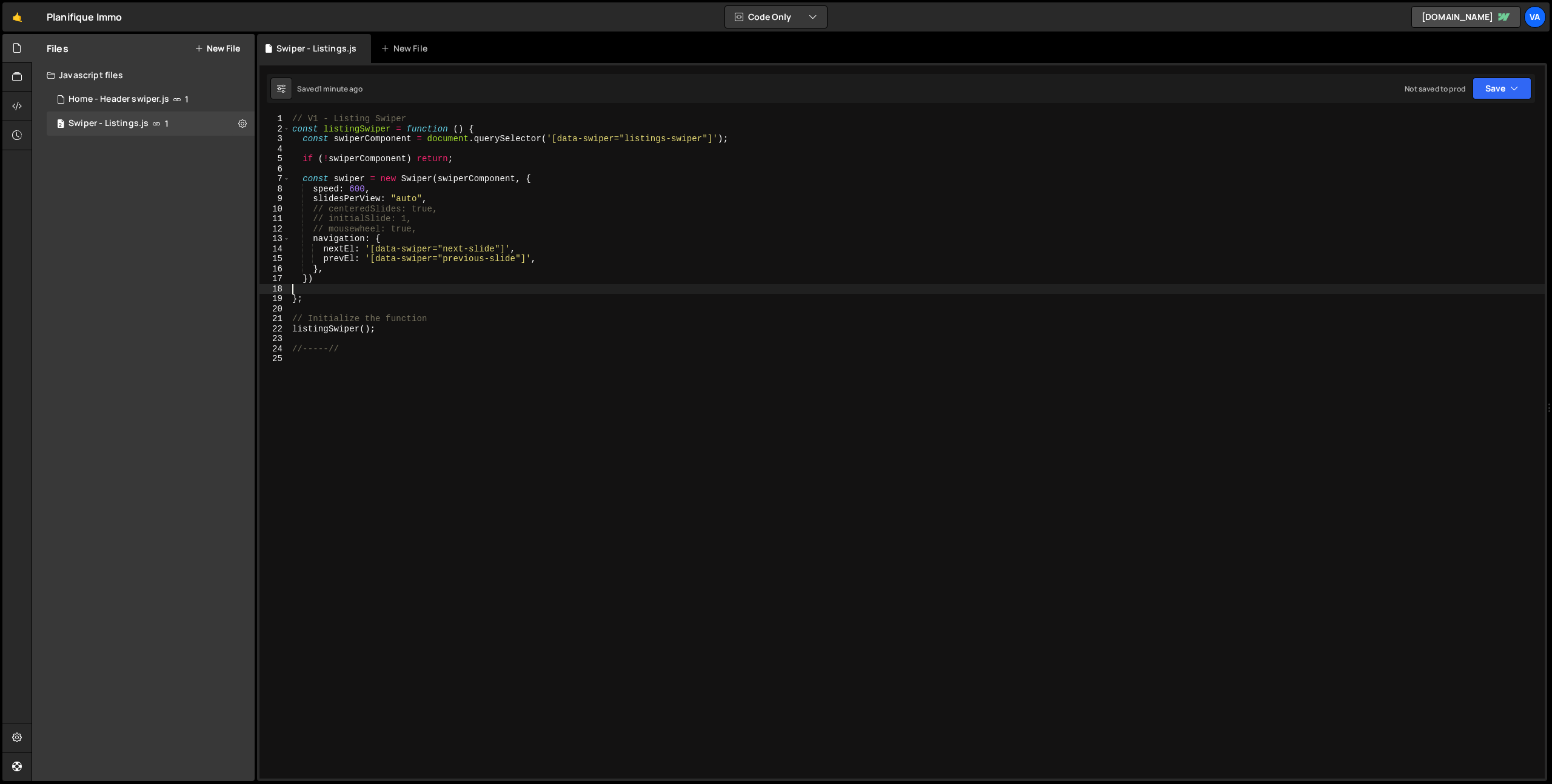
click at [466, 408] on div "// V1 - Listing Swiper const listingSwiper = function ( ) { const swiperCompone…" at bounding box center [917, 455] width 1255 height 684
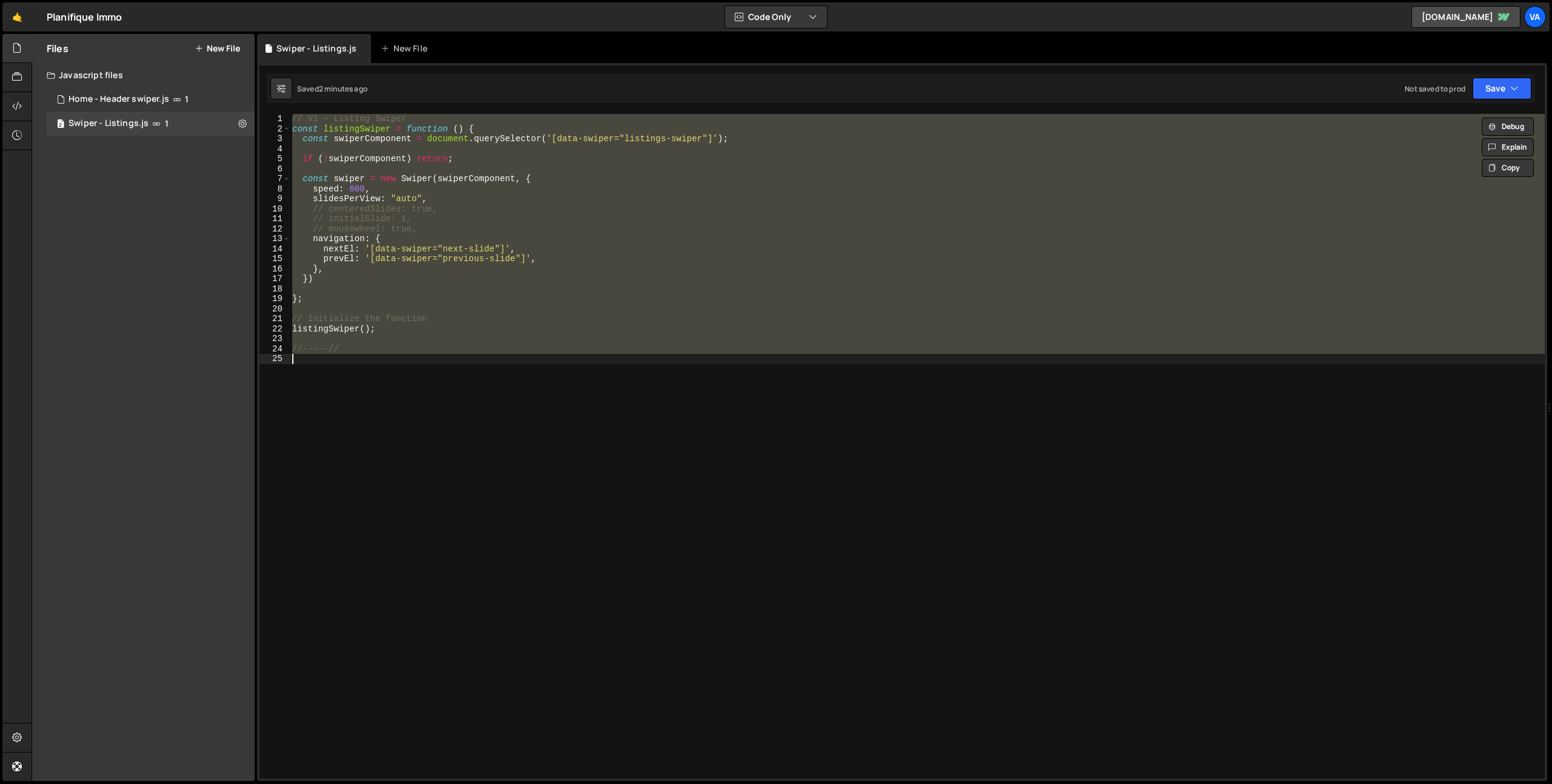
click at [483, 304] on div "// V1 - Listing Swiper const listingSwiper = function ( ) { const swiperCompone…" at bounding box center [917, 445] width 1255 height 664
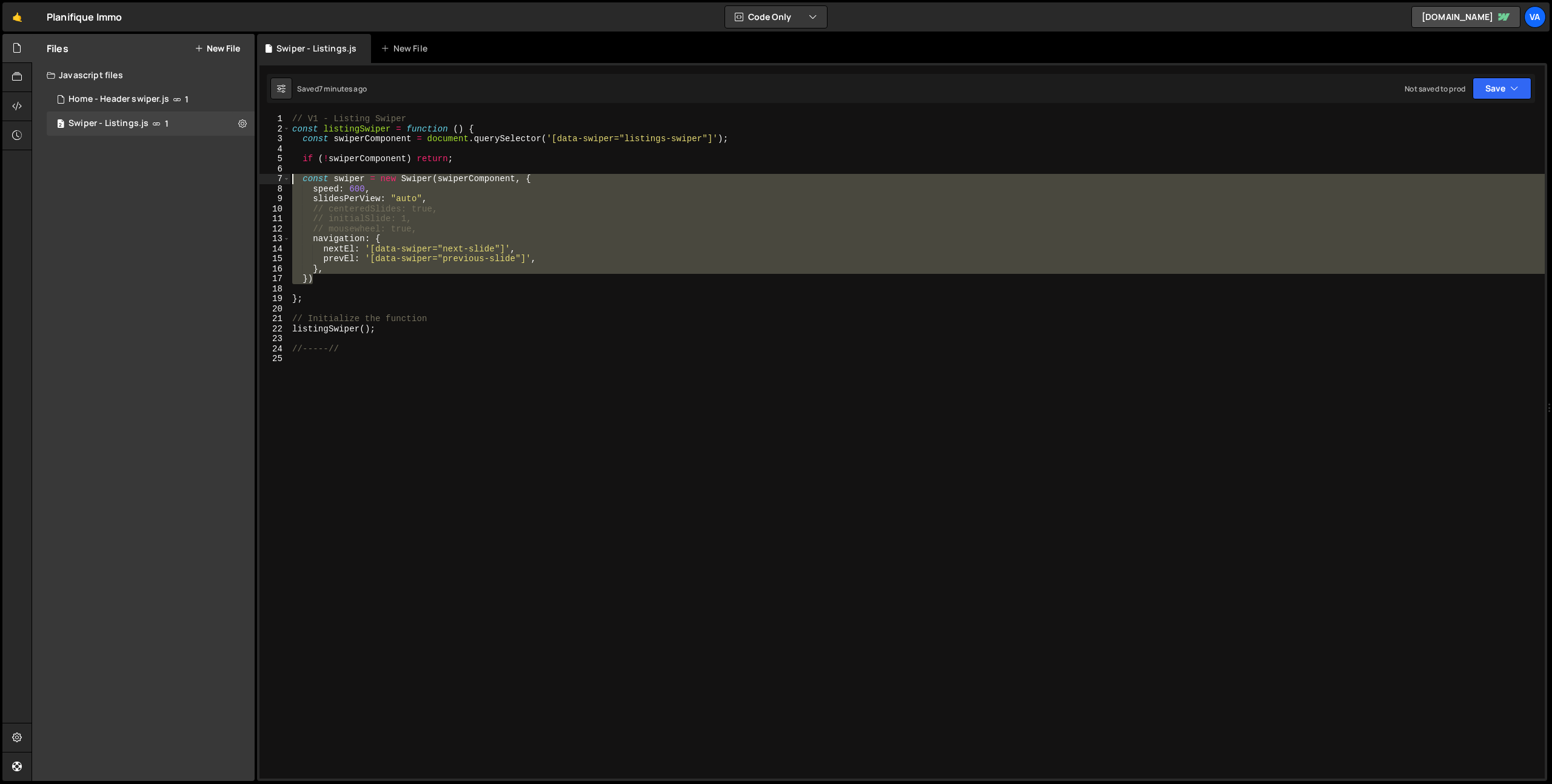
drag, startPoint x: 320, startPoint y: 281, endPoint x: 295, endPoint y: 182, distance: 102.1
click at [295, 182] on div "// V1 - Listing Swiper const listingSwiper = function ( ) { const swiperCompone…" at bounding box center [917, 455] width 1255 height 684
click at [434, 351] on div "// V1 - Listing Swiper const listingSwiper = function ( ) { const swiperCompone…" at bounding box center [917, 455] width 1255 height 684
type textarea "//-----//"
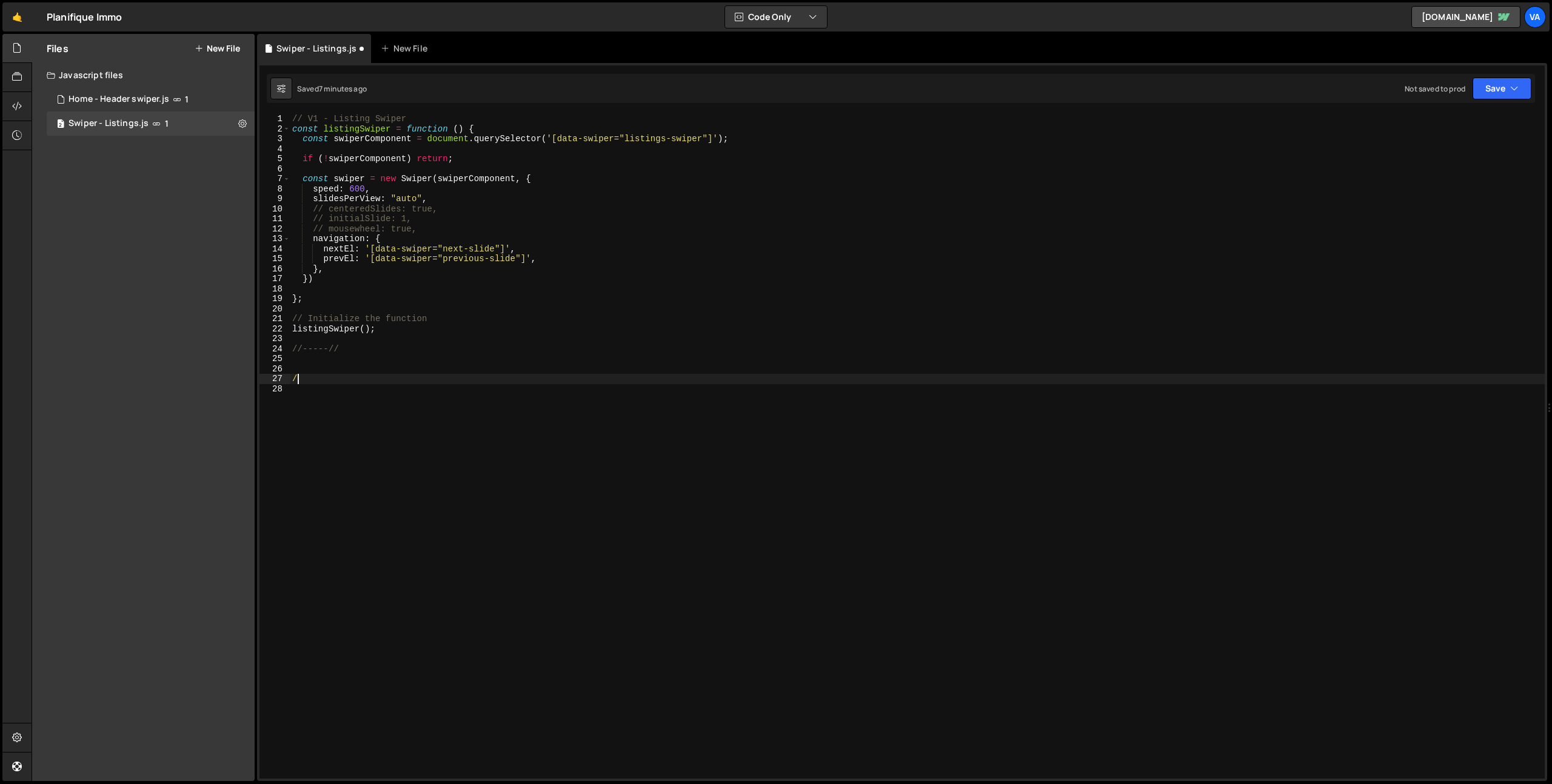
type textarea "//"
paste textarea "})"
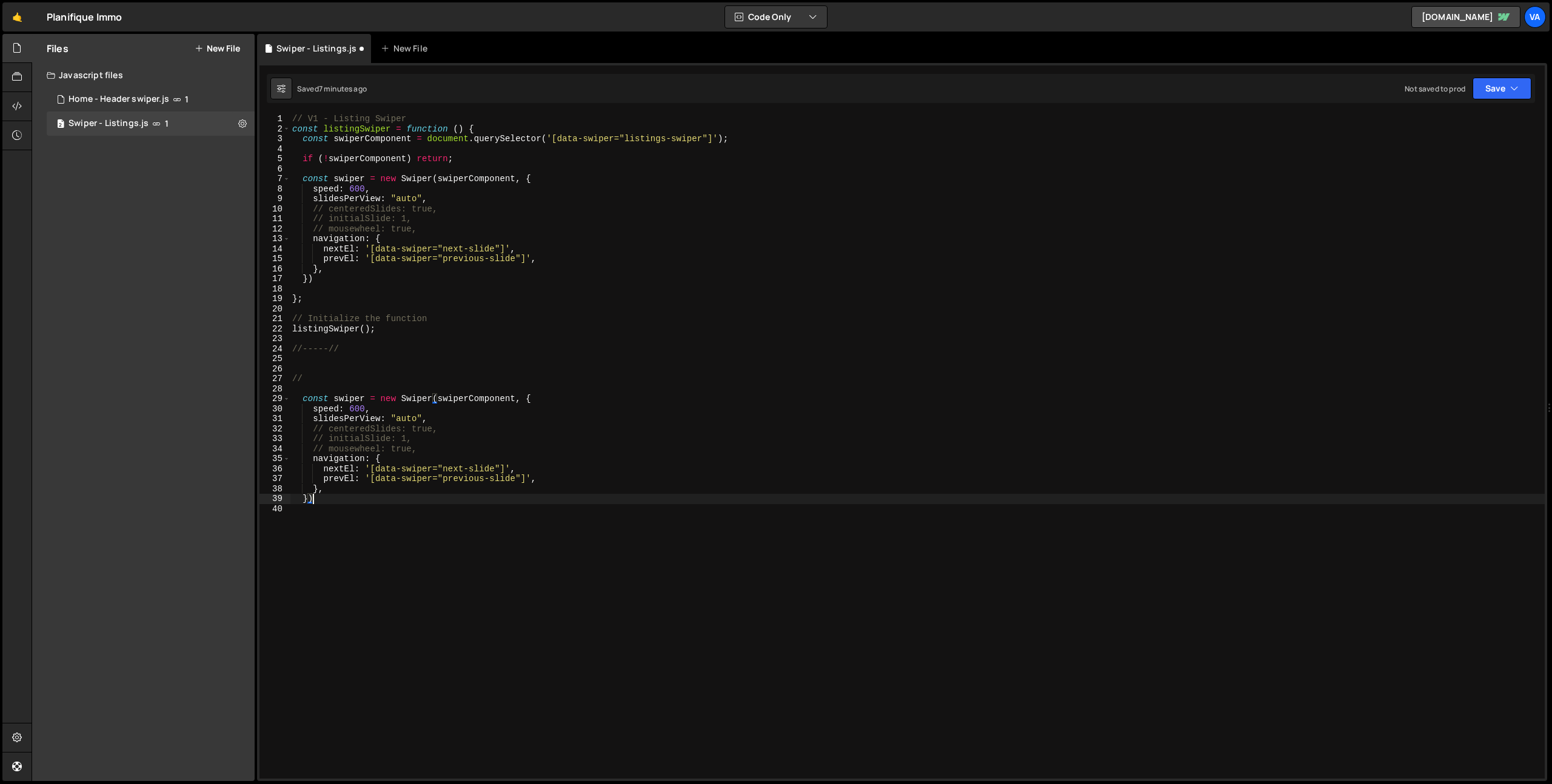
click at [294, 120] on div "// V1 - Listing Swiper const listingSwiper = function ( ) { const swiperCompone…" at bounding box center [917, 455] width 1255 height 684
type textarea "// V1 - Listing Swiper"
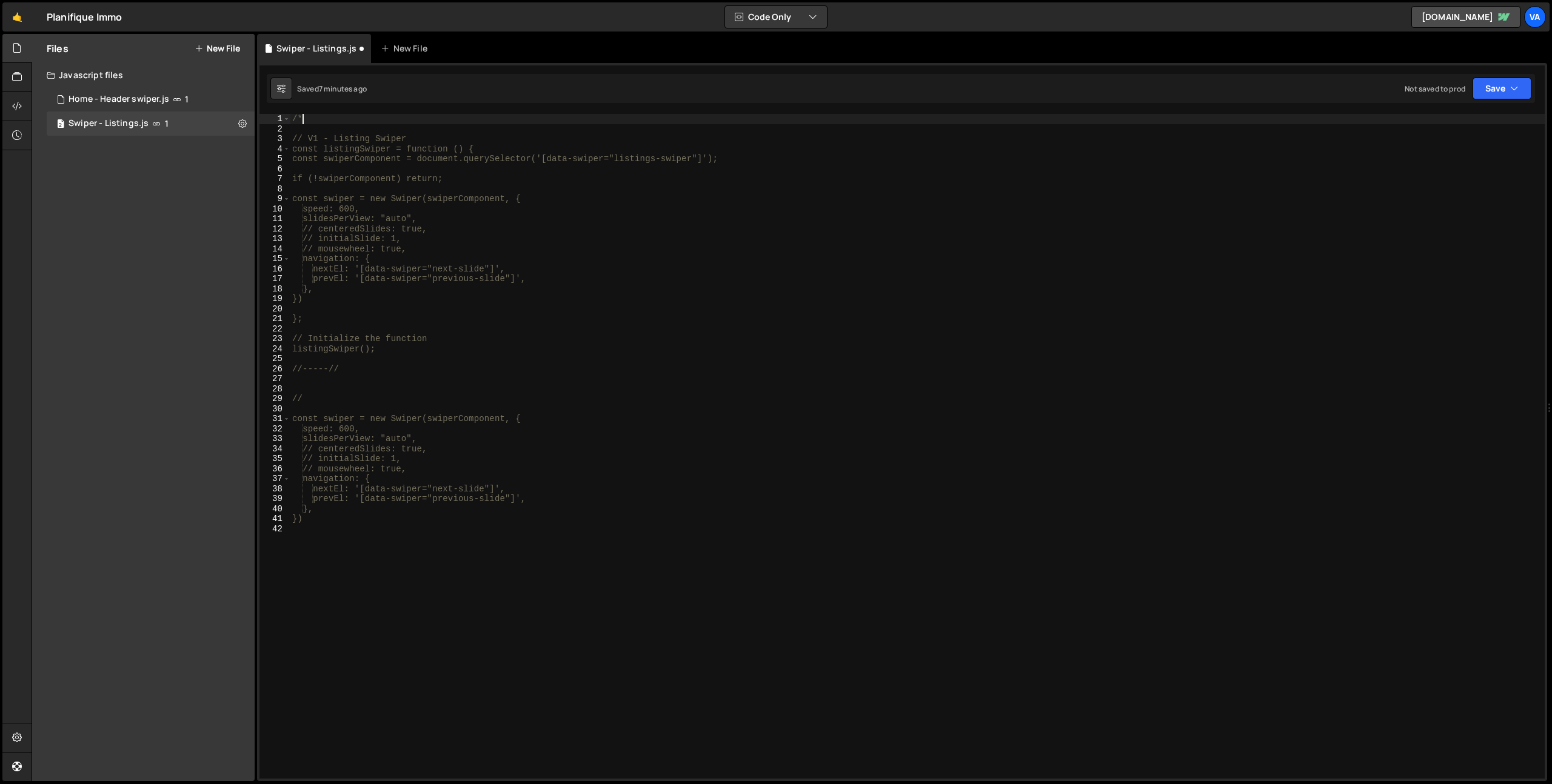
click at [341, 372] on div "/* // V1 - Listing Swiper const listingSwiper = function () { const swiperCompo…" at bounding box center [917, 455] width 1255 height 684
type textarea "//-----//"
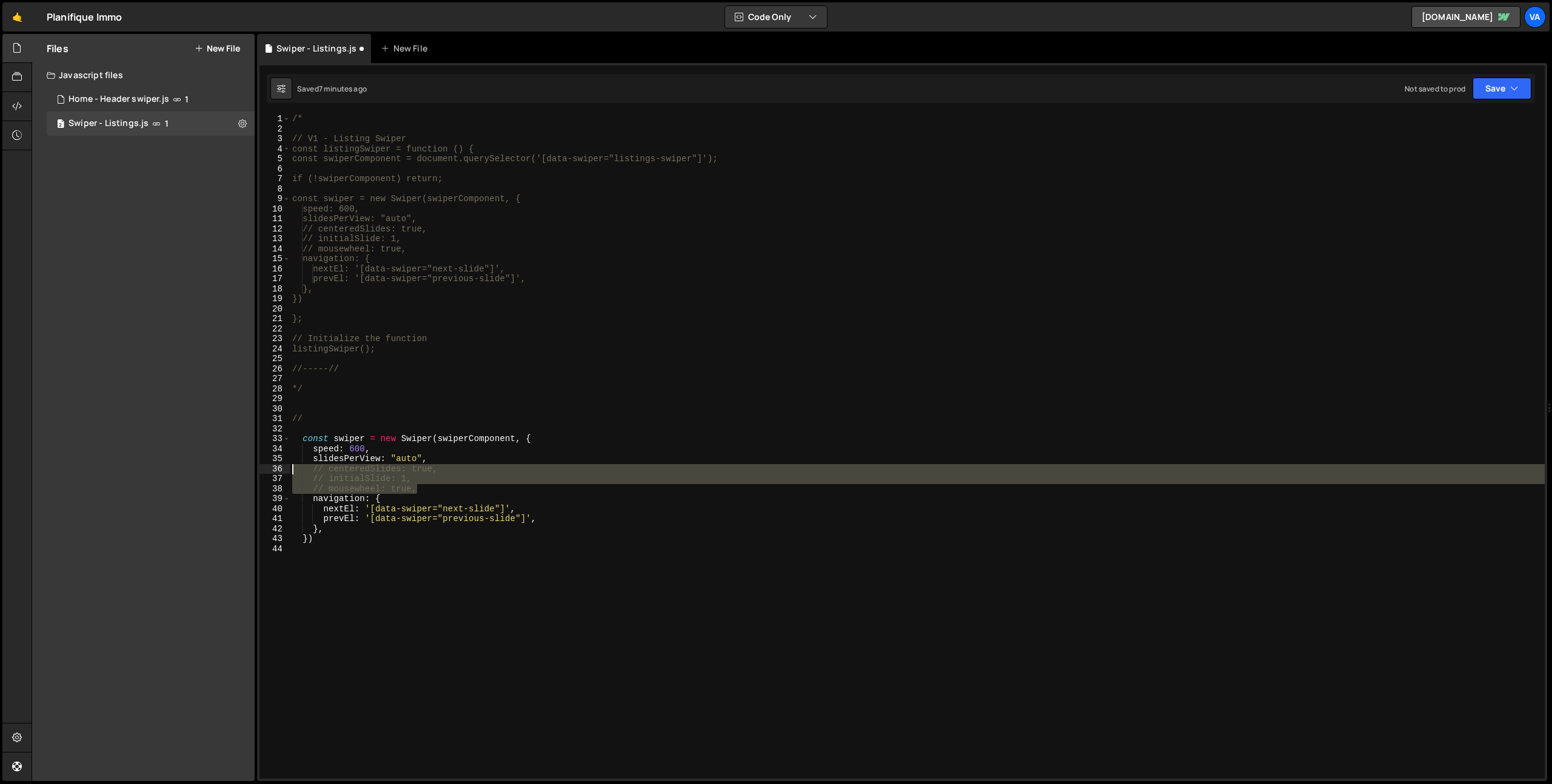
drag, startPoint x: 417, startPoint y: 487, endPoint x: 265, endPoint y: 470, distance: 152.9
click at [265, 470] on div "*/ 1 2 3 4 5 6 7 8 9 10 11 12 13 14 15 16 17 18 19 20 21 22 23 24 25 26 27 28 2…" at bounding box center [901, 445] width 1285 height 664
type textarea "// centeredSlides: true, // initialSlide: 1,"
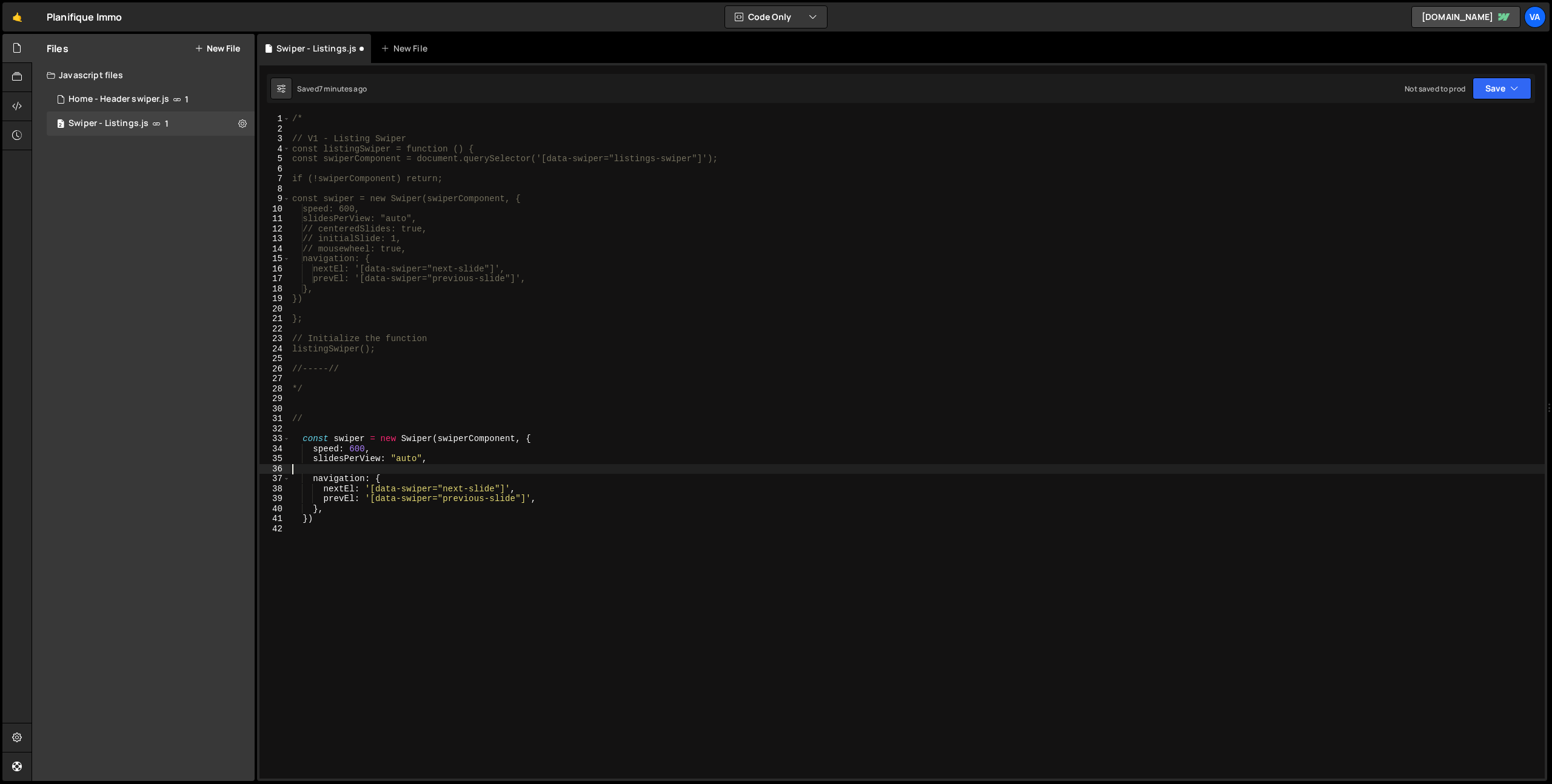
type textarea "slidesPerView: "auto","
click at [384, 604] on div "/* // V1 - Listing Swiper const listingSwiper = function () { const swiperCompo…" at bounding box center [917, 455] width 1255 height 684
click at [1499, 94] on button "Save" at bounding box center [1501, 89] width 59 height 22
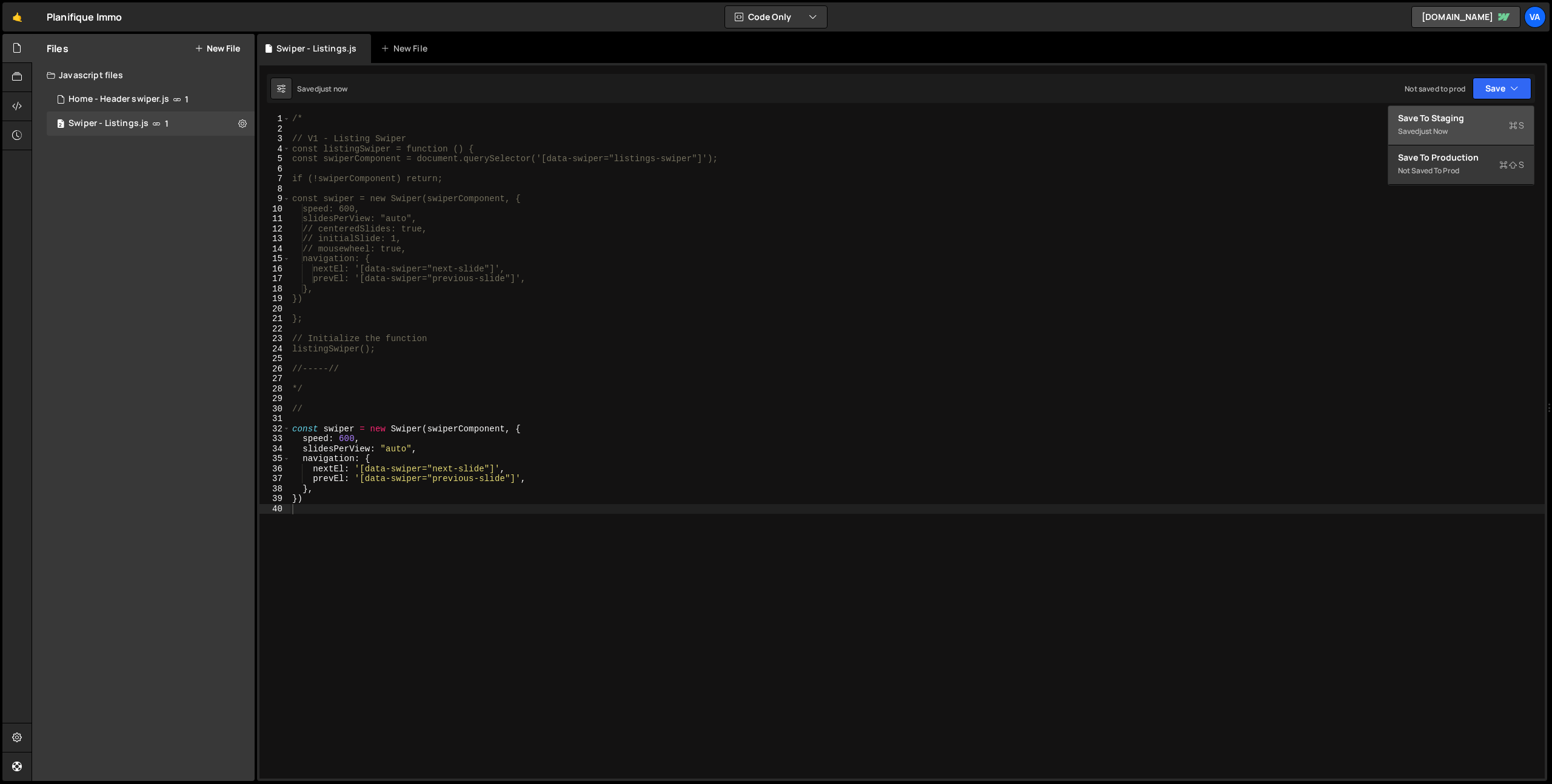
click at [1446, 122] on div "Save to Staging S" at bounding box center [1460, 118] width 126 height 12
click at [440, 427] on div "/* // V1 - Listing Swiper const listingSwiper = function () { const swiperCompo…" at bounding box center [917, 455] width 1255 height 684
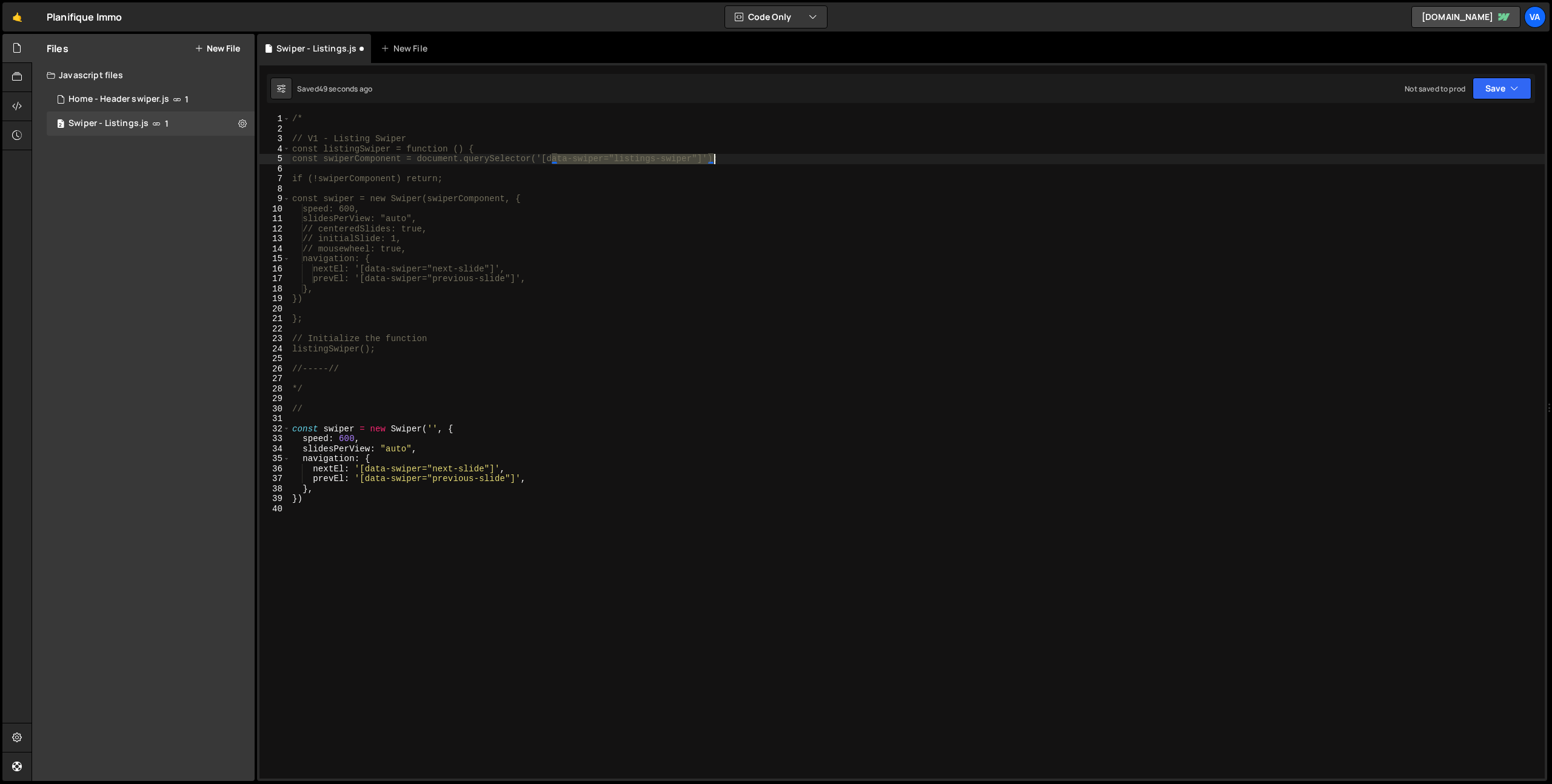
drag, startPoint x: 553, startPoint y: 156, endPoint x: 713, endPoint y: 161, distance: 160.1
click at [713, 161] on div "/* // V1 - Listing Swiper const listingSwiper = function () { const swiperCompo…" at bounding box center [917, 455] width 1255 height 684
click at [434, 427] on div "/* // V1 - Listing Swiper const listingSwiper = function () { const swiperCompo…" at bounding box center [917, 455] width 1255 height 684
paste textarea "[data-swiper="listings-swiper"]"
type textarea "const swiper = new Swiper('[data-swiper="listings-swiper"]', {"
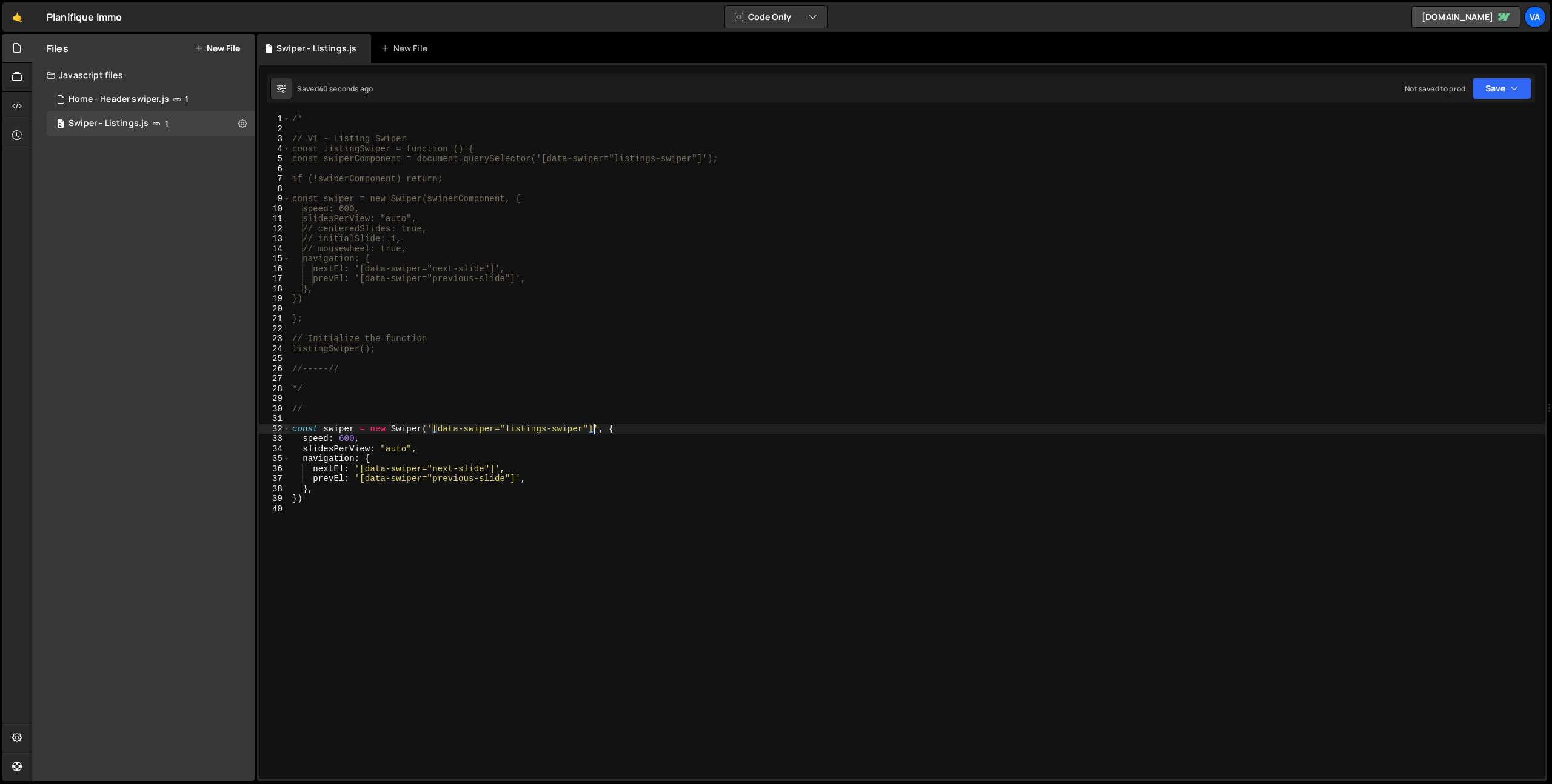
click at [466, 544] on div "/* // V1 - Listing Swiper const listingSwiper = function () { const swiperCompo…" at bounding box center [917, 455] width 1255 height 684
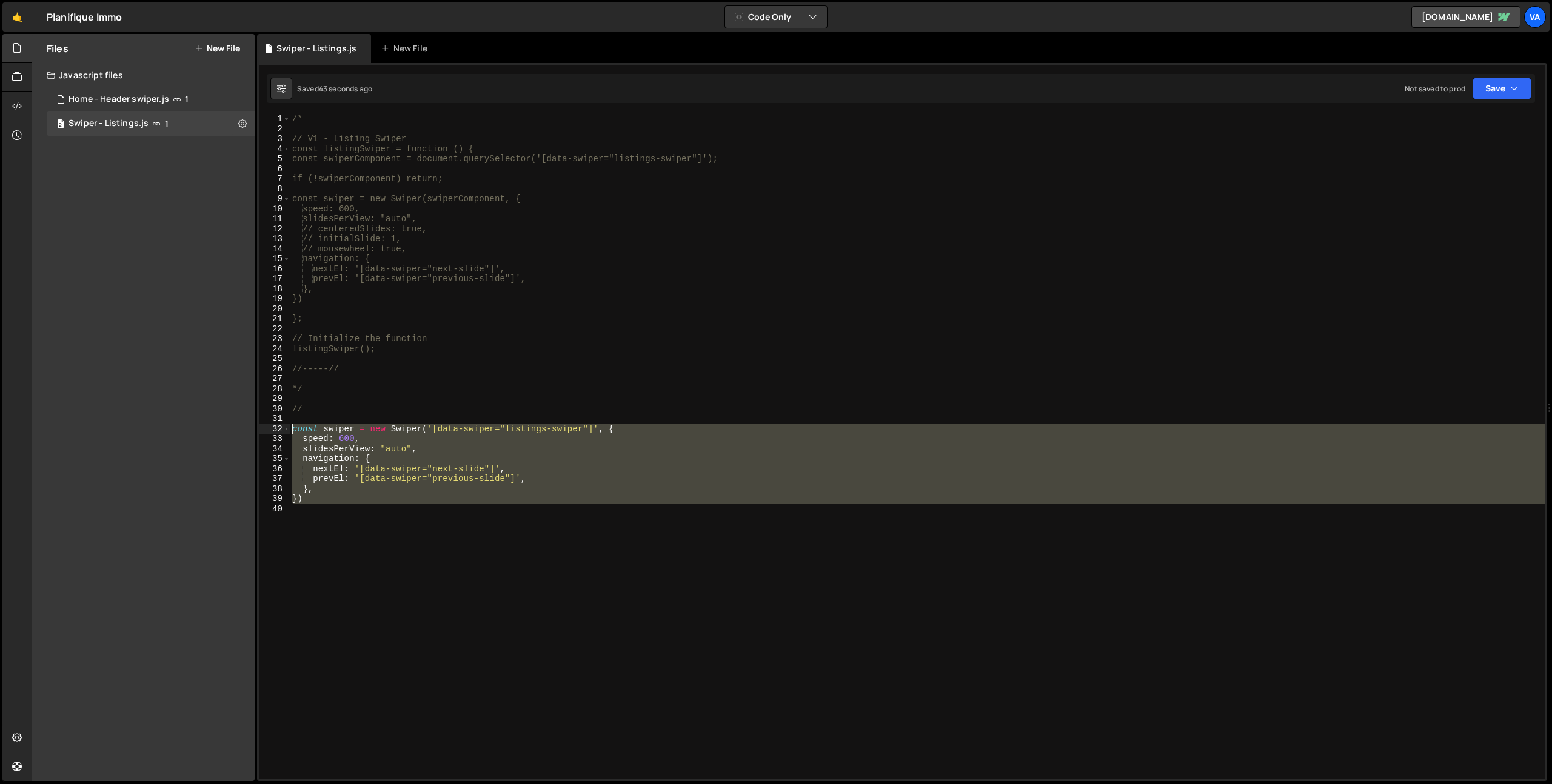
drag, startPoint x: 343, startPoint y: 519, endPoint x: 260, endPoint y: 424, distance: 126.2
click at [260, 424] on div "1 2 3 4 5 6 7 8 9 10 11 12 13 14 15 16 17 18 19 20 21 22 23 24 25 26 27 28 29 3…" at bounding box center [901, 445] width 1285 height 664
type textarea "const swiper = new Swiper('[data-swiper="listings-swiper"]', { speed: 600,"
click at [336, 126] on div "/* // V1 - Listing Swiper const listingSwiper = function () { const swiperCompo…" at bounding box center [917, 455] width 1255 height 684
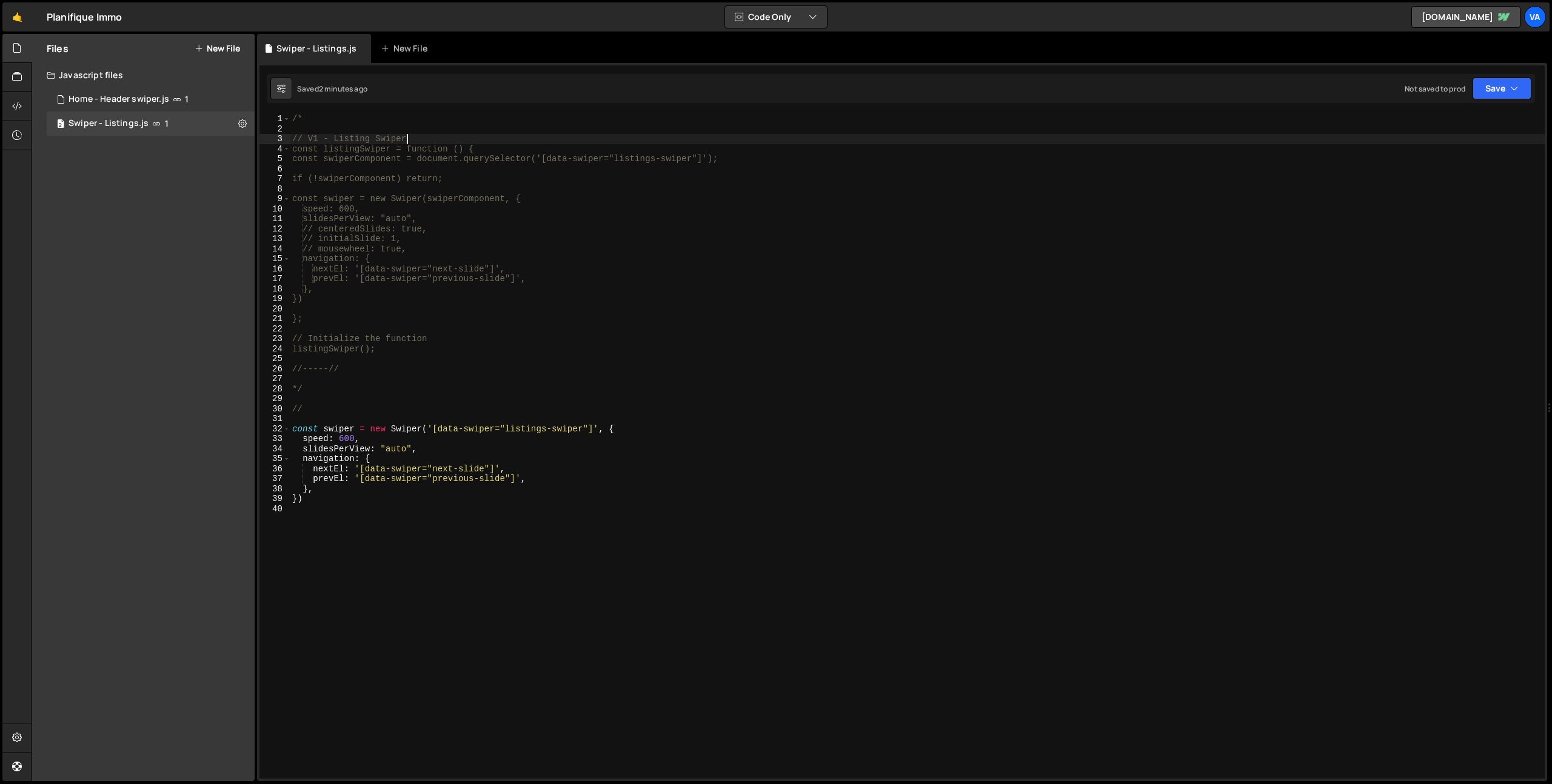
click at [416, 139] on div "/* // V1 - Listing Swiper const listingSwiper = function () { const swiperCompo…" at bounding box center [917, 455] width 1255 height 684
type textarea "// V1 - Listing Swiper"
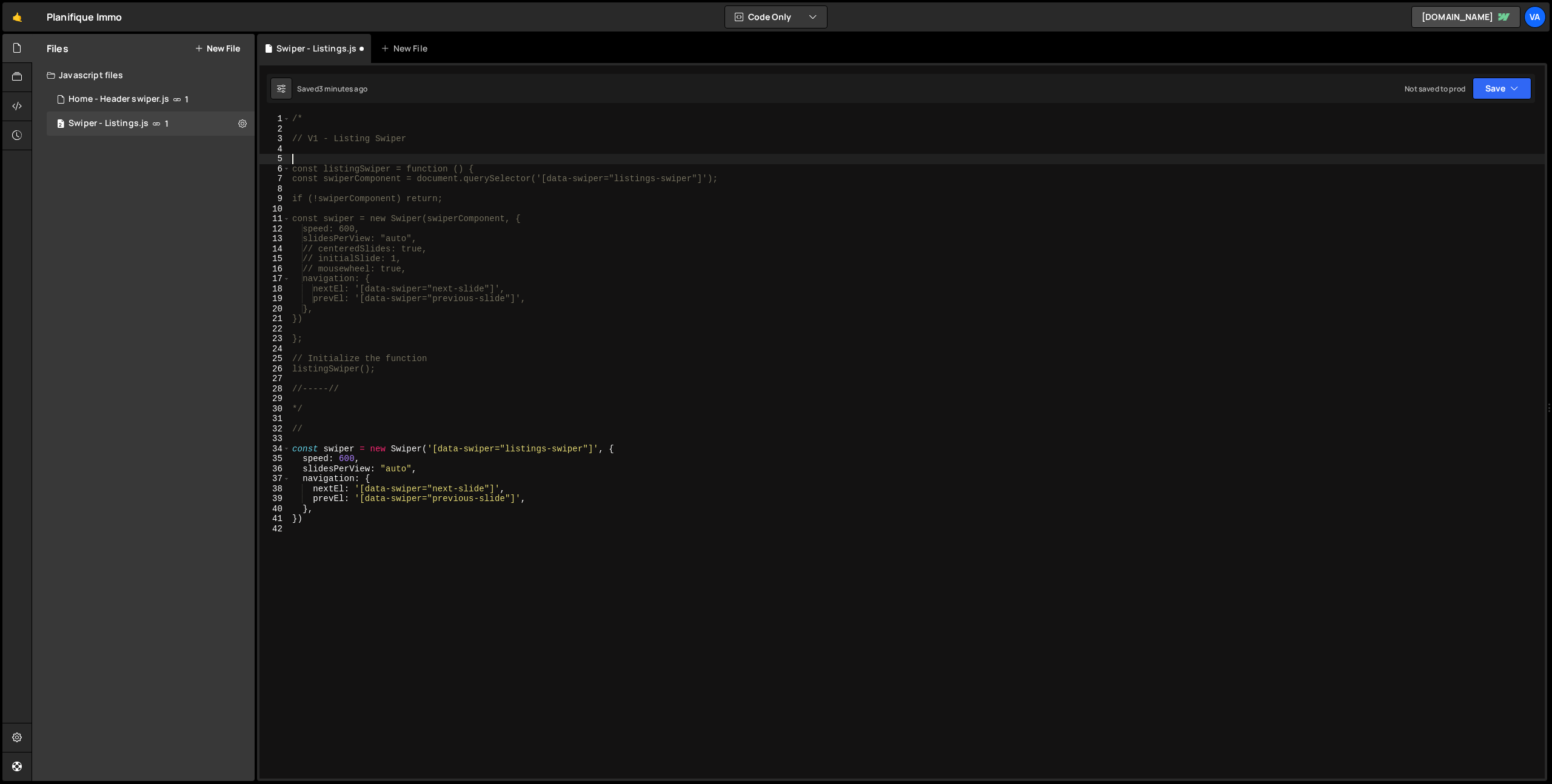
paste textarea "window.Webflow.push(() => {"
type textarea "window.Webflow.push(() => {"
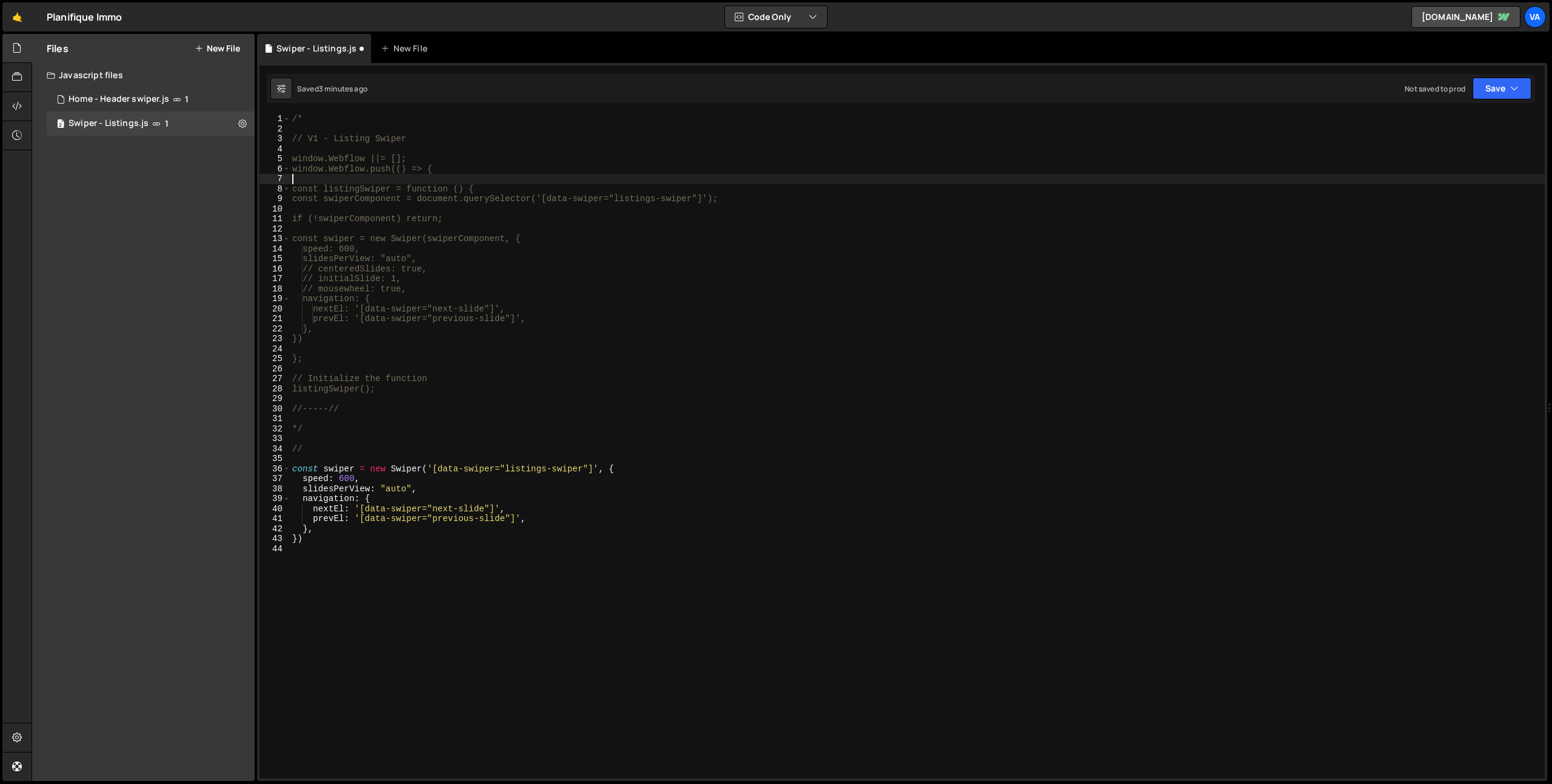
click at [380, 391] on div "/* // V1 - Listing Swiper window.Webflow ||= []; window.Webflow.push(() => { co…" at bounding box center [917, 455] width 1255 height 684
type textarea "listingSwiper();"
click at [307, 449] on div "/* // V1 - Listing Swiper window.Webflow ||= []; window.Webflow.push(() => { co…" at bounding box center [917, 455] width 1255 height 684
type textarea "*"
click at [311, 122] on div "/* // V1 - Listing Swiper window.Webflow ||= []; window.Webflow.push(() => { co…" at bounding box center [917, 455] width 1255 height 684
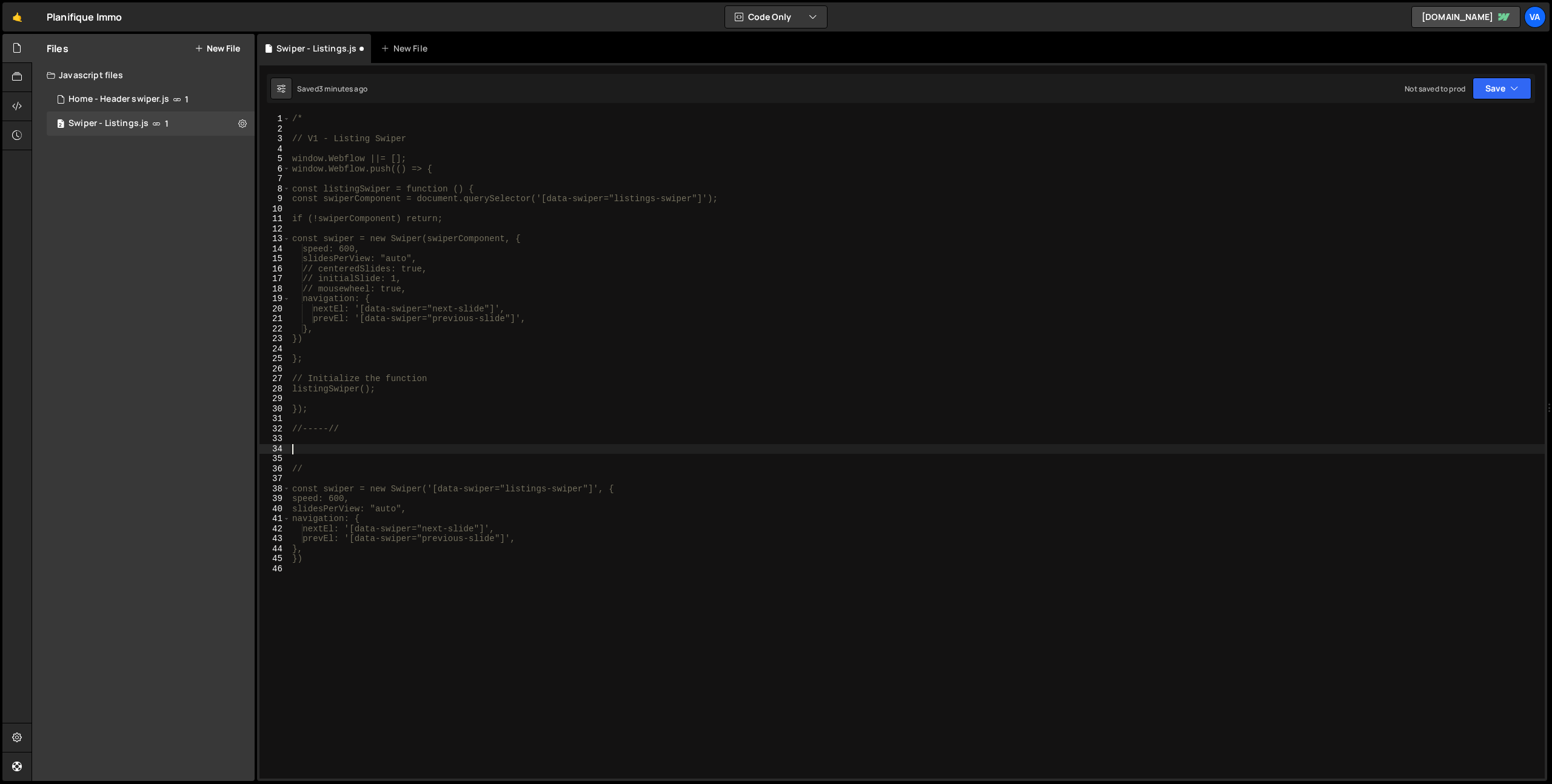
type textarea "/"
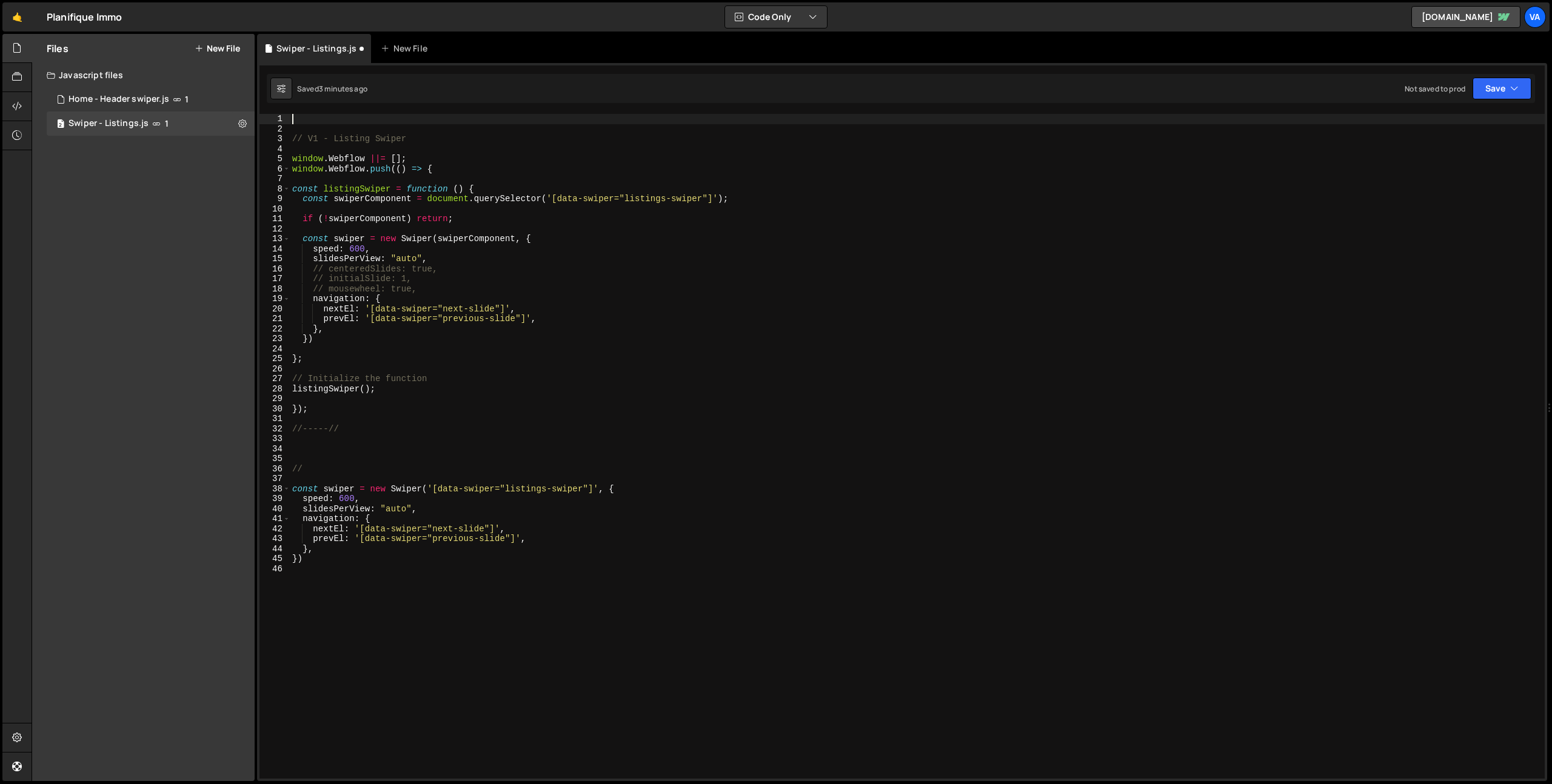
click at [310, 469] on div "// V1 - Listing Swiper window . Webflow ||= [ ] ; window . Webflow . push (( ) …" at bounding box center [917, 455] width 1255 height 684
type textarea "/*"
click at [333, 567] on div "// V1 - Listing Swiper window . Webflow ||= [ ] ; window . Webflow . push (( ) …" at bounding box center [917, 455] width 1255 height 684
type textarea "*/"
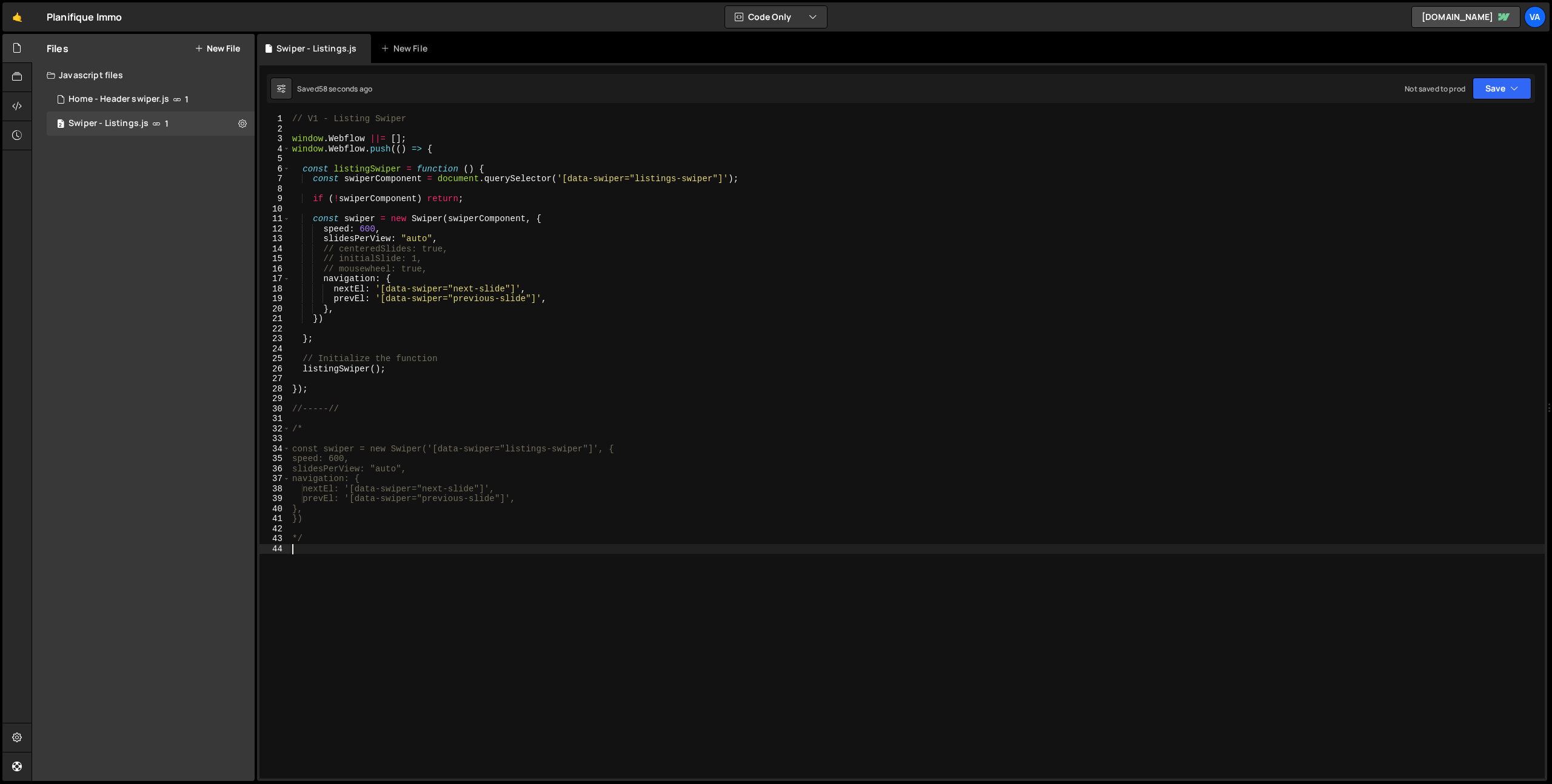
click at [525, 428] on div "// V1 - Listing Swiper window . Webflow ||= [ ] ; window . Webflow . push (( ) …" at bounding box center [917, 455] width 1255 height 684
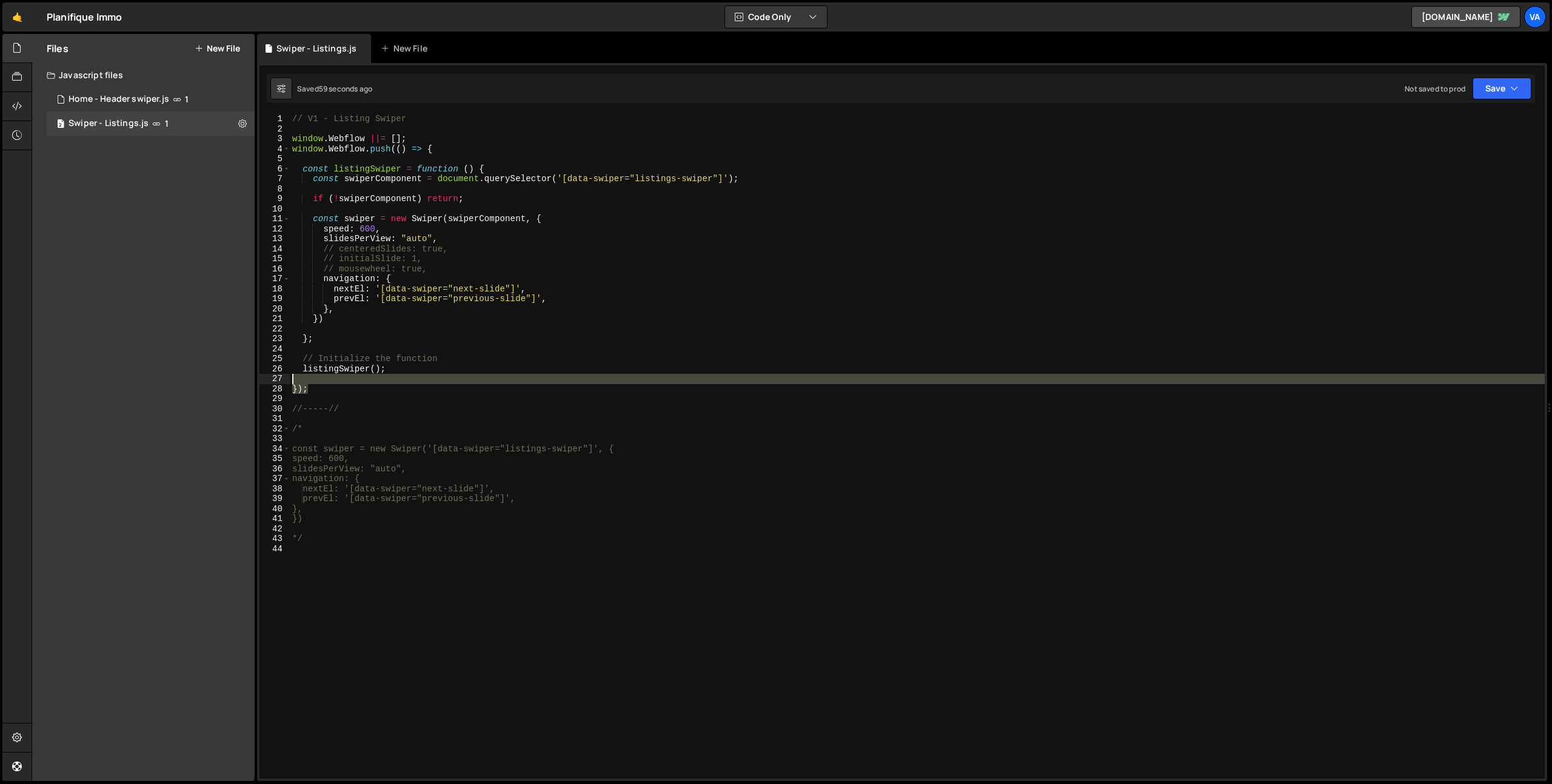
drag, startPoint x: 344, startPoint y: 392, endPoint x: 269, endPoint y: 375, distance: 76.9
click at [269, 375] on div "/* 1 2 3 4 5 6 7 8 9 10 11 12 13 14 15 16 17 18 19 20 21 22 23 24 25 26 27 28 2…" at bounding box center [901, 445] width 1285 height 664
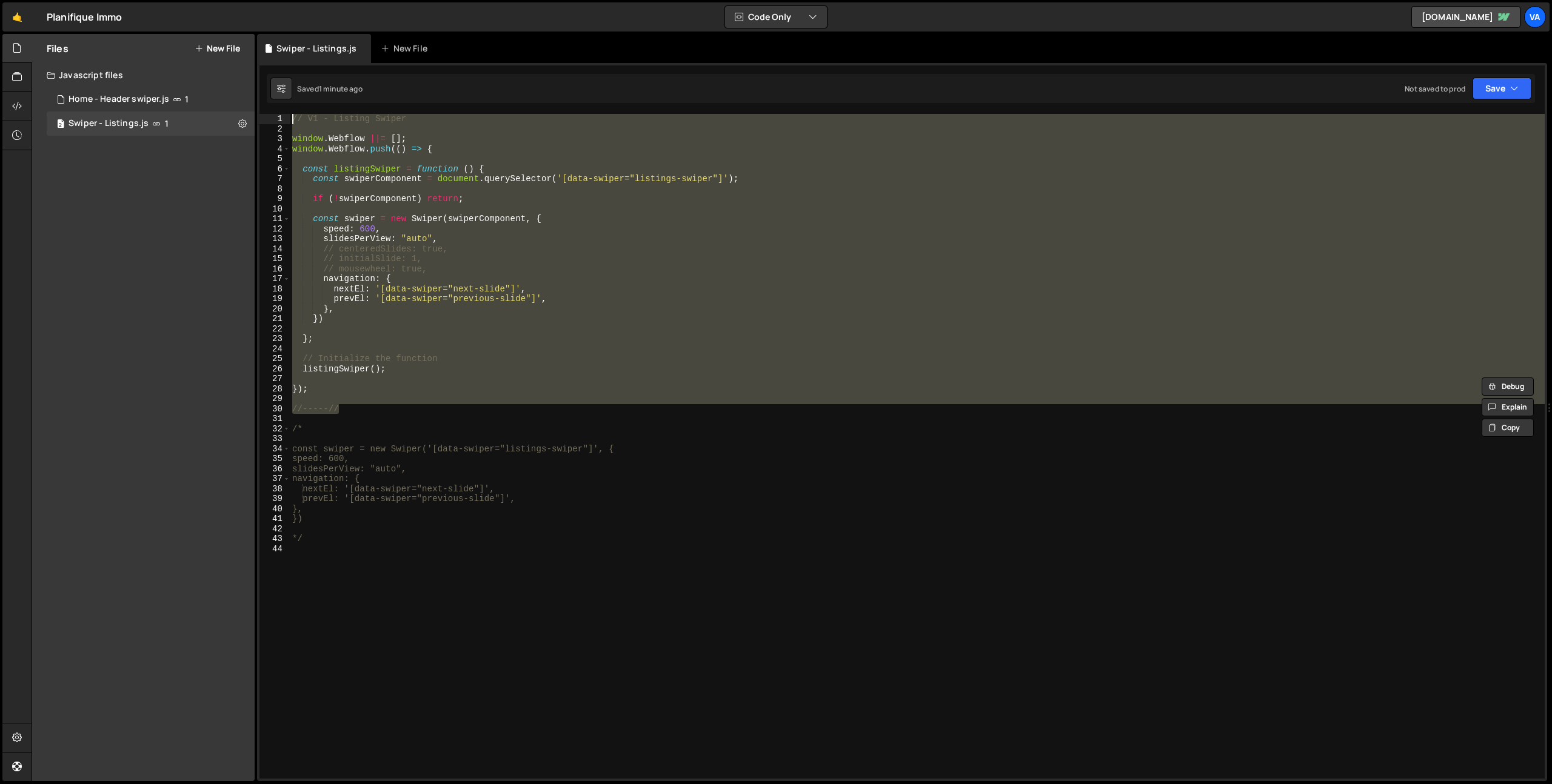
drag, startPoint x: 306, startPoint y: 318, endPoint x: 277, endPoint y: 110, distance: 210.0
click at [277, 110] on div "1 Type cmd + s to save your Javascript file. הההההההההההההההההההההההההההההההההה…" at bounding box center [902, 421] width 1290 height 718
paste textarea "});"
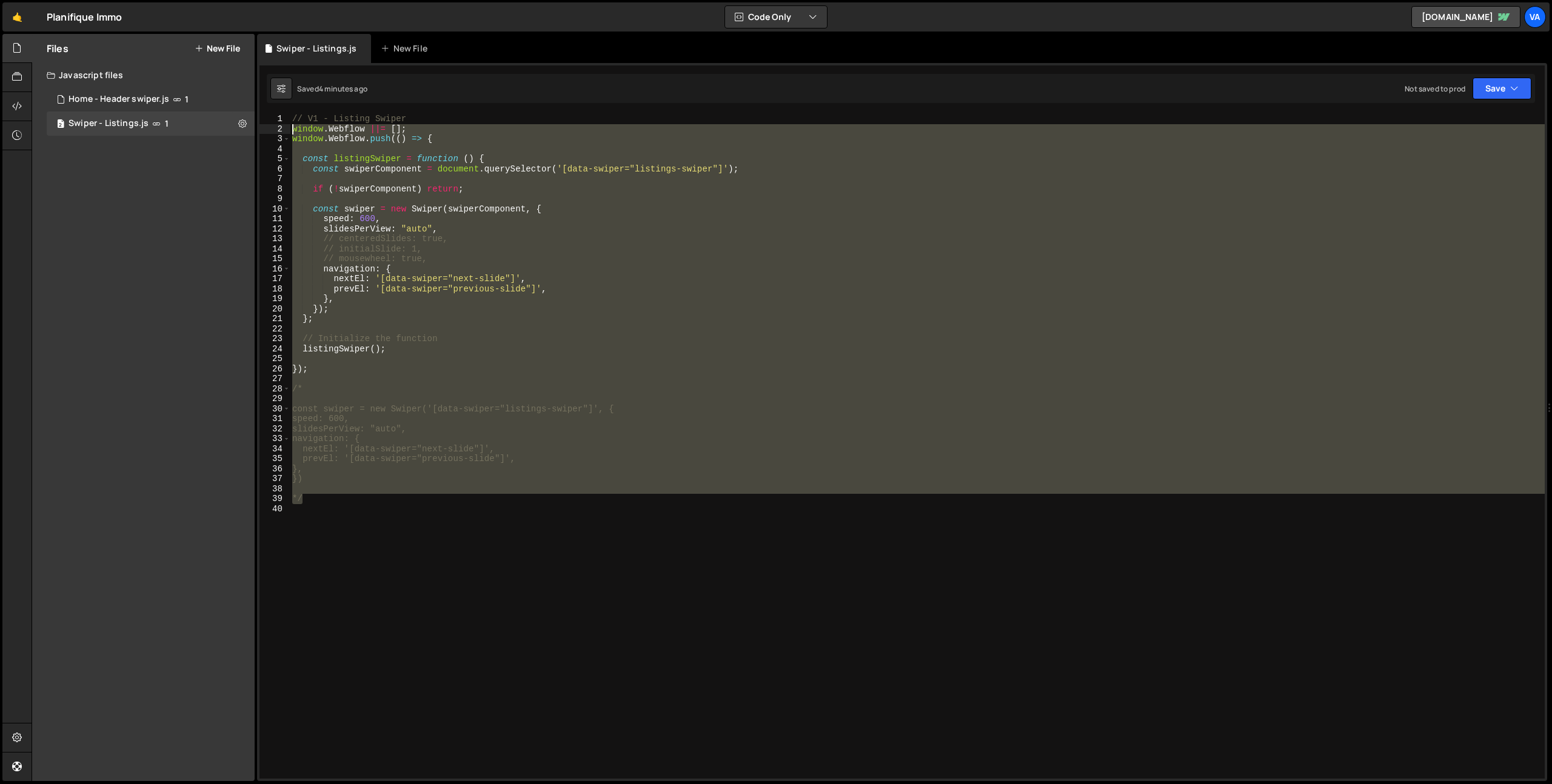
drag, startPoint x: 347, startPoint y: 500, endPoint x: 267, endPoint y: 130, distance: 378.5
click at [267, 130] on div "}); 1 2 3 4 5 6 7 8 9 10 11 12 13 14 15 16 17 18 19 20 21 22 23 24 25 26 27 28 …" at bounding box center [901, 445] width 1285 height 664
type textarea "window.Webflow ||= []; window.Webflow.push(() => {"
click at [400, 375] on div "// V1 - Listing Swiper window . Webflow ||= [ ] ; window . Webflow . push (( ) …" at bounding box center [917, 445] width 1255 height 664
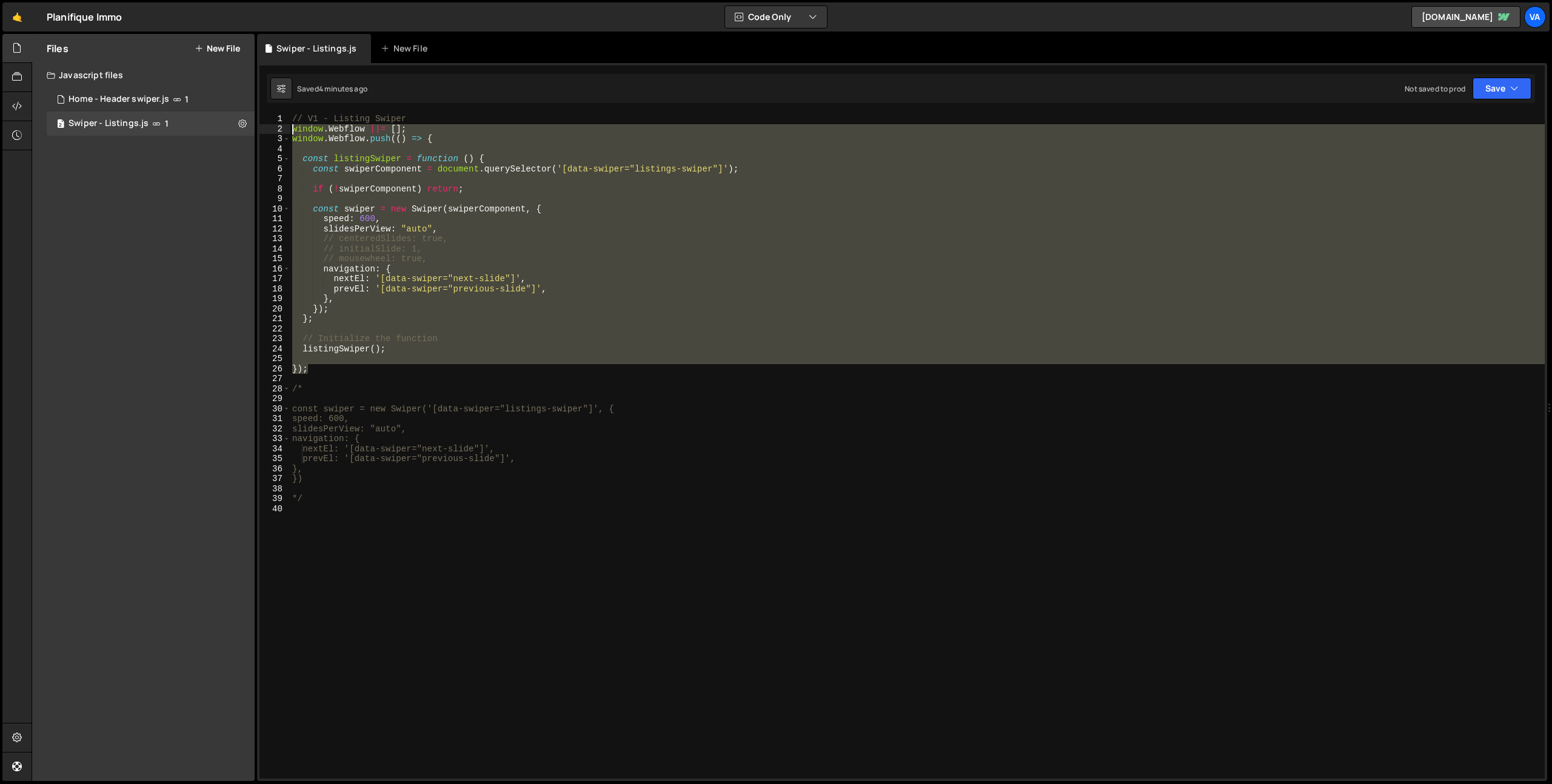
drag, startPoint x: 332, startPoint y: 369, endPoint x: 257, endPoint y: 131, distance: 249.5
click at [257, 131] on div "1 Type cmd + s to save your Javascript file. הההההההההההההההההההההההההההההההההה…" at bounding box center [902, 421] width 1290 height 718
paste textarea "});"
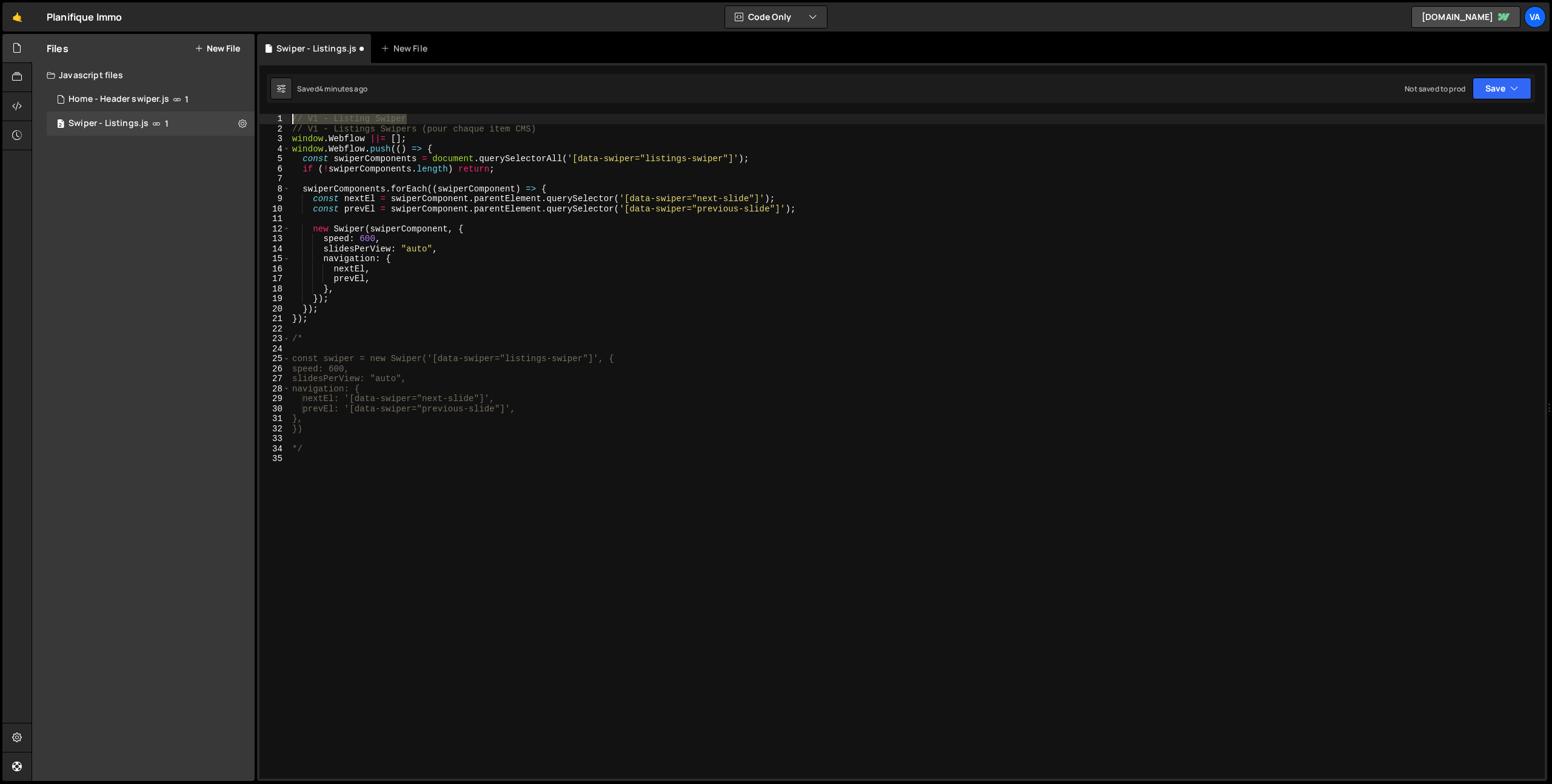
drag, startPoint x: 423, startPoint y: 117, endPoint x: 281, endPoint y: 117, distance: 142.0
click at [281, 117] on div "}); 1 2 3 4 5 6 7 8 9 10 11 12 13 14 15 16 17 18 19 20 21 22 23 24 25 26 27 28 …" at bounding box center [901, 445] width 1285 height 664
type textarea "// V1 - Listing Swiper"
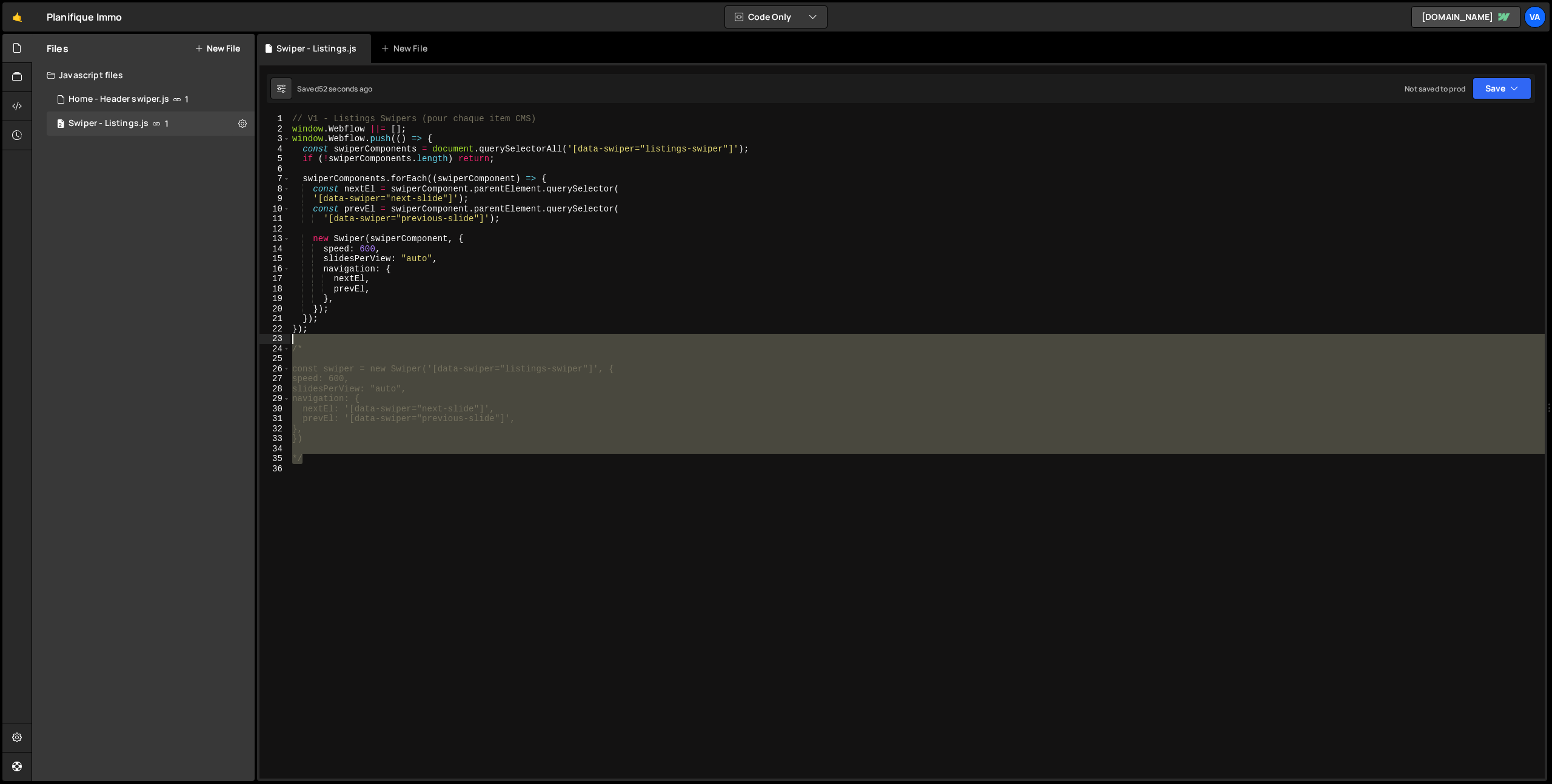
drag, startPoint x: 318, startPoint y: 452, endPoint x: 278, endPoint y: 343, distance: 116.1
click at [278, 343] on div "// V1 - Listings Swipers (pour chaque item CMS) 1 2 3 4 5 6 7 8 9 10 11 12 13 1…" at bounding box center [901, 445] width 1285 height 664
type textarea "/*"
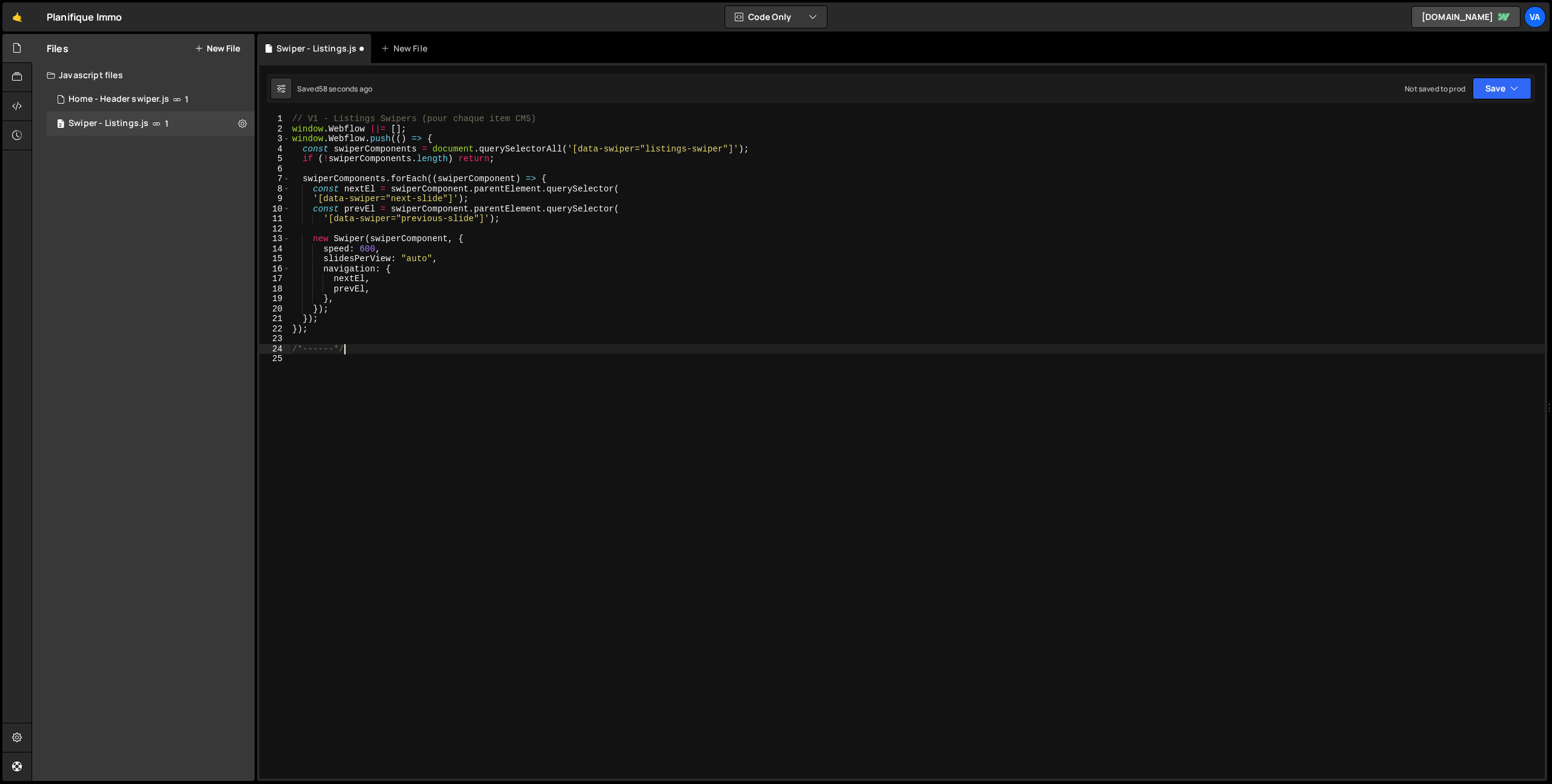
scroll to position [0, 3]
click at [301, 350] on div "// V1 - Listings Swipers (pour chaque item CMS) window . Webflow ||= [ ] ; wind…" at bounding box center [917, 455] width 1255 height 684
drag, startPoint x: 337, startPoint y: 347, endPoint x: 345, endPoint y: 413, distance: 66.5
click at [338, 347] on div "// V1 - Listings Swipers (pour chaque item CMS) window . Webflow ||= [ ] ; wind…" at bounding box center [917, 455] width 1255 height 684
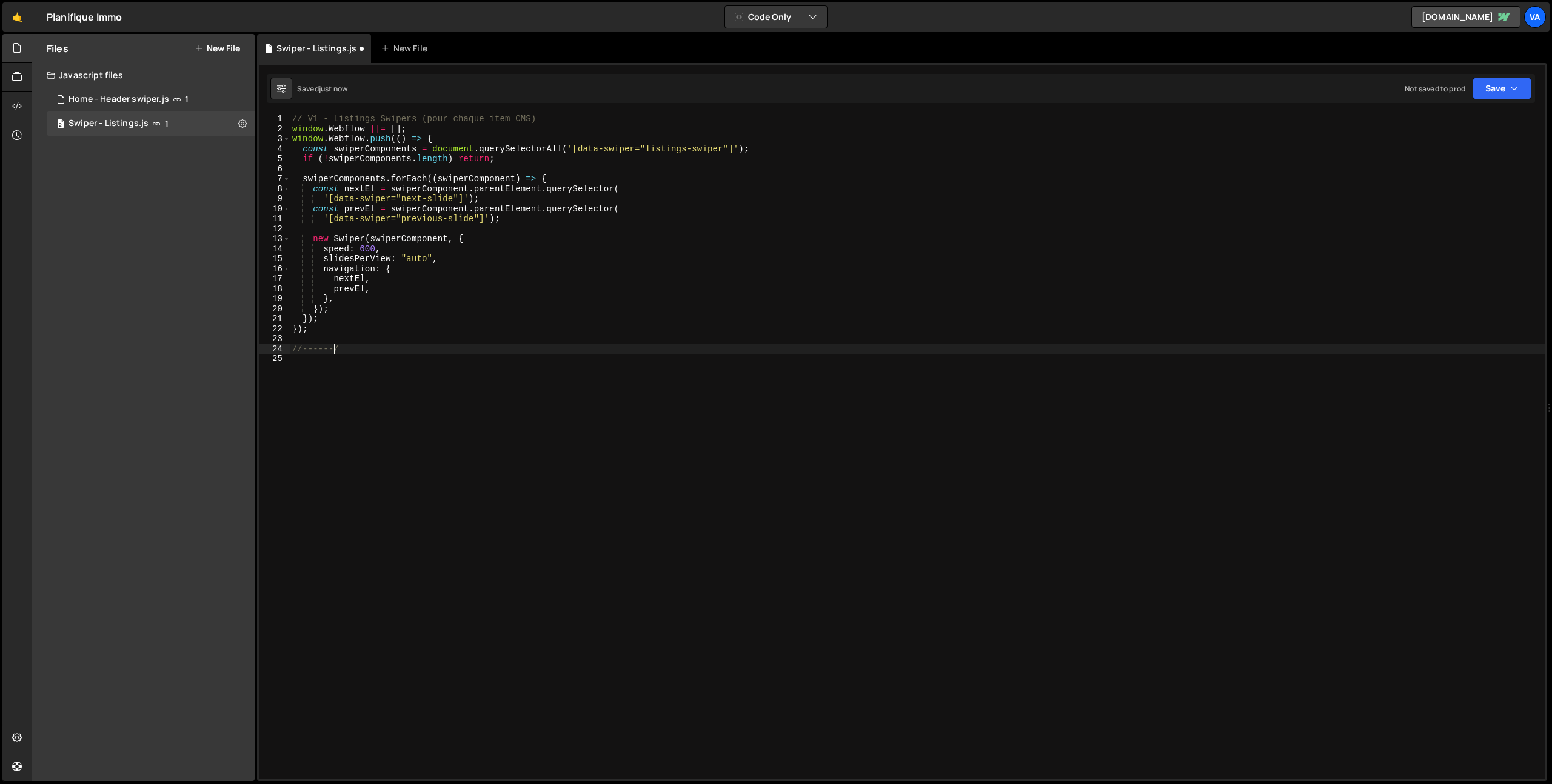
type textarea "//------//"
click at [395, 484] on div "// V1 - Listings Swipers (pour chaque item CMS) window . Webflow ||= [ ] ; wind…" at bounding box center [917, 455] width 1255 height 684
click at [363, 246] on div "// V1 - Listings Swipers (pour chaque item CMS) window . Webflow ||= [ ] ; wind…" at bounding box center [917, 455] width 1255 height 684
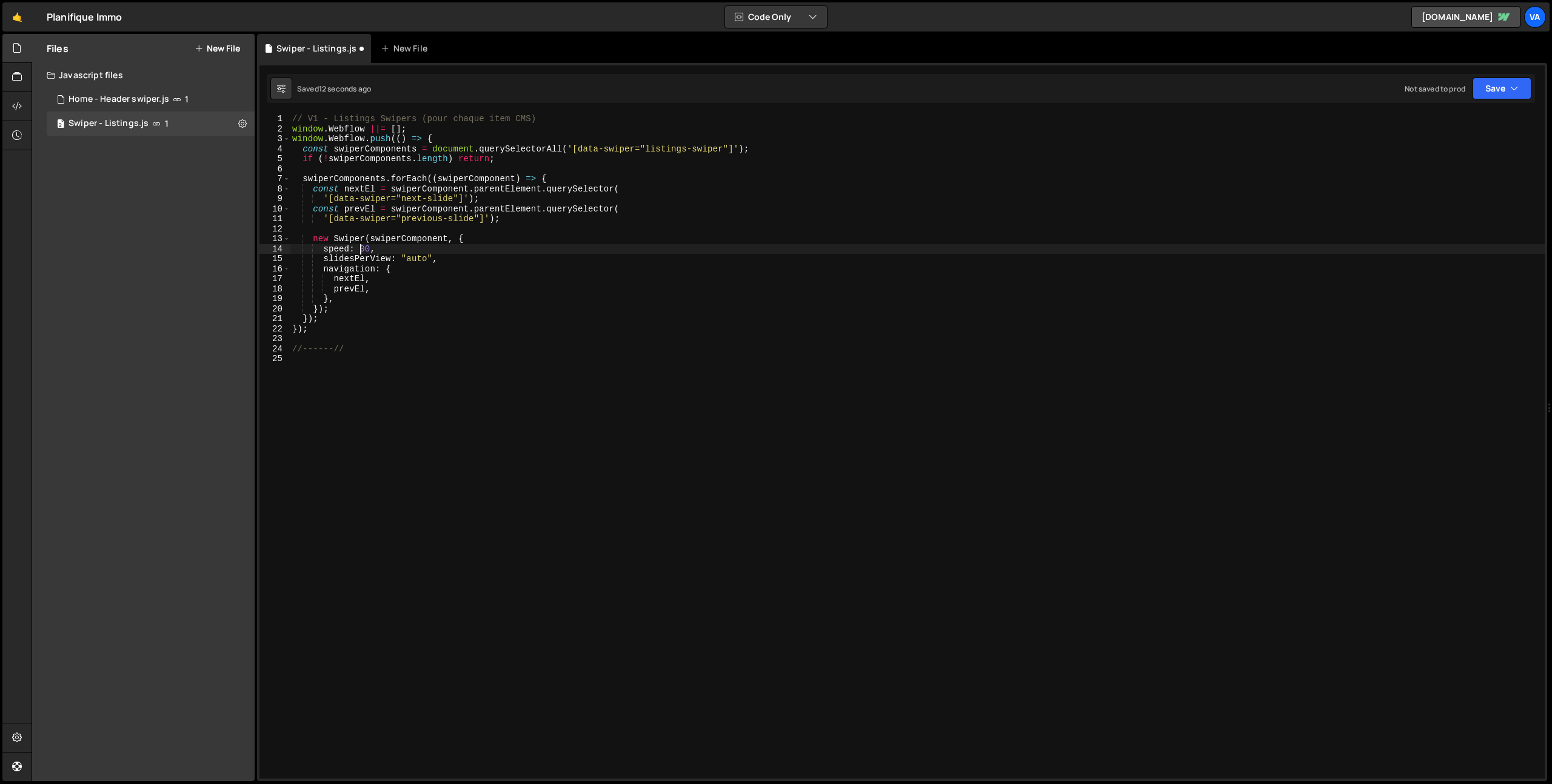
scroll to position [0, 5]
click at [504, 220] on div "// V1 - Listings Swipers (pour chaque item CMS) window . Webflow ||= [ ] ; wind…" at bounding box center [917, 455] width 1255 height 684
type textarea "'[data-swiper="previous-slide"]');"
paste textarea "const paginationEl = swiperComponent.parentElement.querySelector('[data-swiper=…"
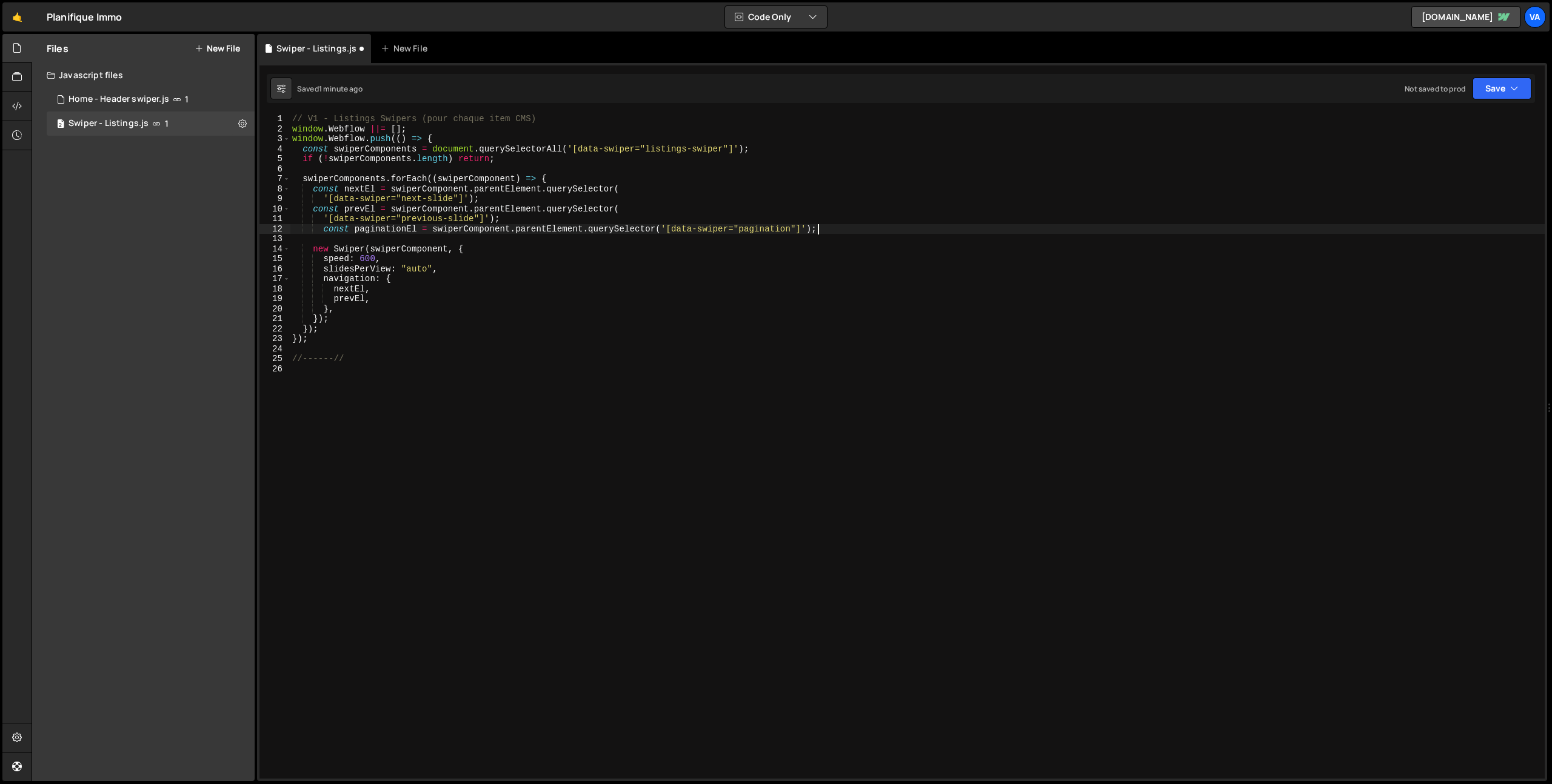
click at [322, 228] on div "// V1 - Listings Swipers (pour chaque item CMS) window . Webflow ||= [ ] ; wind…" at bounding box center [917, 455] width 1255 height 684
click at [344, 321] on div "// V1 - Listings Swipers (pour chaque item CMS) window . Webflow ||= [ ] ; wind…" at bounding box center [917, 455] width 1255 height 684
type textarea "},"
paste textarea "},"
click at [533, 381] on div "// V1 - Listings Swipers (pour chaque item CMS) window . Webflow ||= [ ] ; wind…" at bounding box center [917, 455] width 1255 height 684
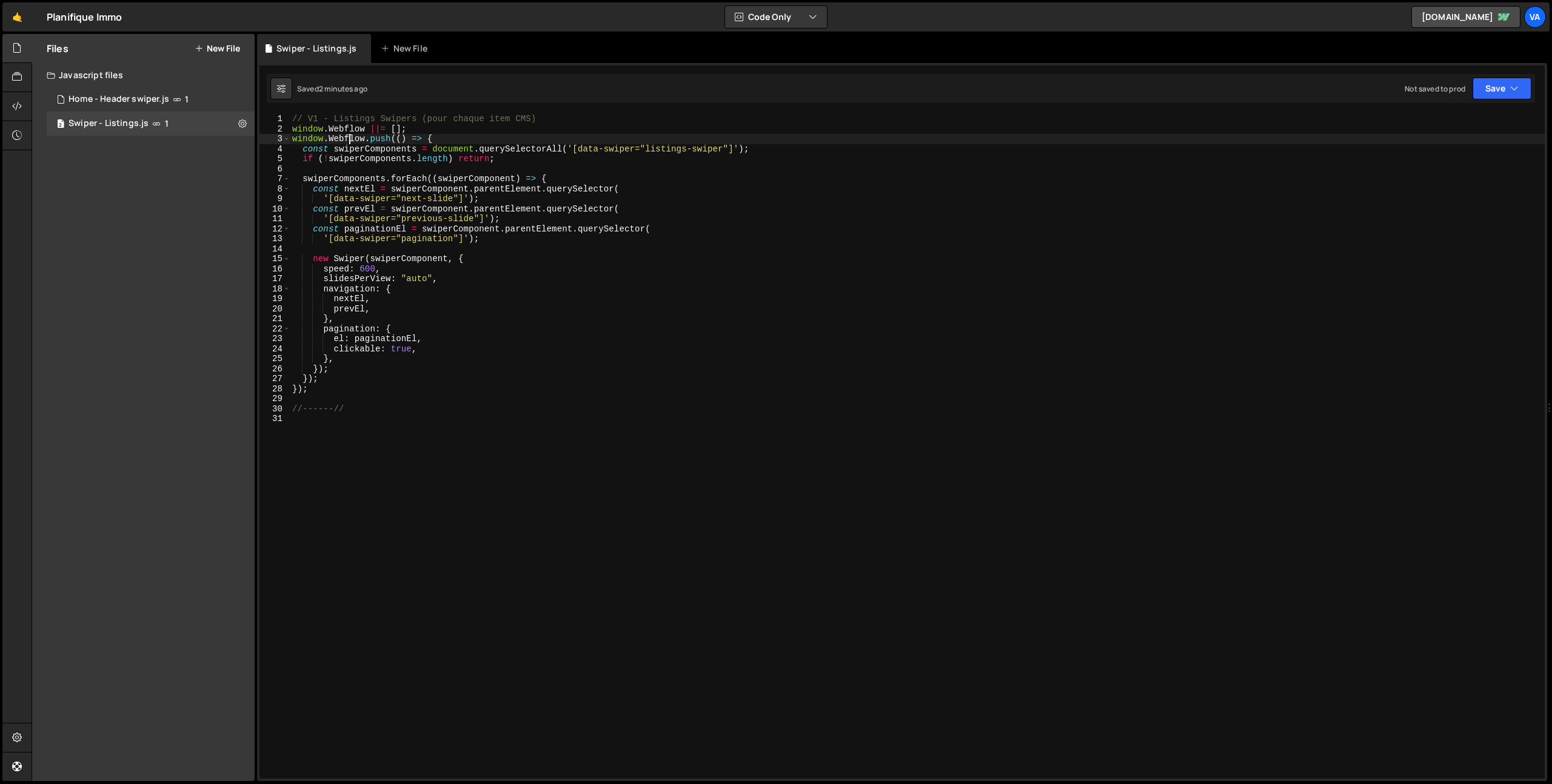
click at [350, 139] on div "// V1 - Listings Swipers (pour chaque item CMS) window . Webflow ||= [ ] ; wind…" at bounding box center [917, 455] width 1255 height 684
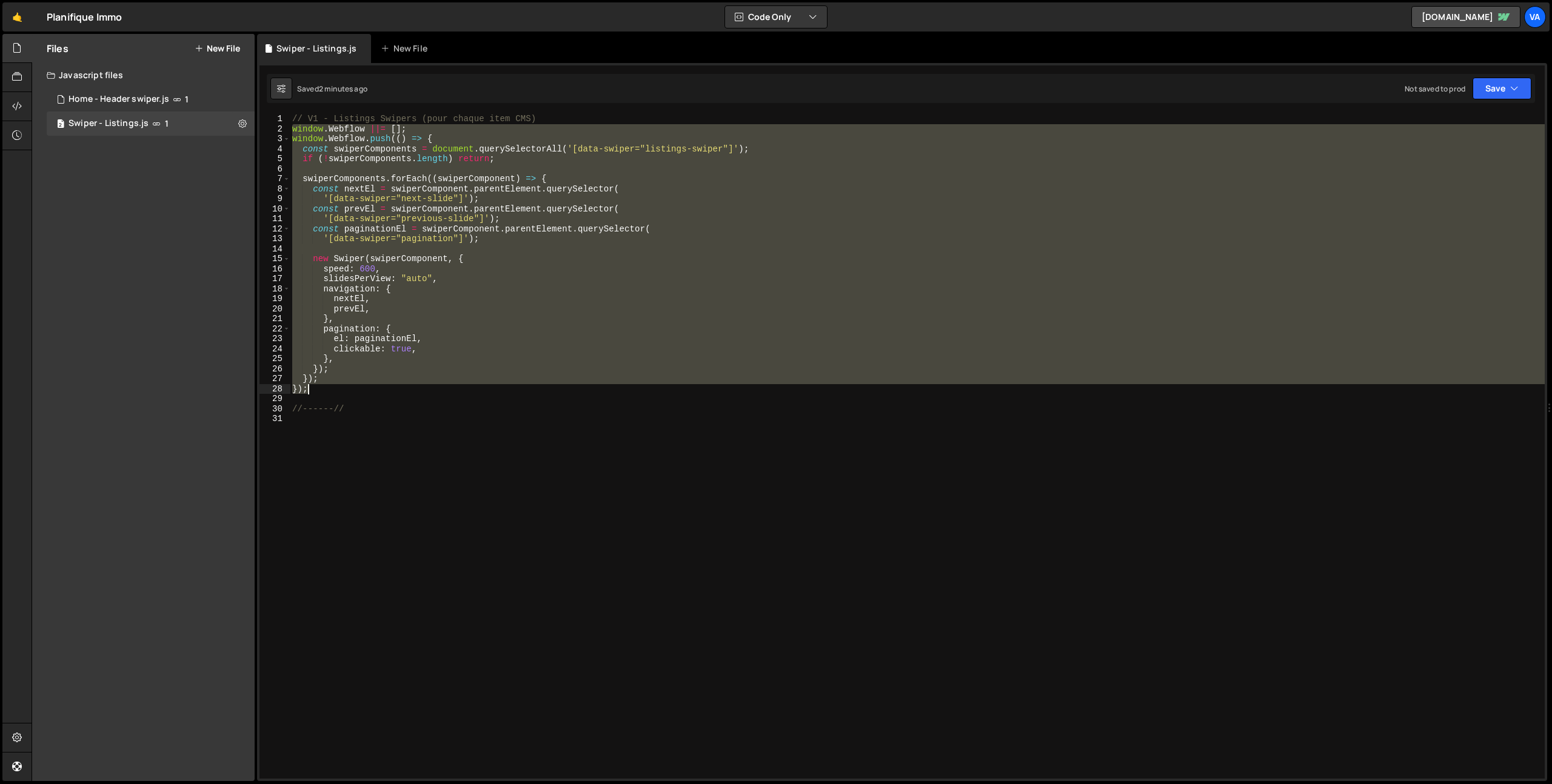
drag, startPoint x: 298, startPoint y: 131, endPoint x: 397, endPoint y: 388, distance: 275.4
click at [397, 388] on div "// V1 - Listings Swipers (pour chaque item CMS) window . Webflow ||= [ ] ; wind…" at bounding box center [917, 455] width 1255 height 684
paste textarea
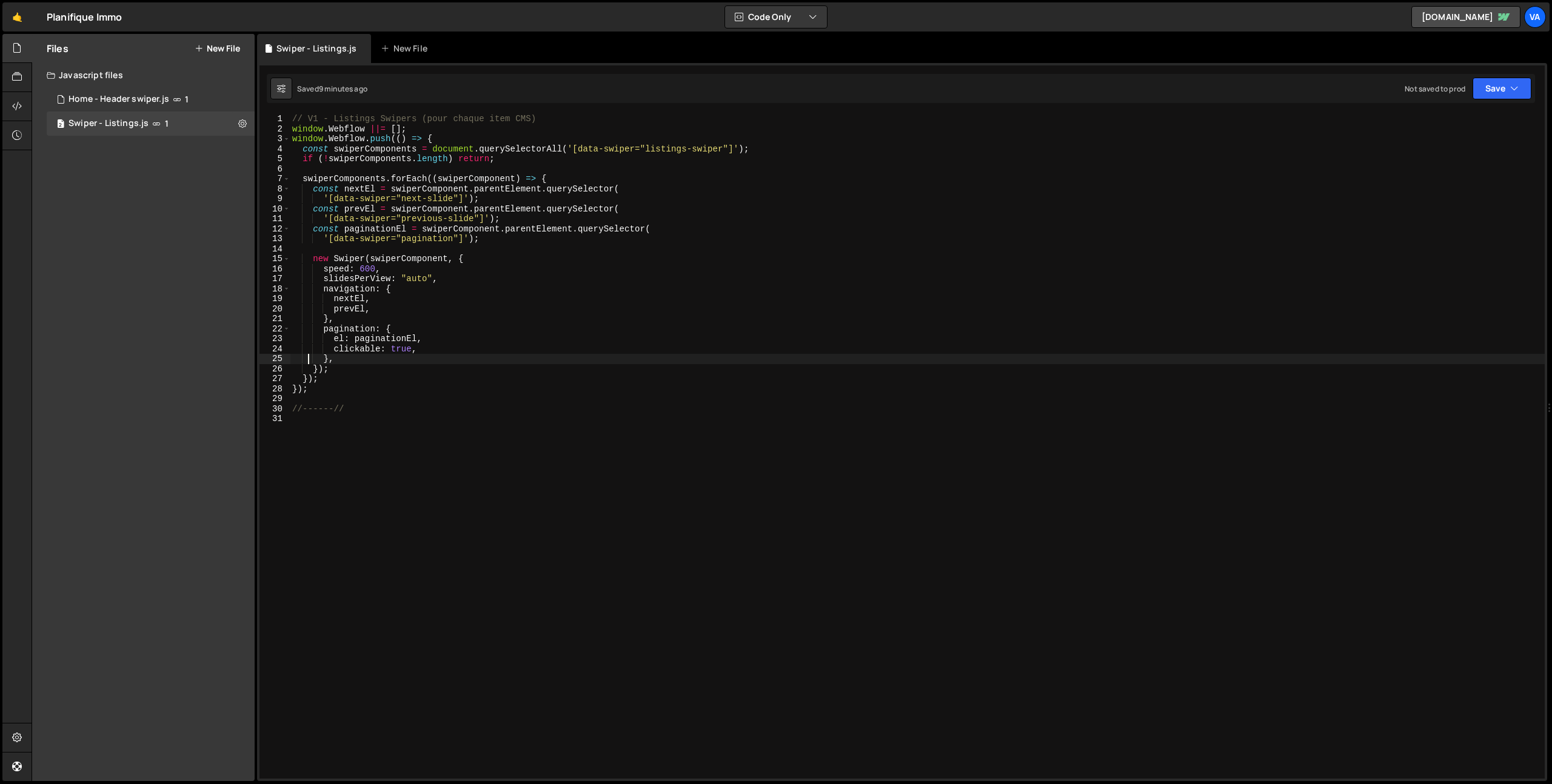
click at [295, 119] on div "// V1 - Listings Swipers (pour chaque item CMS) window . Webflow ||= [ ] ; wind…" at bounding box center [917, 455] width 1255 height 684
type textarea "// V1 - Listings Swipers (pour chaque item CMS)"
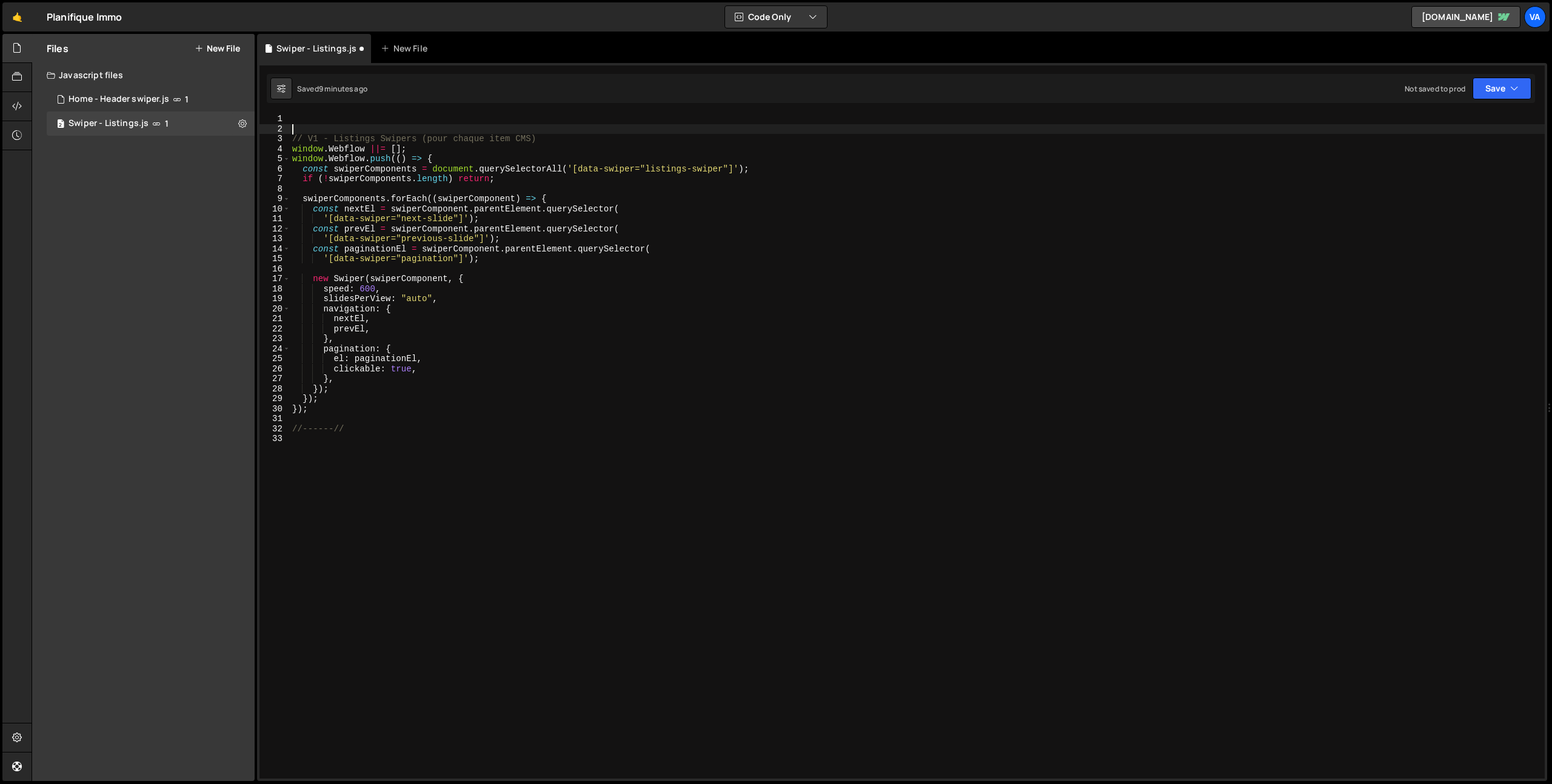
scroll to position [0, 0]
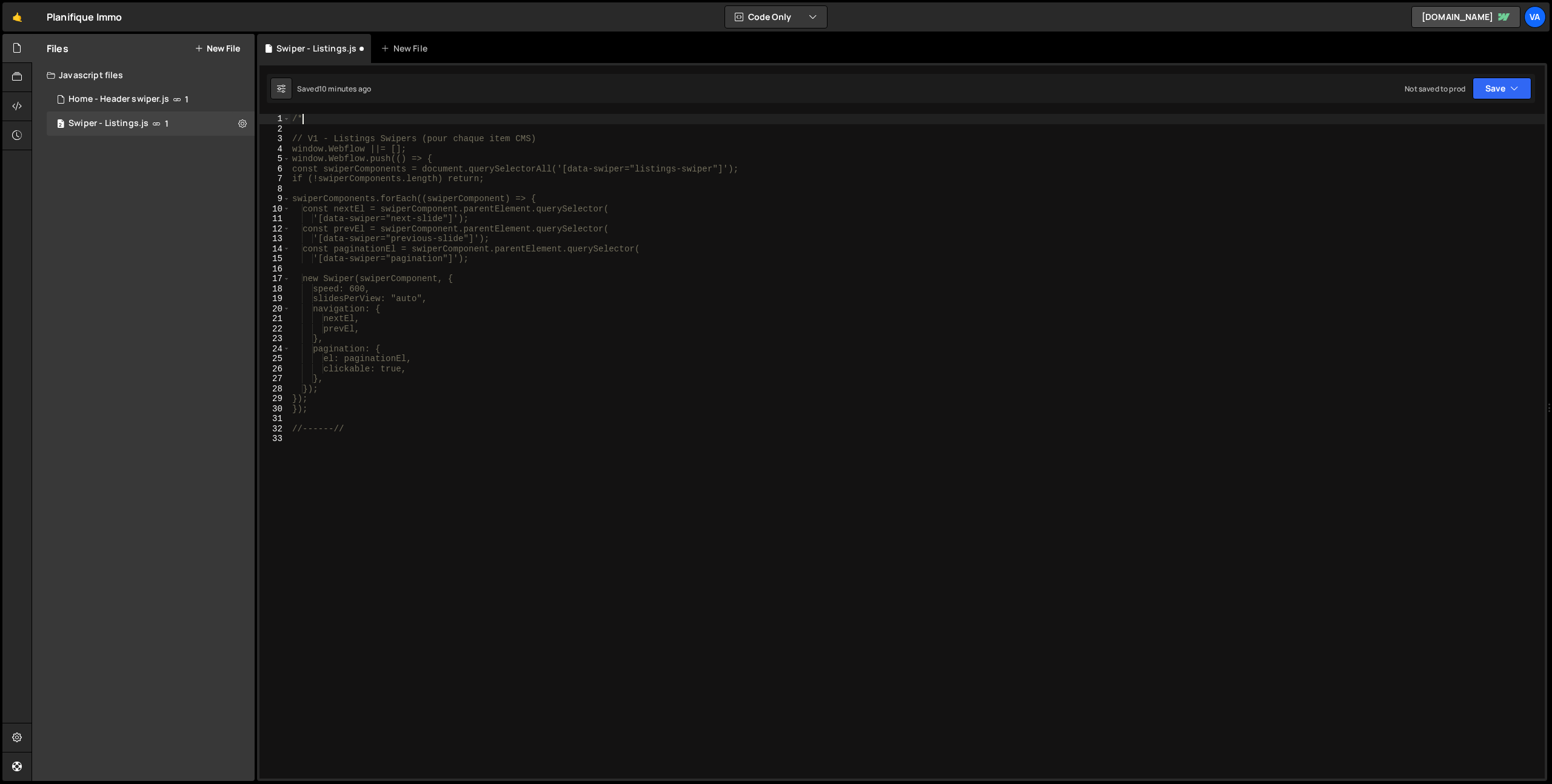
click at [375, 425] on div "/* // V1 - Listings Swipers (pour chaque item CMS) window.Webflow ||= []; windo…" at bounding box center [917, 455] width 1255 height 684
type textarea "//------//"
type textarea "*/"
type textarea "// V2"
paste textarea "});"
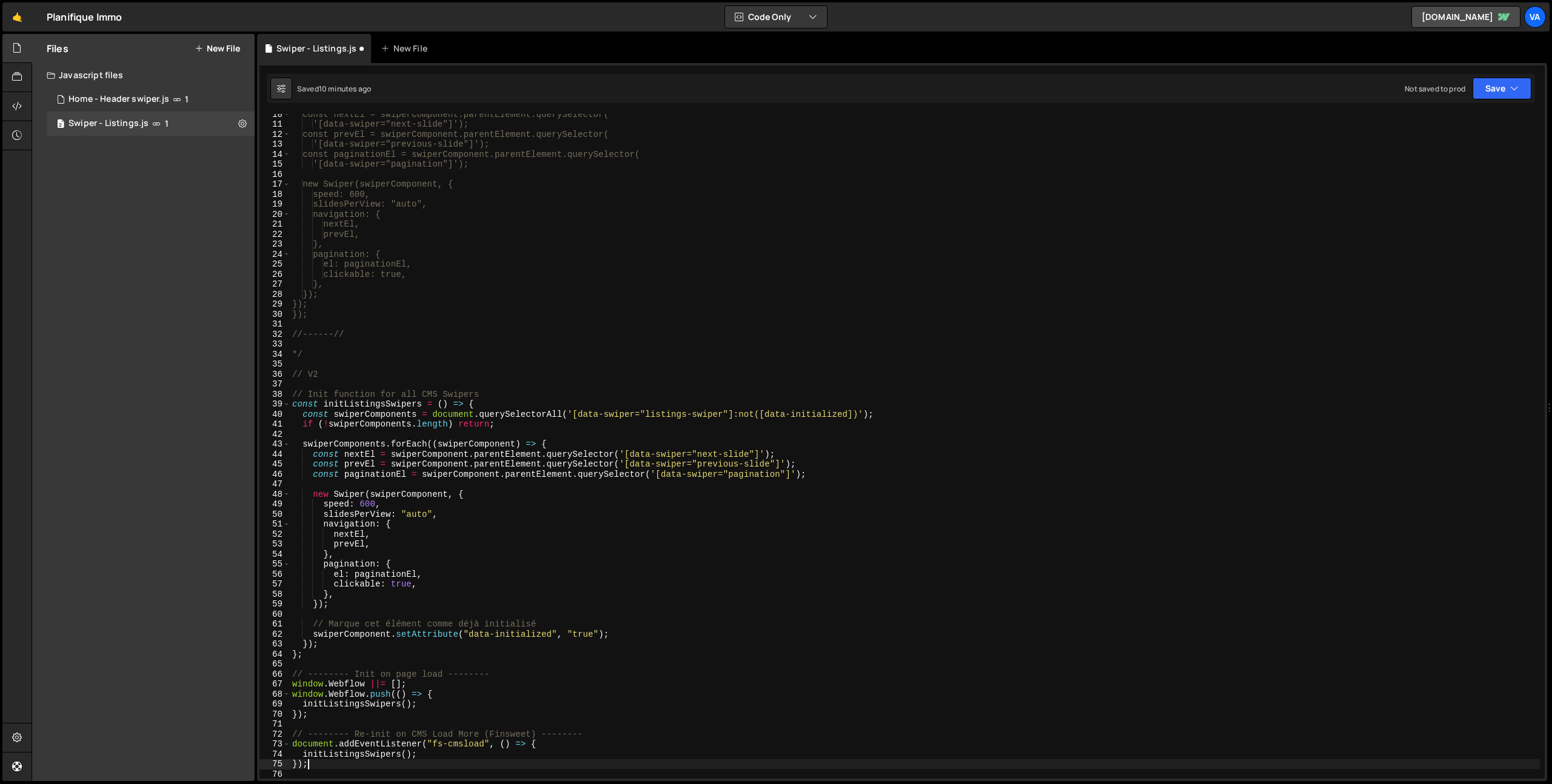
scroll to position [196, 0]
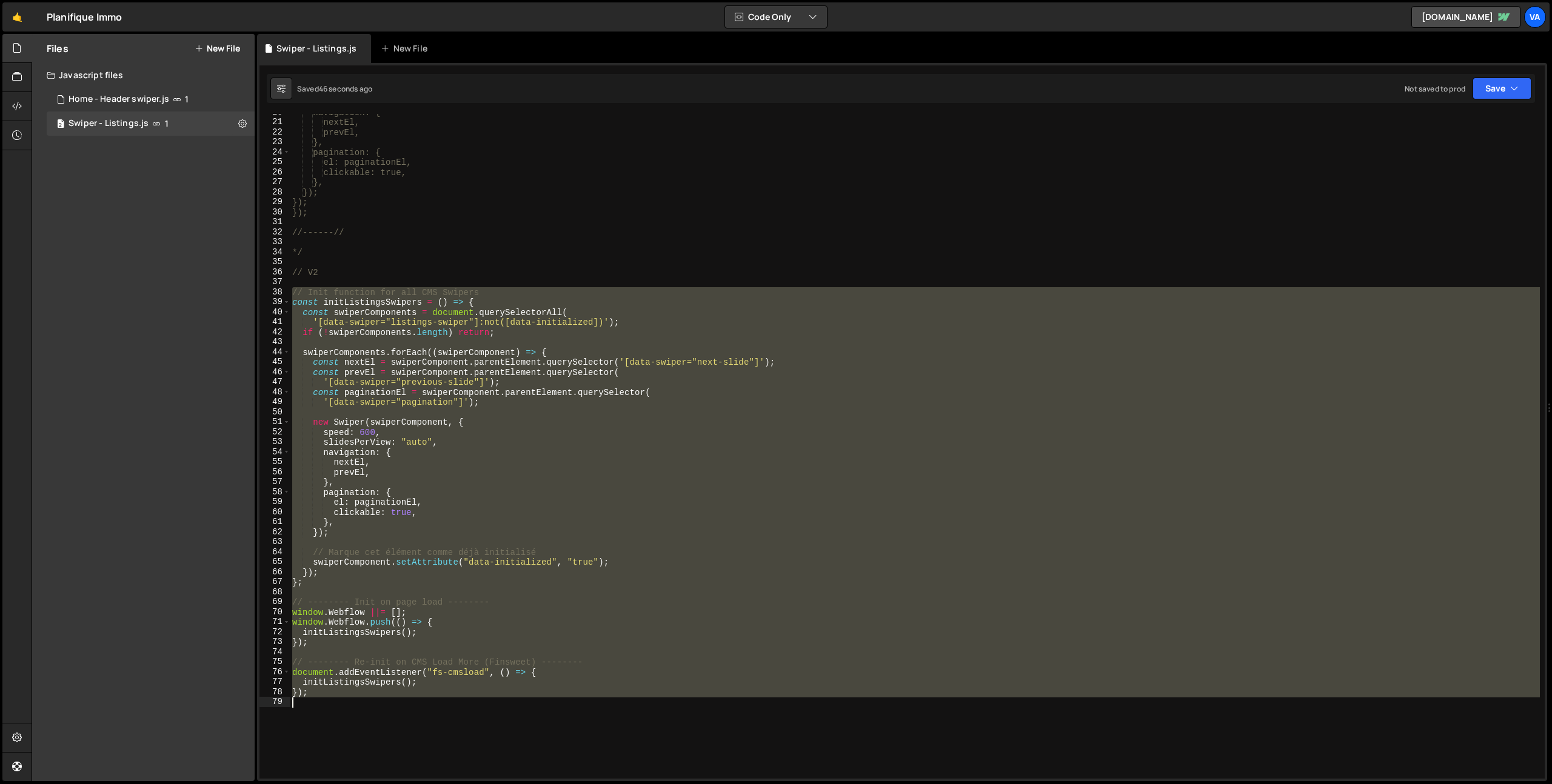
drag, startPoint x: 291, startPoint y: 295, endPoint x: 529, endPoint y: 744, distance: 508.2
click at [529, 744] on div "navigation: { nextEl, prevEl, }, pagination: { el: paginationEl, clickable: tru…" at bounding box center [915, 449] width 1250 height 684
paste textarea
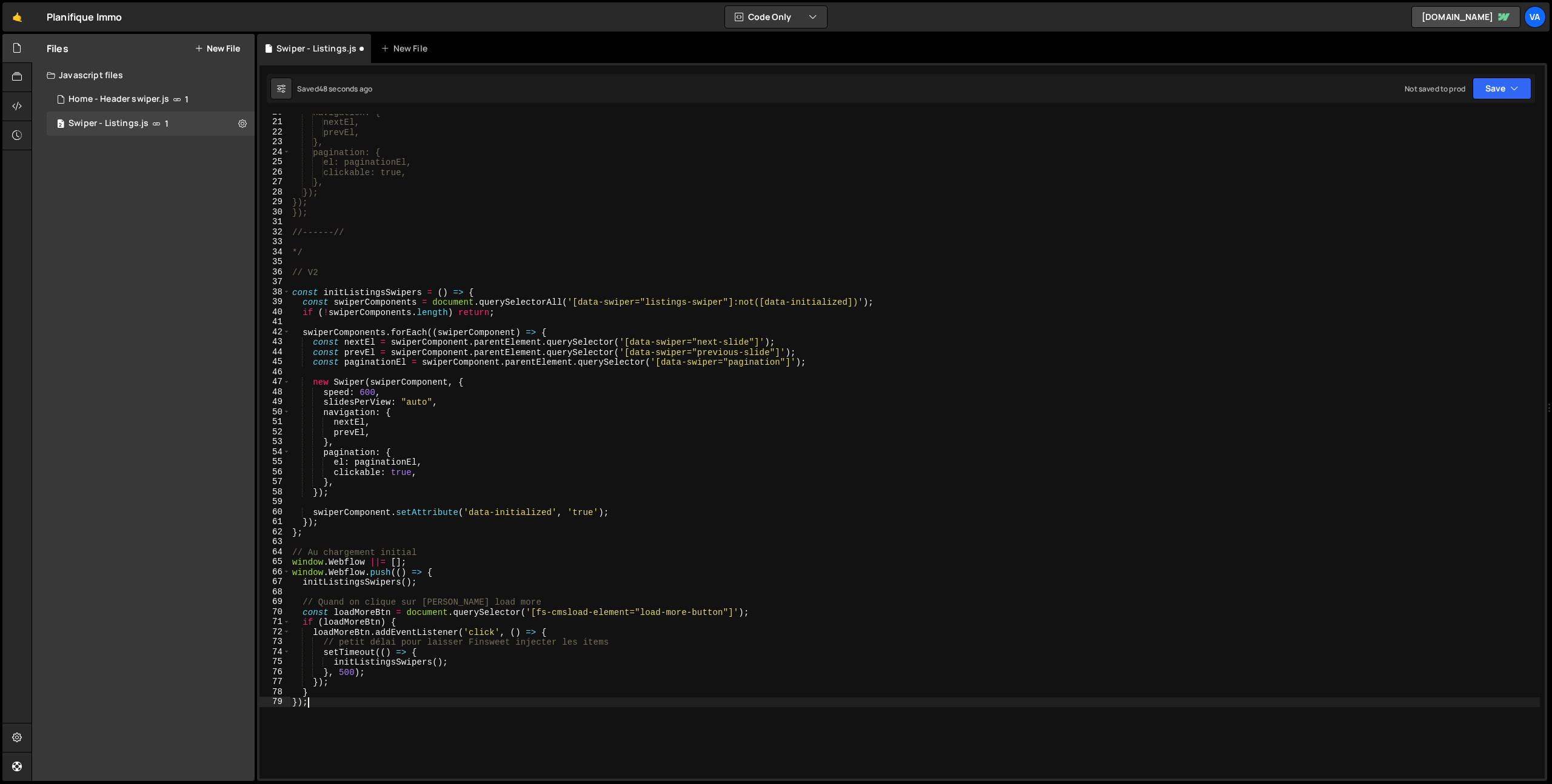
click at [343, 672] on div "navigation: { nextEl, prevEl, }, pagination: { el: paginationEl, clickable: tru…" at bounding box center [915, 449] width 1250 height 684
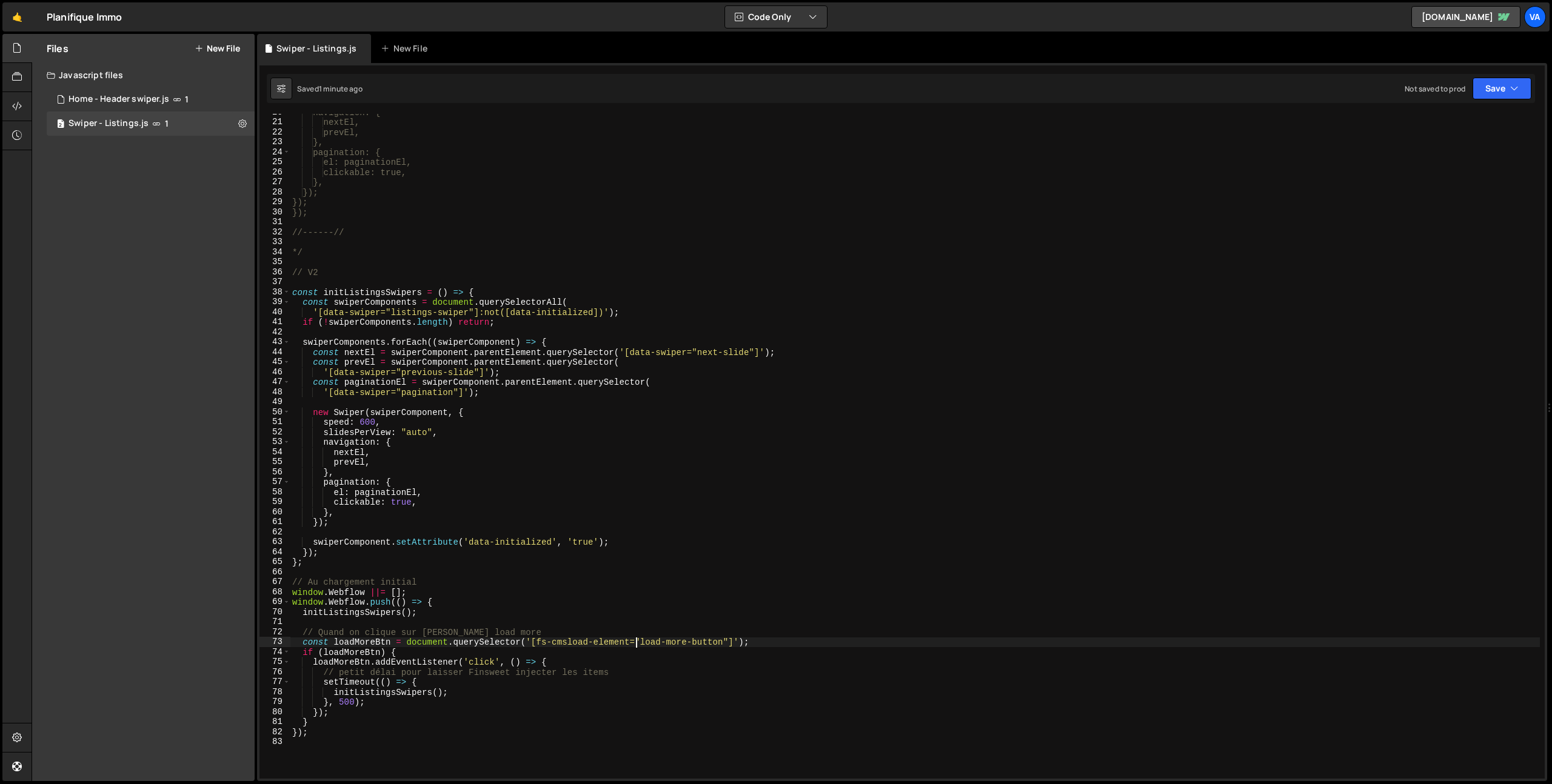
click at [638, 642] on div "navigation: { nextEl, prevEl, }, pagination: { el: paginationEl, clickable: tru…" at bounding box center [915, 449] width 1250 height 684
drag, startPoint x: 723, startPoint y: 643, endPoint x: 602, endPoint y: 645, distance: 121.0
click at [602, 645] on div "navigation: { nextEl, prevEl, }, pagination: { el: paginationEl, clickable: tru…" at bounding box center [915, 449] width 1250 height 684
click at [615, 643] on div "navigation: { nextEl, prevEl, }, pagination: { el: paginationEl, clickable: tru…" at bounding box center [915, 445] width 1250 height 664
drag, startPoint x: 643, startPoint y: 642, endPoint x: 538, endPoint y: 643, distance: 105.0
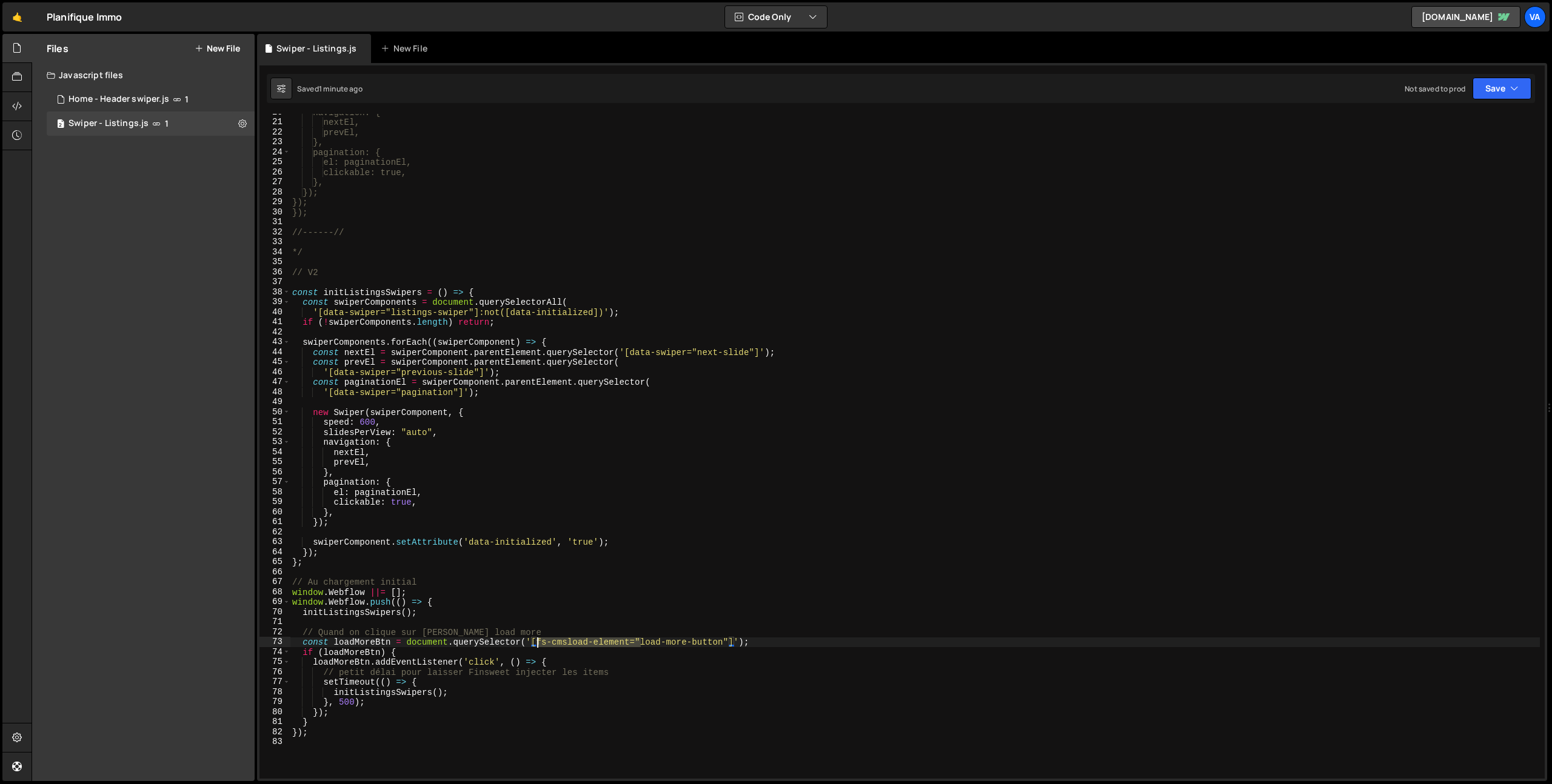
click at [538, 643] on div "navigation: { nextEl, prevEl, }, pagination: { el: paginationEl, clickable: tru…" at bounding box center [915, 449] width 1250 height 684
click at [624, 643] on div "navigation: { nextEl, prevEl, }, pagination: { el: paginationEl, clickable: tru…" at bounding box center [915, 449] width 1250 height 684
type textarea "const loadMoreBtn = document.querySelector('[load-more-button]');"
click at [733, 621] on div "navigation: { nextEl, prevEl, }, pagination: { el: paginationEl, clickable: tru…" at bounding box center [915, 449] width 1250 height 684
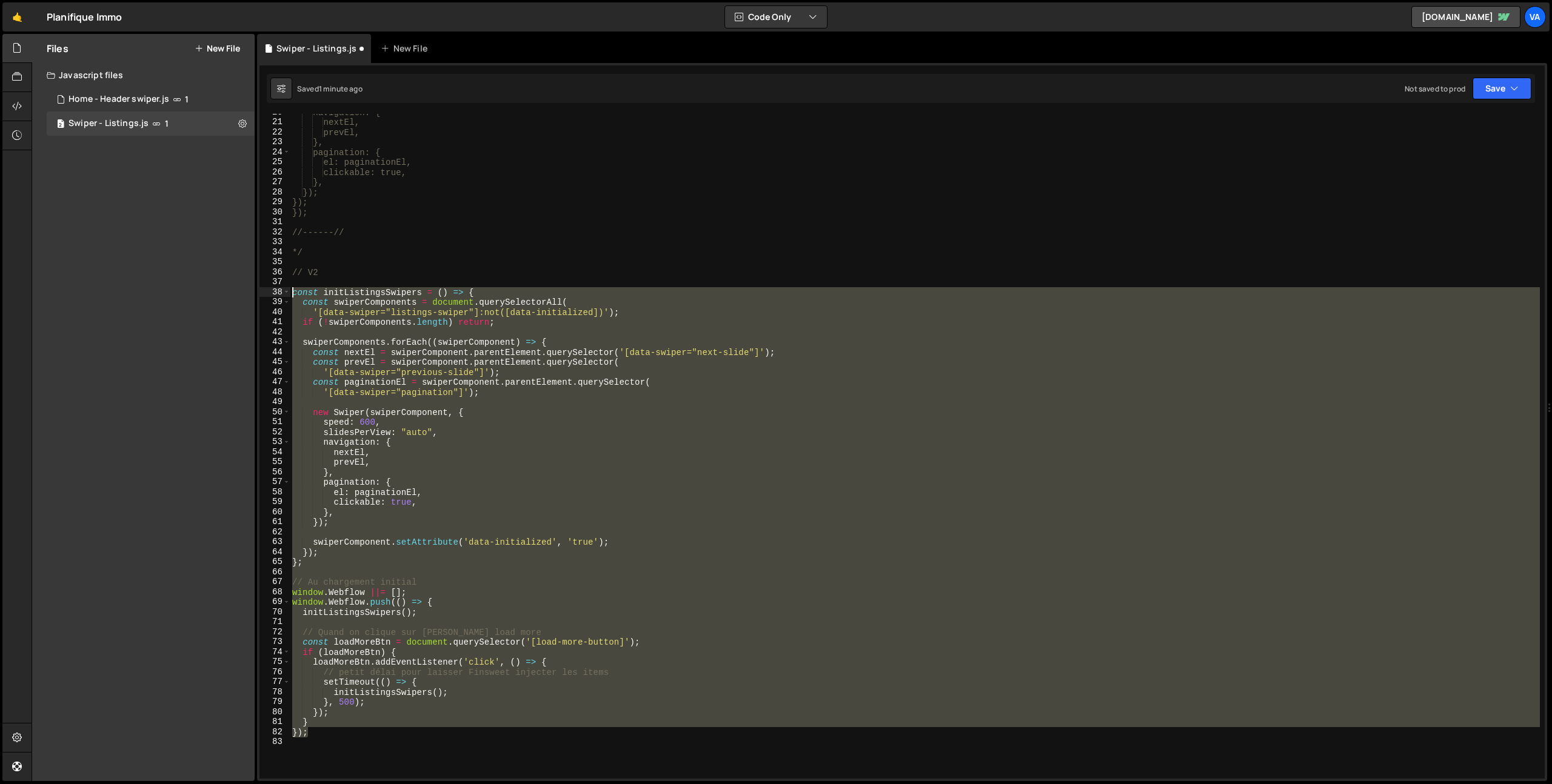
drag, startPoint x: 338, startPoint y: 735, endPoint x: 261, endPoint y: 293, distance: 448.7
click at [261, 293] on div "20 21 22 23 24 25 26 27 28 29 30 31 32 33 34 35 36 37 38 39 40 41 42 43 44 45 4…" at bounding box center [901, 445] width 1285 height 664
click at [706, 610] on div "navigation: { nextEl, prevEl, }, pagination: { el: paginationEl, clickable: tru…" at bounding box center [915, 445] width 1250 height 664
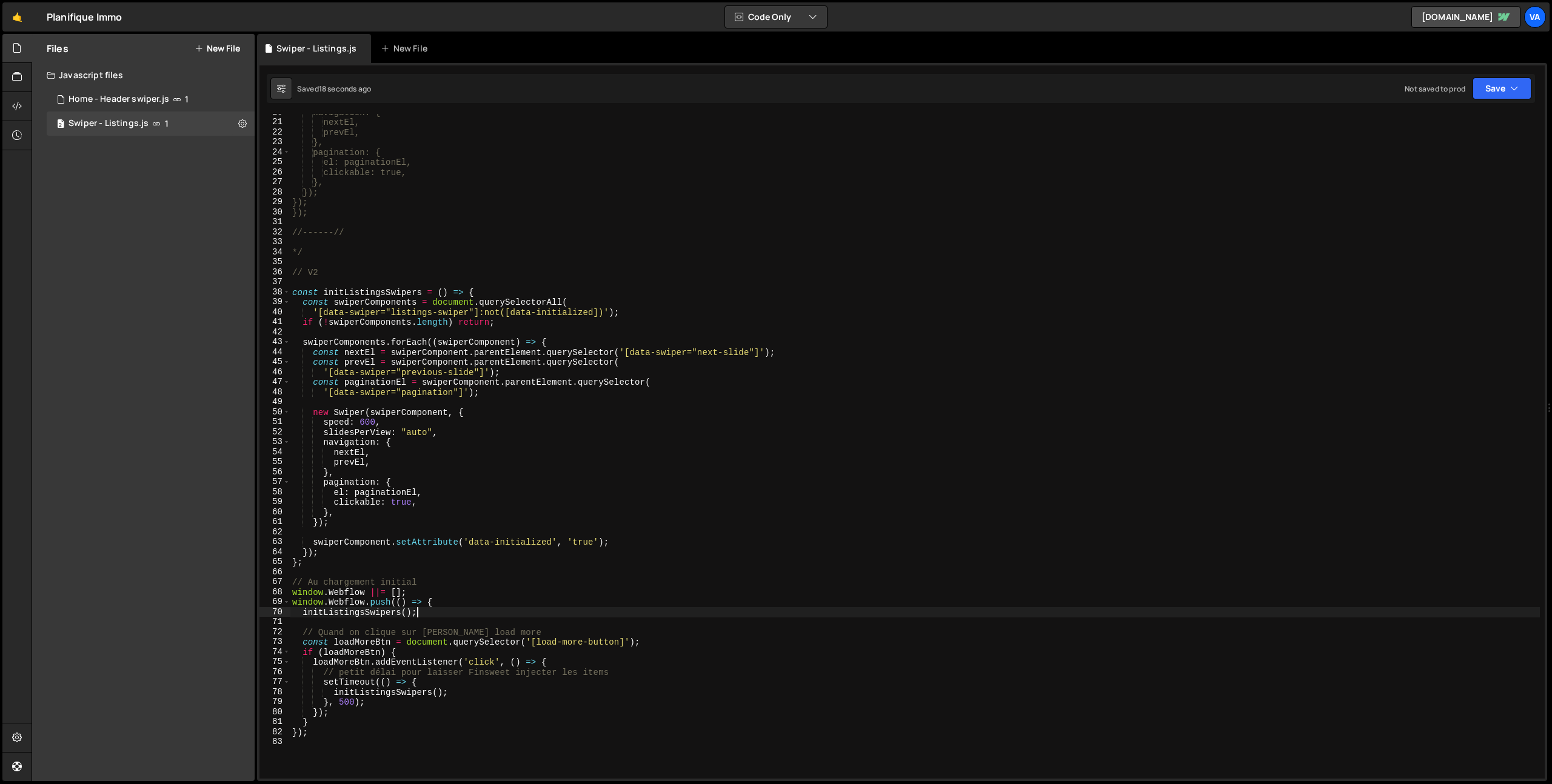
click at [343, 703] on div "navigation: { nextEl, prevEl, }, pagination: { el: paginationEl, clickable: tru…" at bounding box center [915, 449] width 1250 height 684
click at [355, 250] on div "navigation: { nextEl, prevEl, }, pagination: { el: paginationEl, clickable: tru…" at bounding box center [915, 449] width 1250 height 684
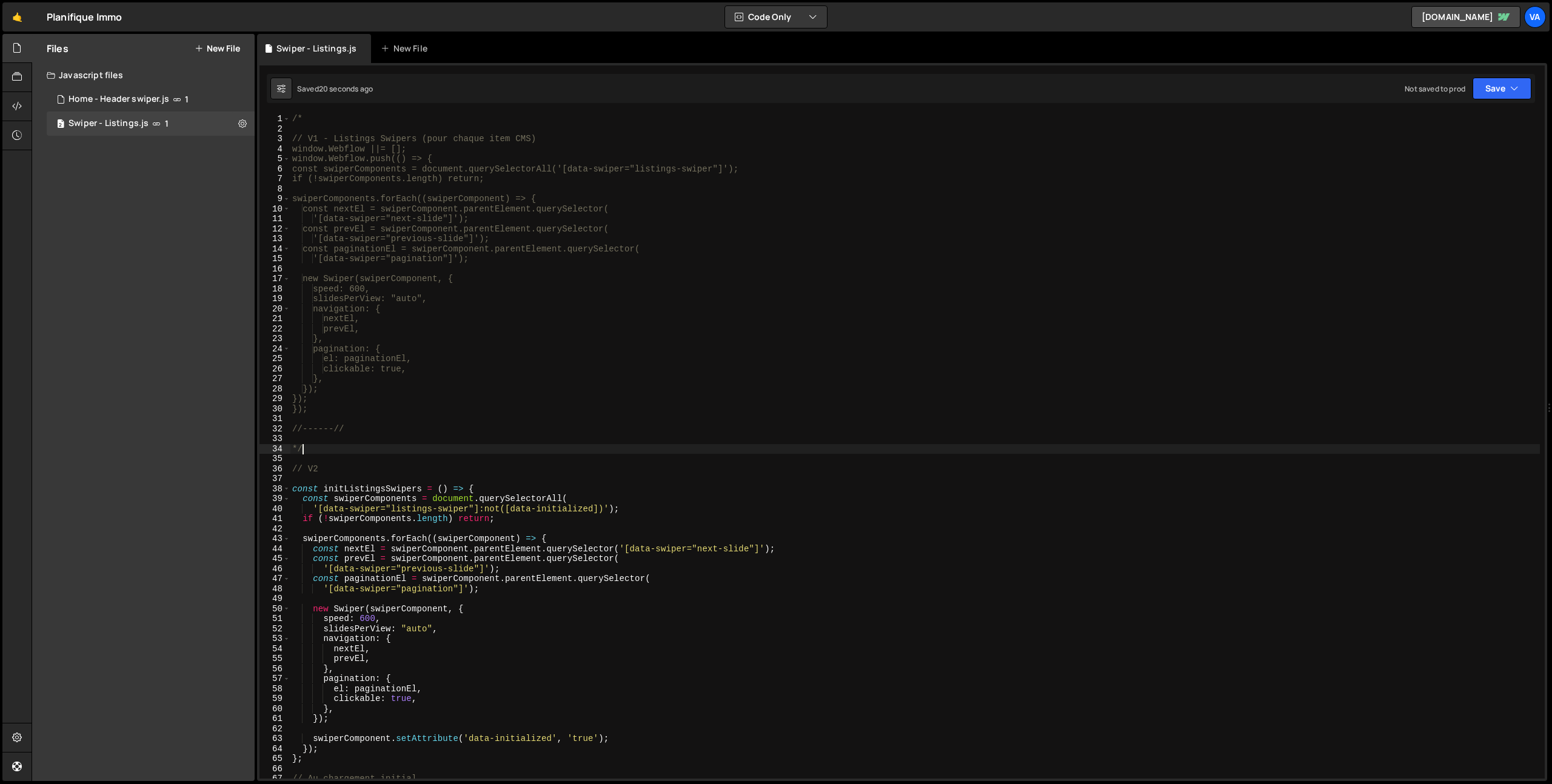
scroll to position [0, 0]
drag, startPoint x: 534, startPoint y: 137, endPoint x: 335, endPoint y: 135, distance: 199.0
click at [335, 135] on div "/* // V1 - Listings Swipers (pour chaque item CMS) window.Webflow ||= []; windo…" at bounding box center [915, 455] width 1250 height 684
click at [335, 470] on div "/* // V1 - Listings Swipers (pour chaque item CMS) window.Webflow ||= []; windo…" at bounding box center [915, 455] width 1250 height 684
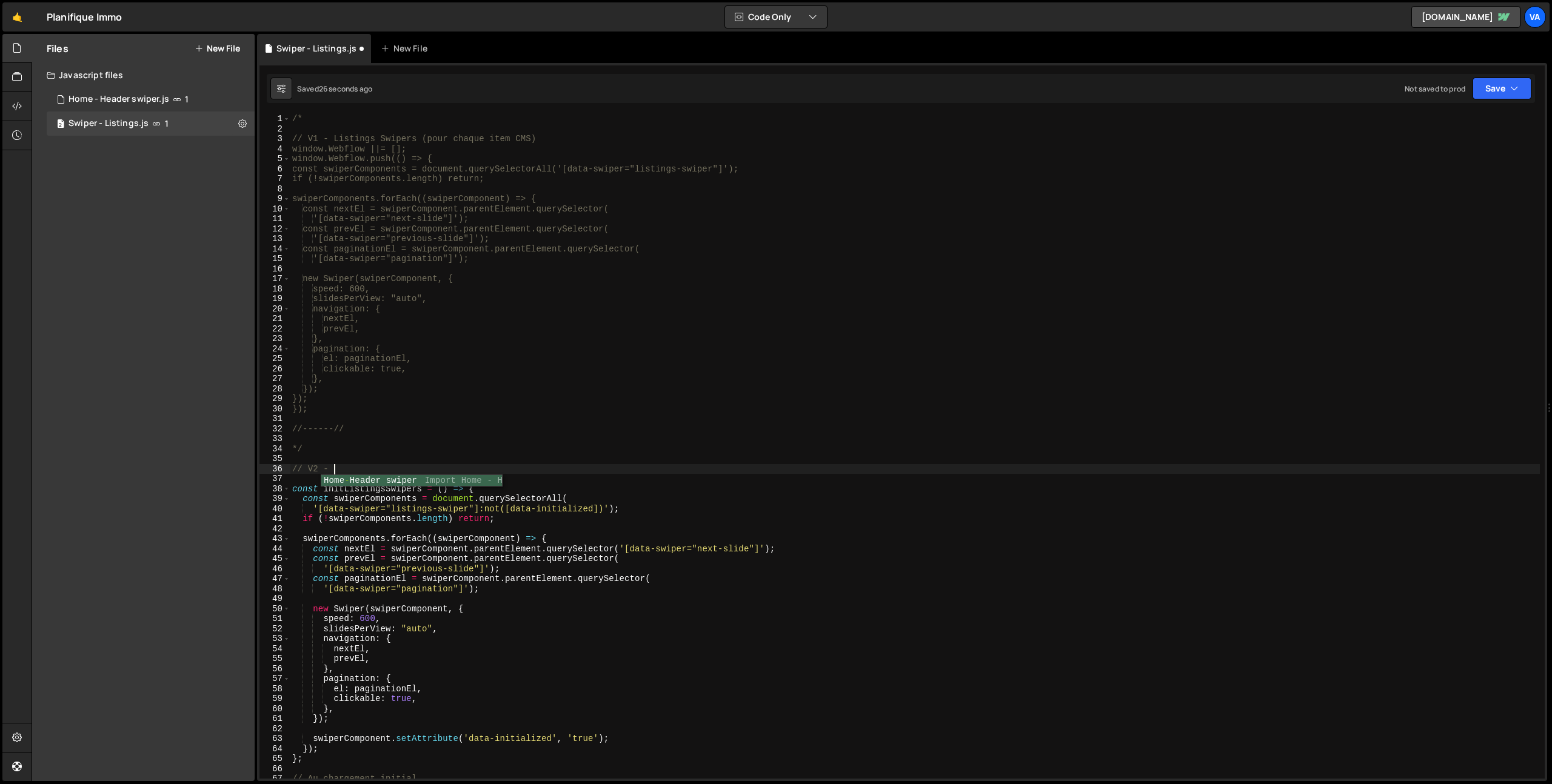
paste textarea "Listings Swipers (pour chaque item CMS)"
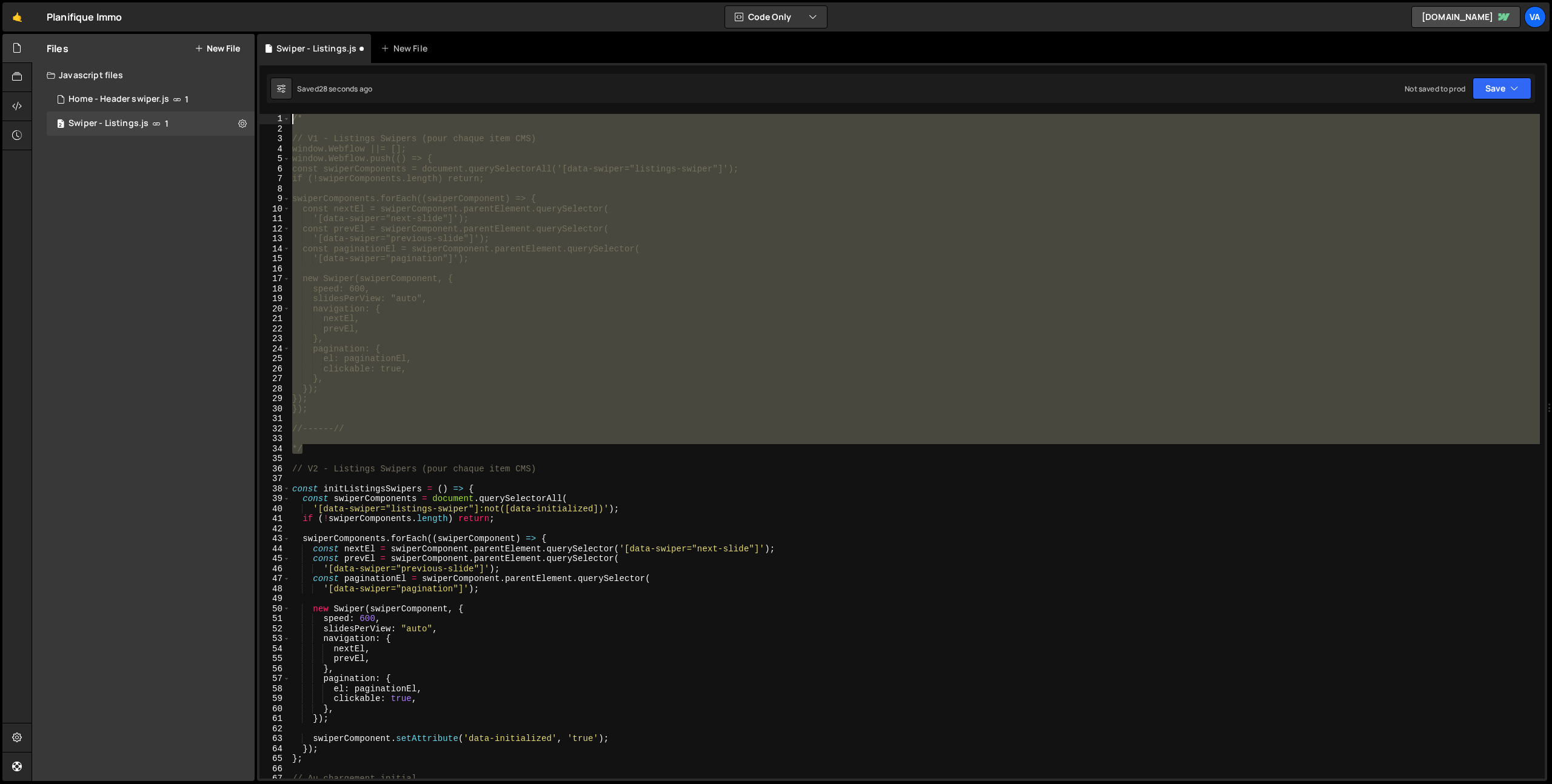
drag, startPoint x: 313, startPoint y: 449, endPoint x: 205, endPoint y: 57, distance: 406.6
click at [205, 57] on div "Files New File Javascript files 1 Home - Header swiper.js 1 2 Swiper - Listings…" at bounding box center [791, 407] width 1520 height 747
type textarea "/*"
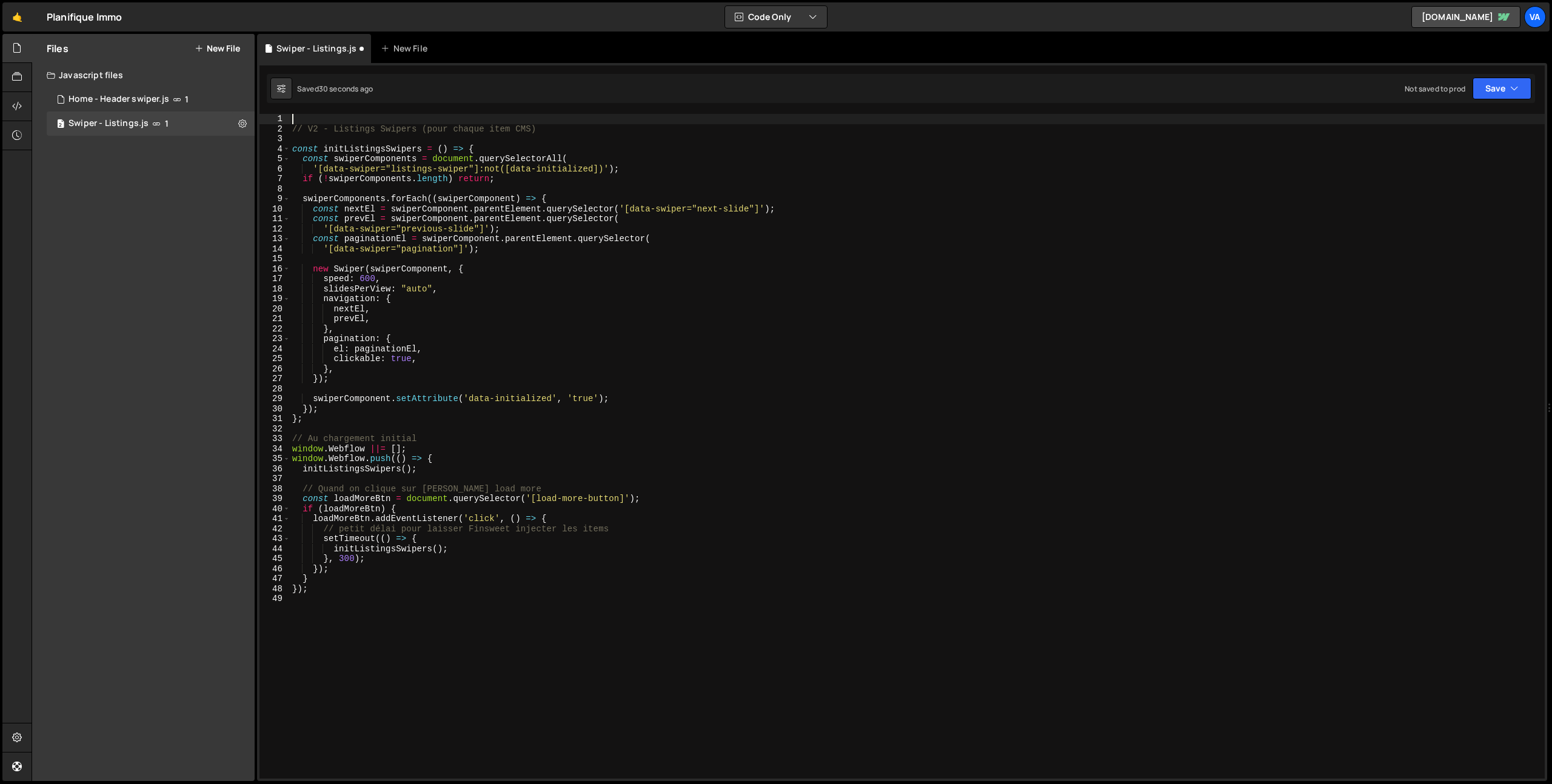
type textarea "// V2 - Listings Swipers (pour chaque item CMS)"
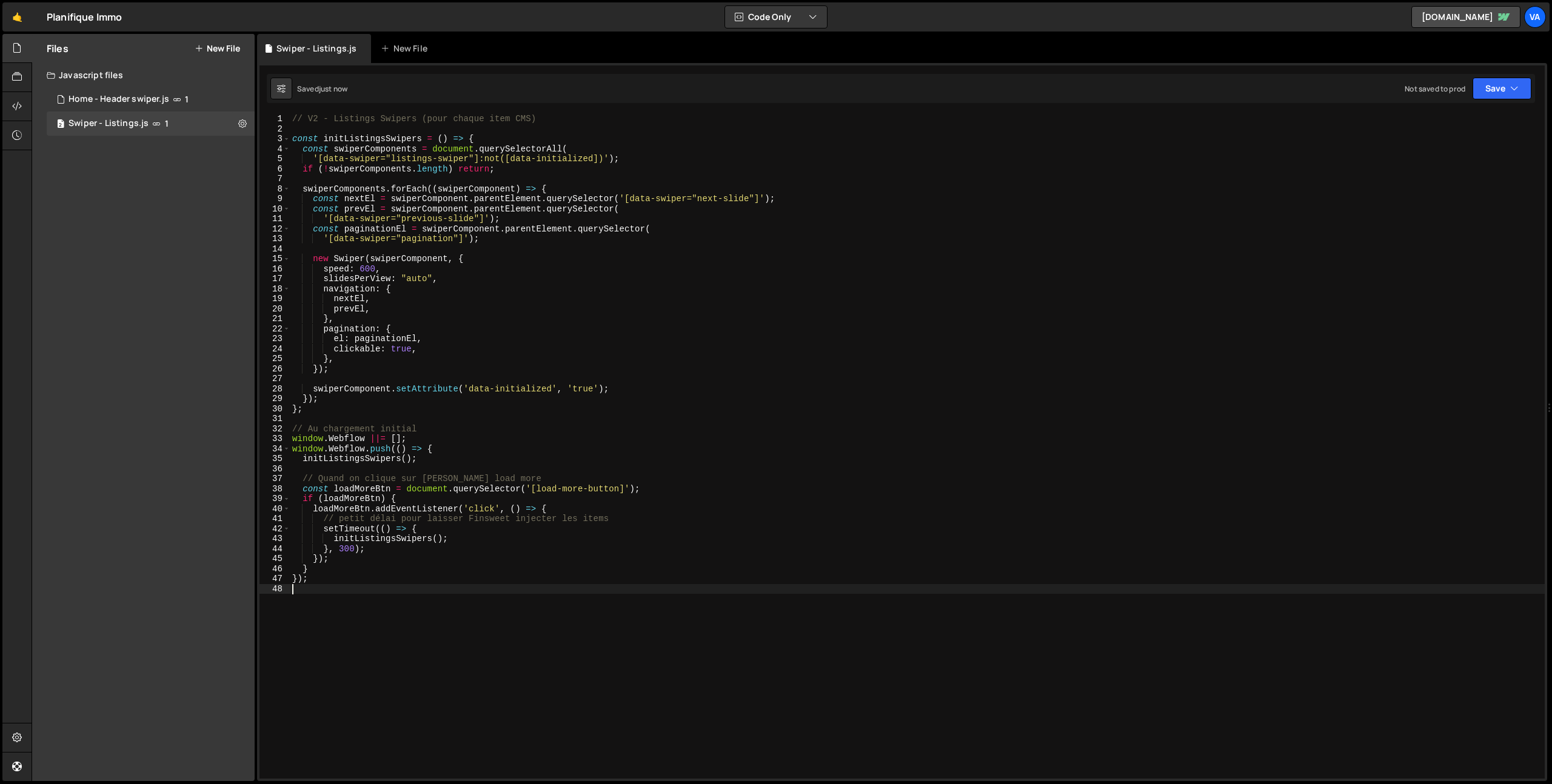
click at [492, 632] on div "// V2 - Listings Swipers (pour chaque item CMS) const initListingsSwipers = ( )…" at bounding box center [917, 455] width 1255 height 684
type textarea "//-----//"
